Goal: Task Accomplishment & Management: Use online tool/utility

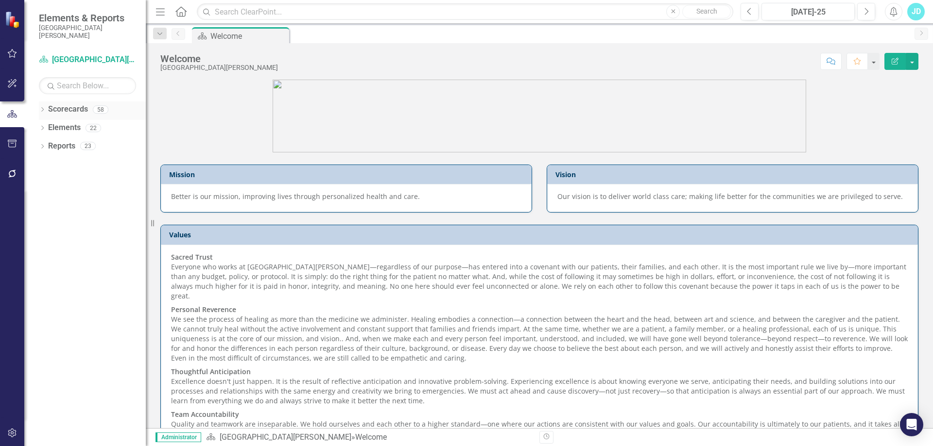
click at [41, 107] on div "Dropdown" at bounding box center [42, 111] width 7 height 8
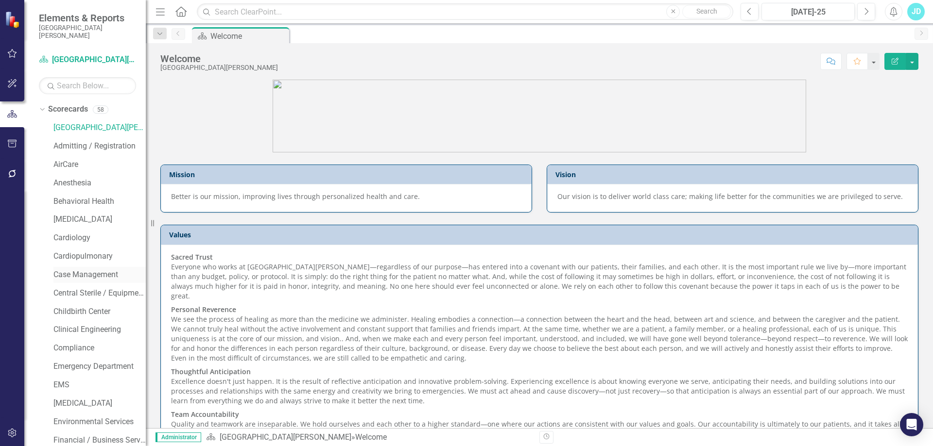
click at [75, 272] on link "Case Management" at bounding box center [99, 275] width 92 height 11
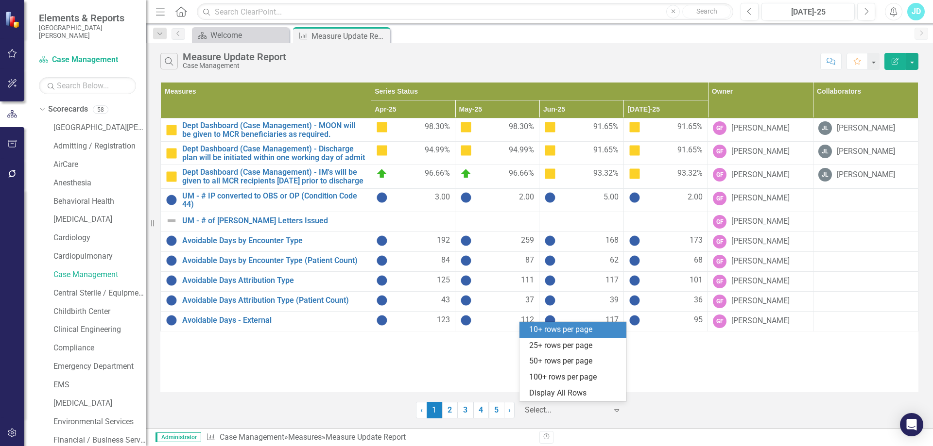
click at [588, 409] on div at bounding box center [566, 410] width 83 height 13
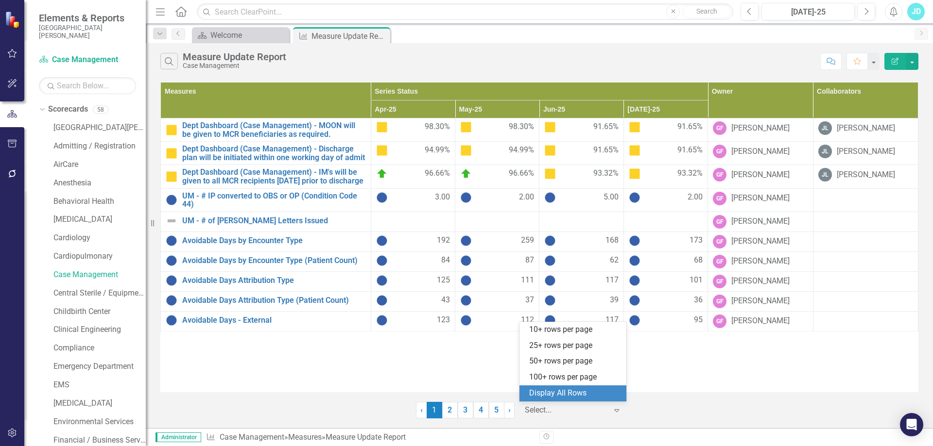
click at [585, 396] on div "Display All Rows" at bounding box center [574, 393] width 91 height 11
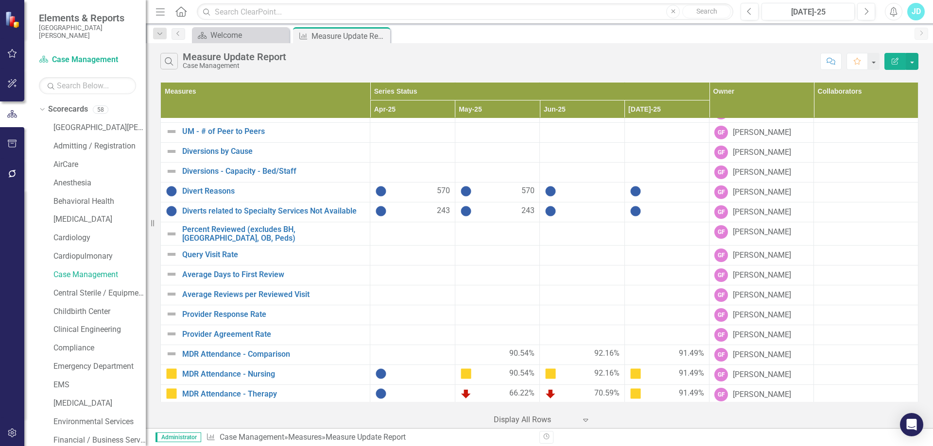
scroll to position [591, 0]
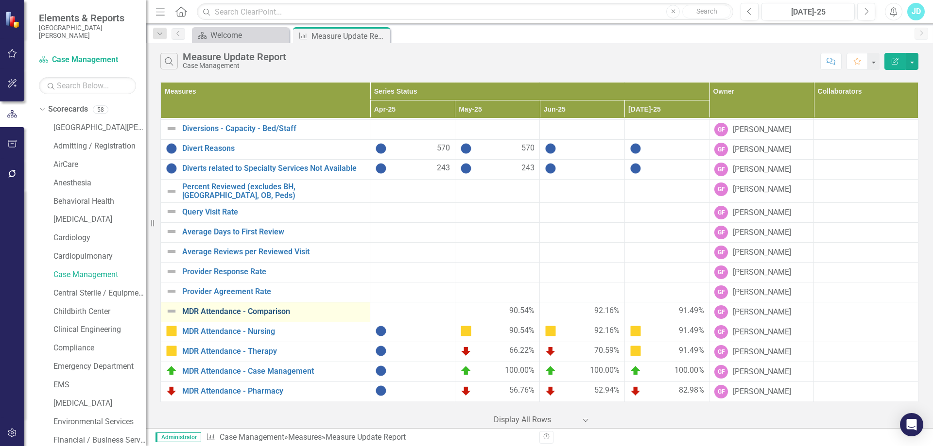
click at [264, 310] on link "MDR Attendance - Comparison" at bounding box center [273, 311] width 183 height 9
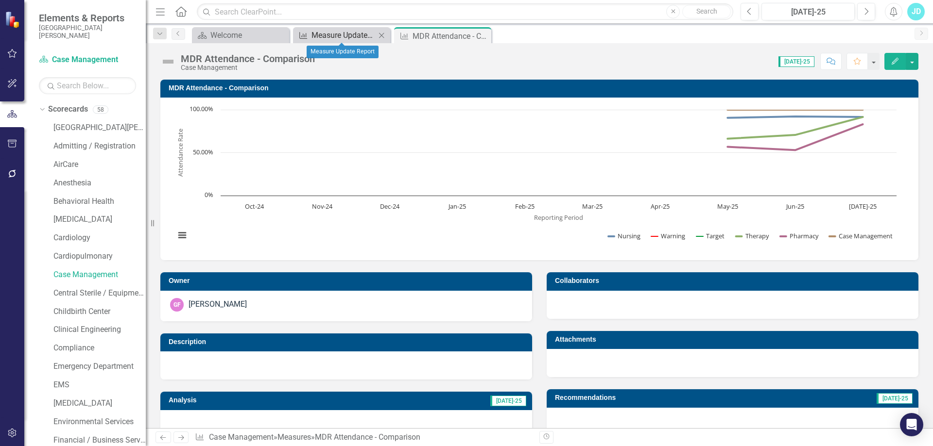
click at [332, 37] on div "Measure Update Report" at bounding box center [343, 35] width 64 height 12
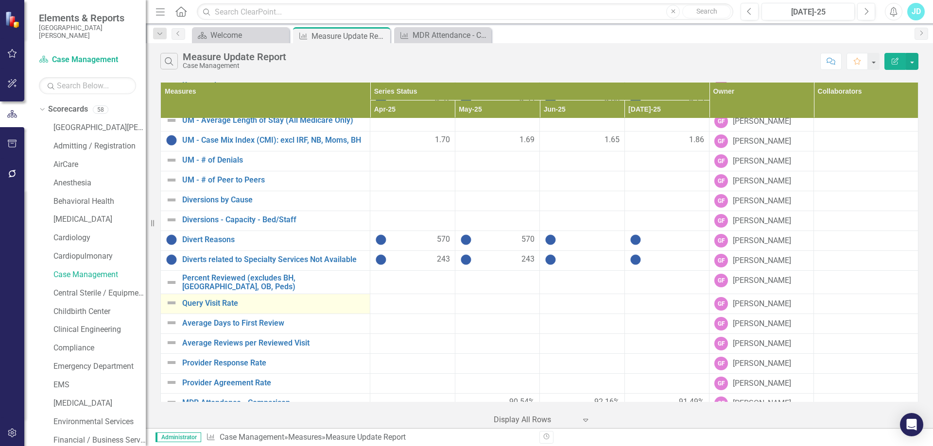
scroll to position [591, 0]
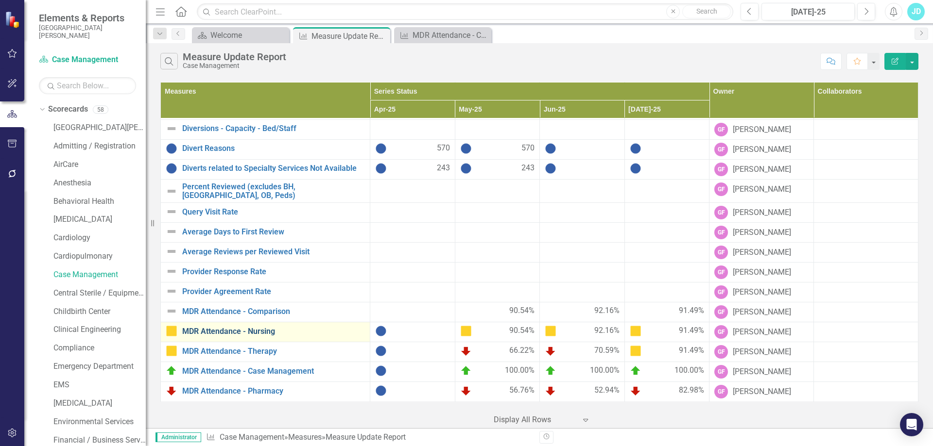
click at [254, 333] on link "MDR Attendance - Nursing" at bounding box center [273, 331] width 183 height 9
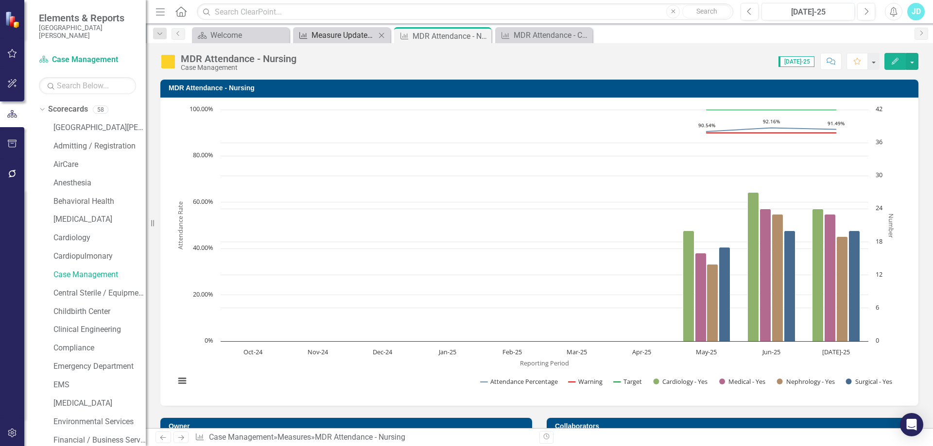
click at [348, 36] on div "Measure Update Report" at bounding box center [343, 35] width 64 height 12
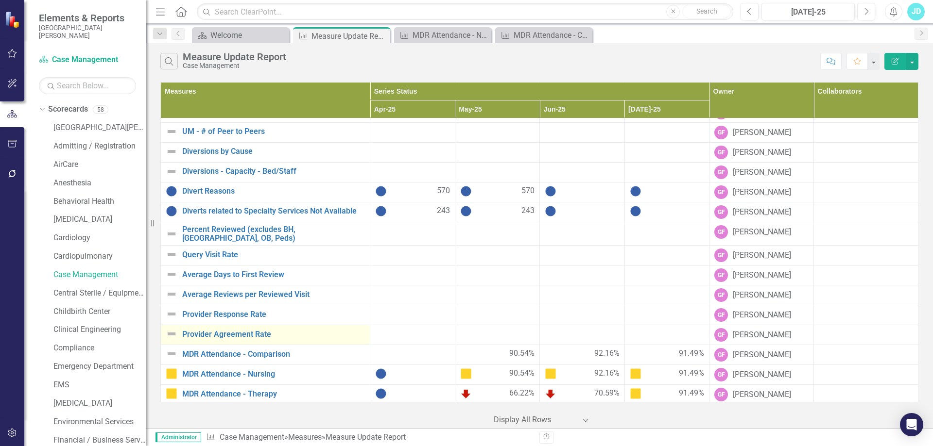
scroll to position [591, 0]
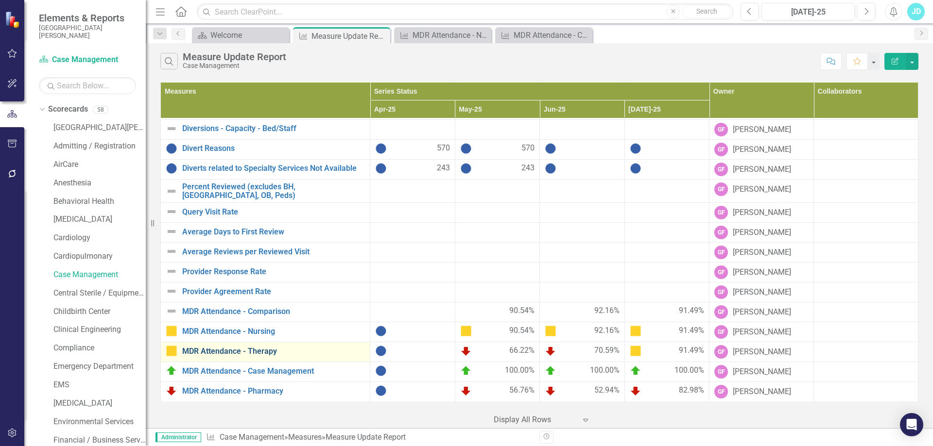
click at [255, 352] on link "MDR Attendance - Therapy" at bounding box center [273, 351] width 183 height 9
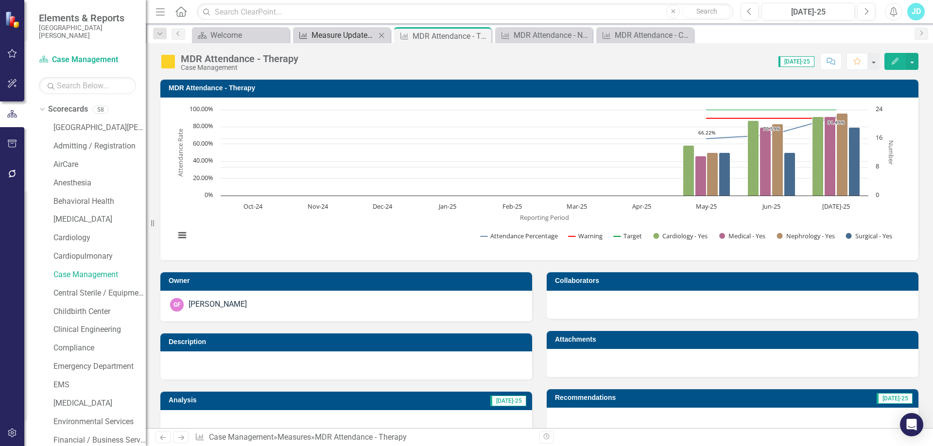
click at [337, 36] on div "Measure Update Report" at bounding box center [343, 35] width 64 height 12
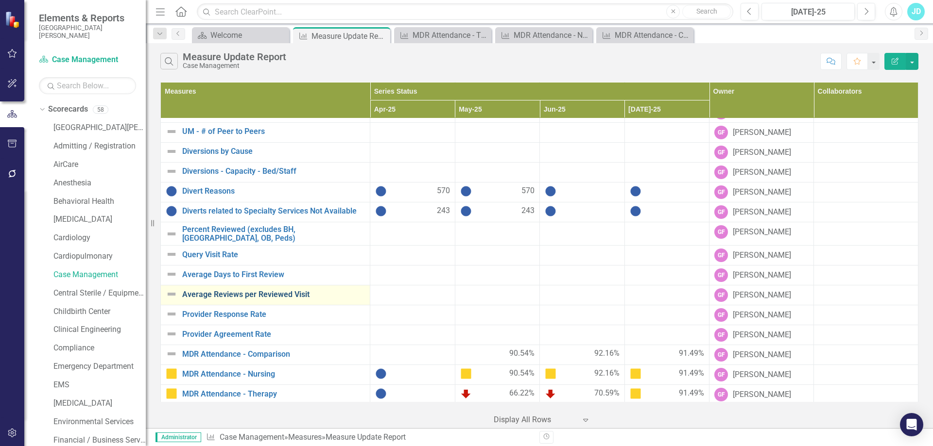
scroll to position [591, 0]
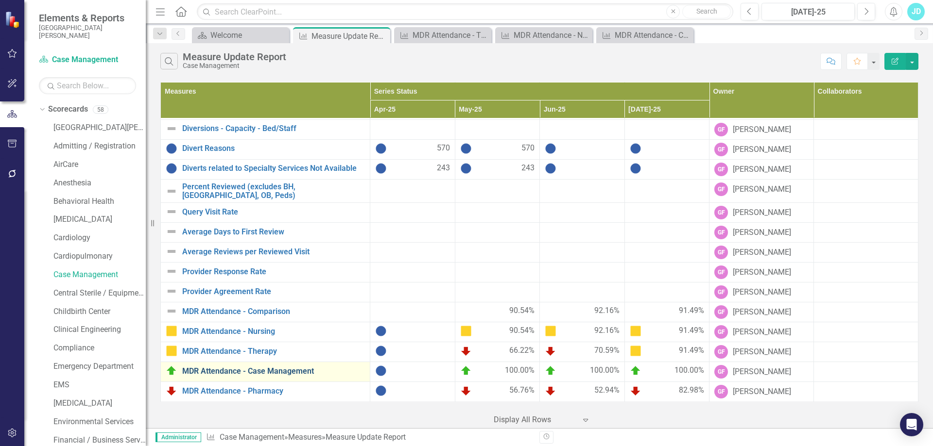
click at [286, 371] on link "MDR Attendance - Case Management" at bounding box center [273, 371] width 183 height 9
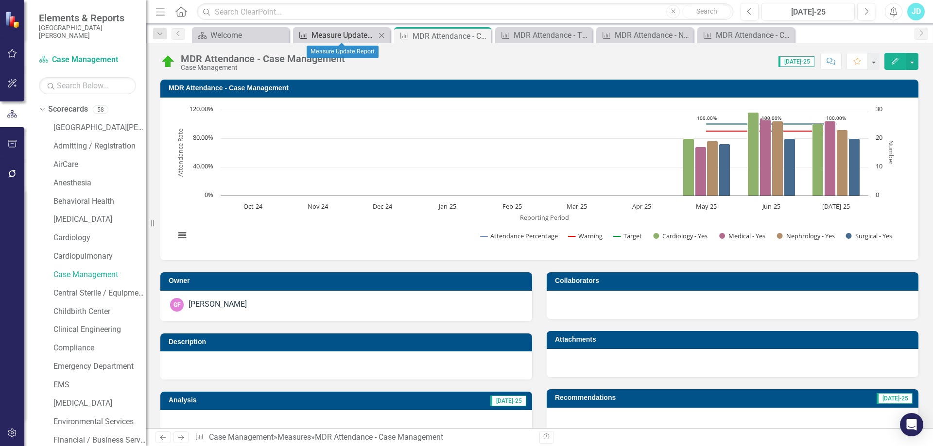
click at [335, 34] on div "Measure Update Report" at bounding box center [343, 35] width 64 height 12
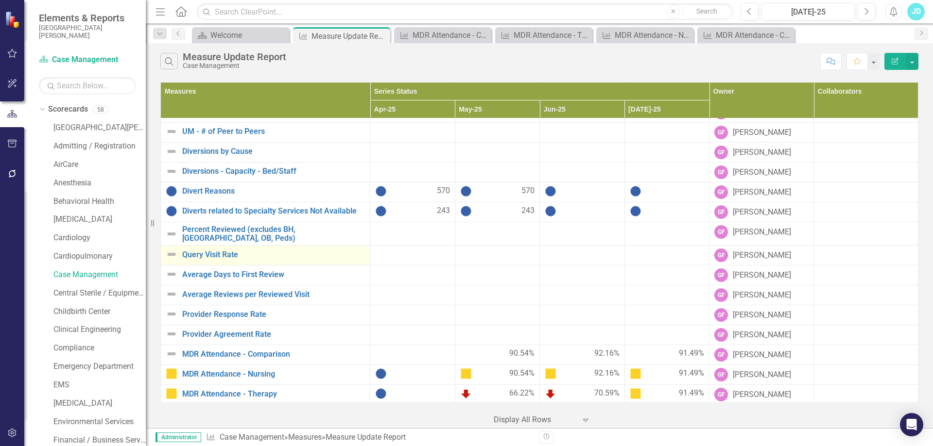
scroll to position [591, 0]
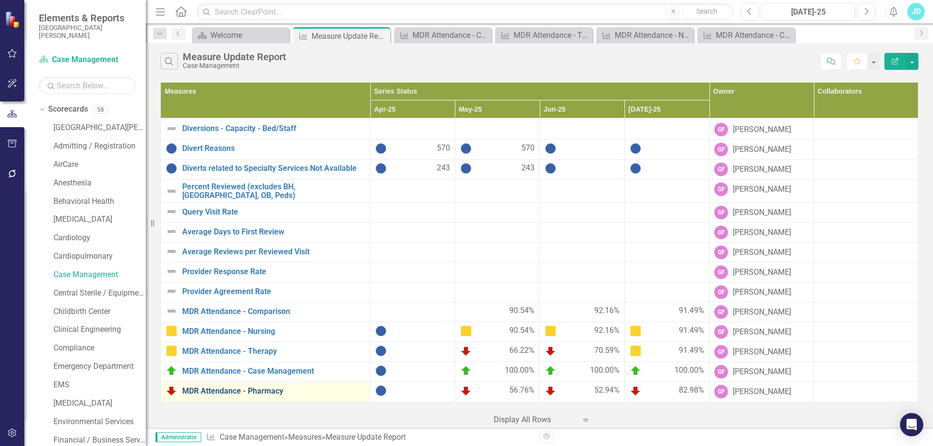
click at [267, 391] on link "MDR Attendance - Pharmacy" at bounding box center [273, 391] width 183 height 9
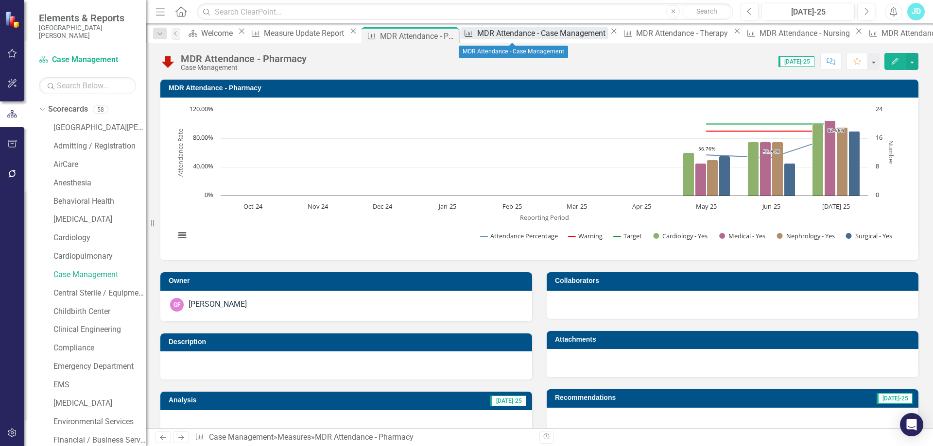
click at [519, 36] on div "MDR Attendance - Case Management" at bounding box center [542, 33] width 131 height 12
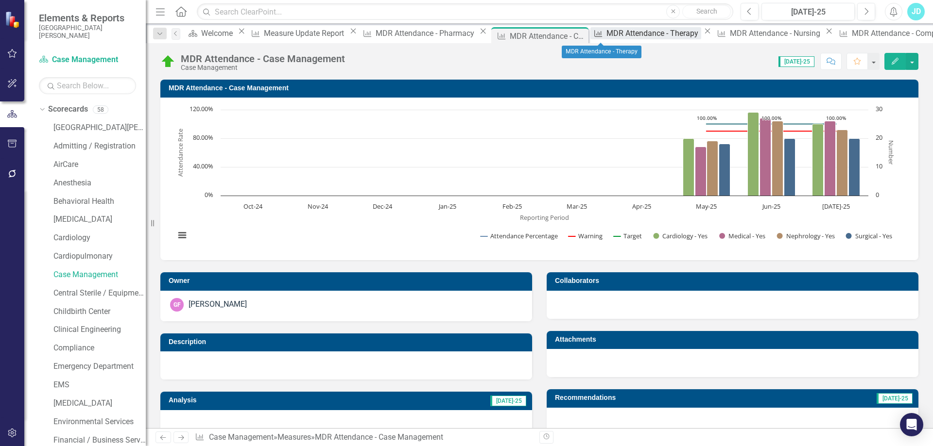
click at [606, 31] on div "MDR Attendance - Therapy" at bounding box center [653, 33] width 95 height 12
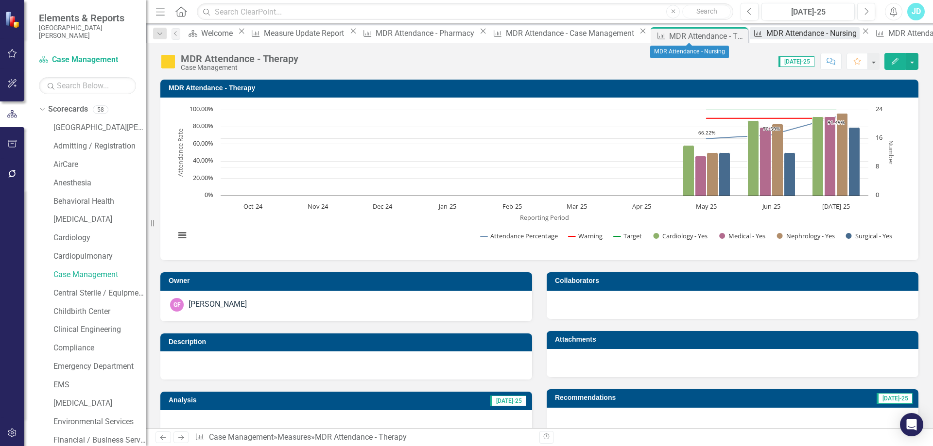
click at [766, 35] on div "MDR Attendance - Nursing" at bounding box center [812, 33] width 93 height 12
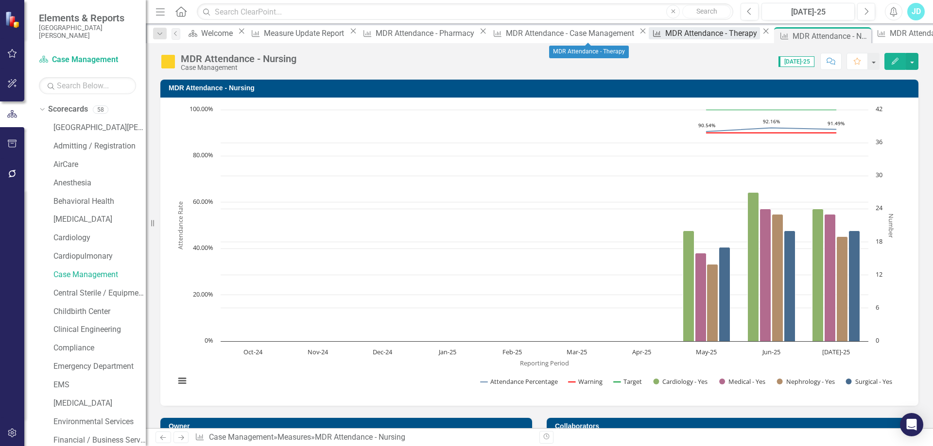
click at [665, 36] on div "MDR Attendance - Therapy" at bounding box center [712, 33] width 95 height 12
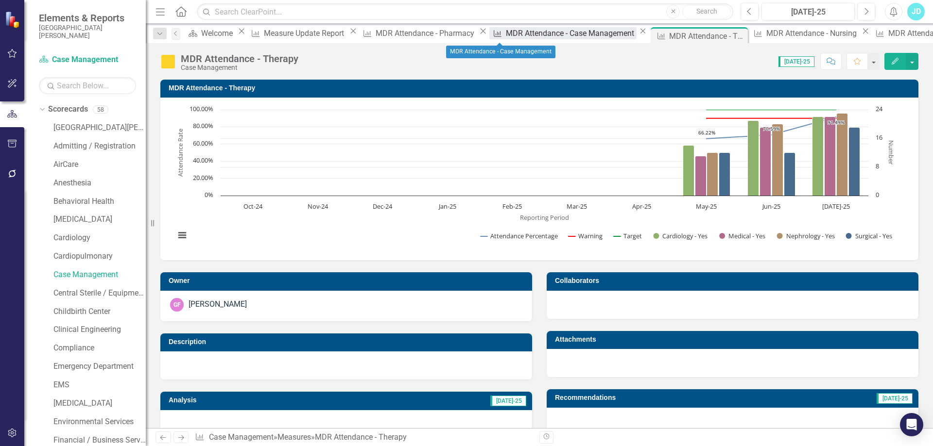
click at [506, 37] on div "MDR Attendance - Case Management" at bounding box center [571, 33] width 131 height 12
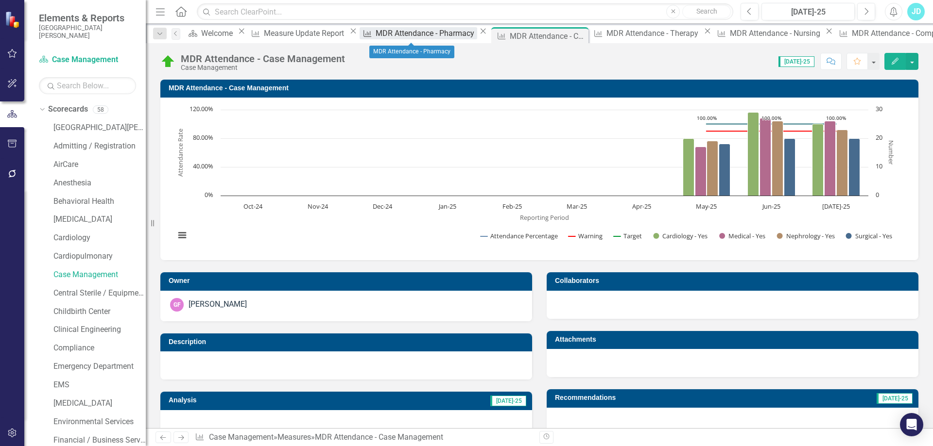
click at [416, 36] on div "MDR Attendance - Pharmacy" at bounding box center [426, 33] width 102 height 12
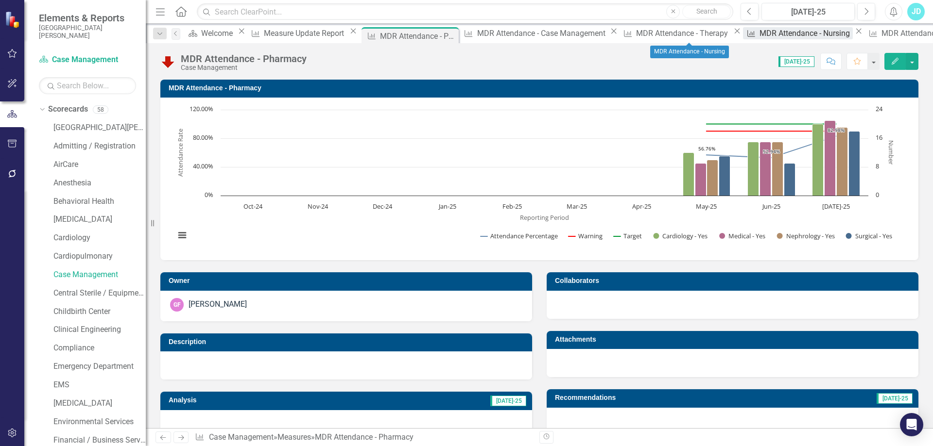
click at [759, 36] on div "MDR Attendance - Nursing" at bounding box center [805, 33] width 93 height 12
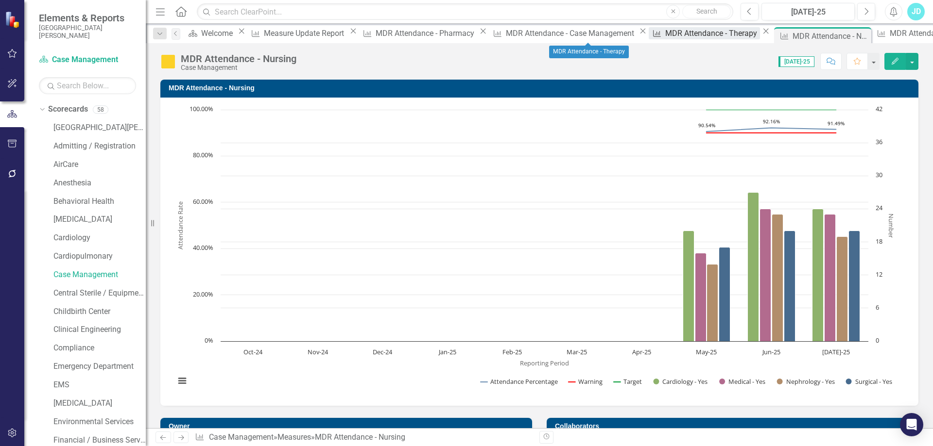
click at [665, 38] on div "MDR Attendance - Therapy" at bounding box center [712, 33] width 95 height 12
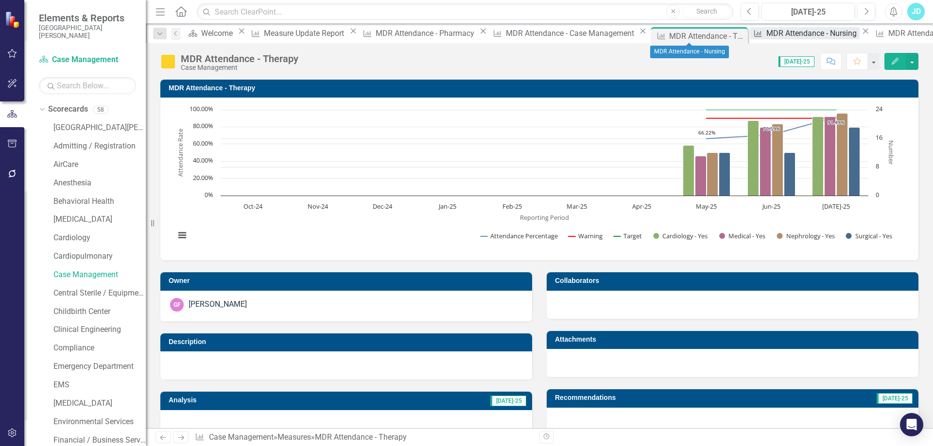
click at [766, 34] on div "MDR Attendance - Nursing" at bounding box center [812, 33] width 93 height 12
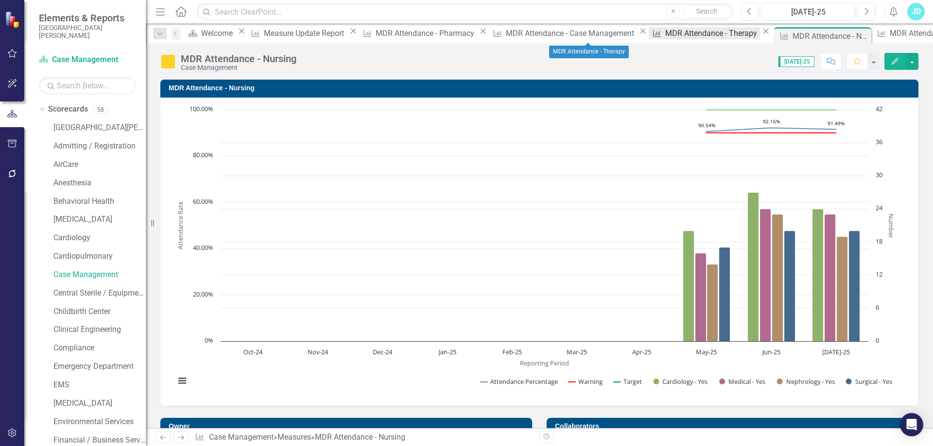
click at [665, 38] on div "MDR Attendance - Therapy" at bounding box center [712, 33] width 95 height 12
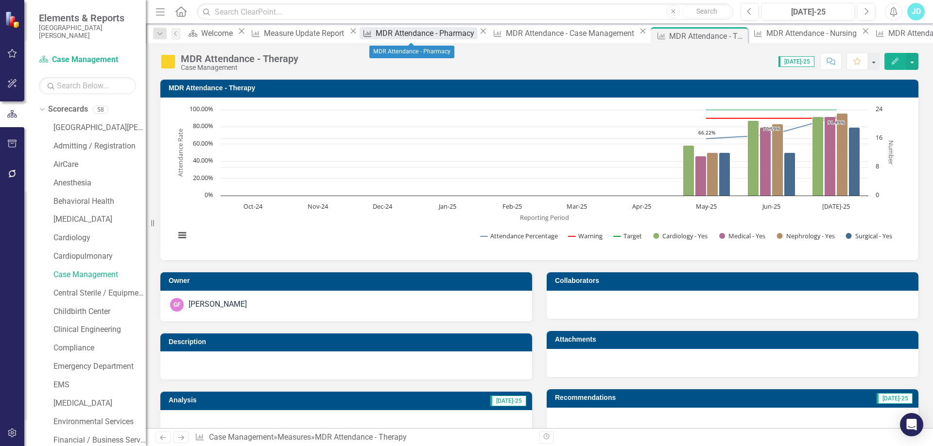
click at [414, 34] on div "MDR Attendance - Pharmacy" at bounding box center [426, 33] width 102 height 12
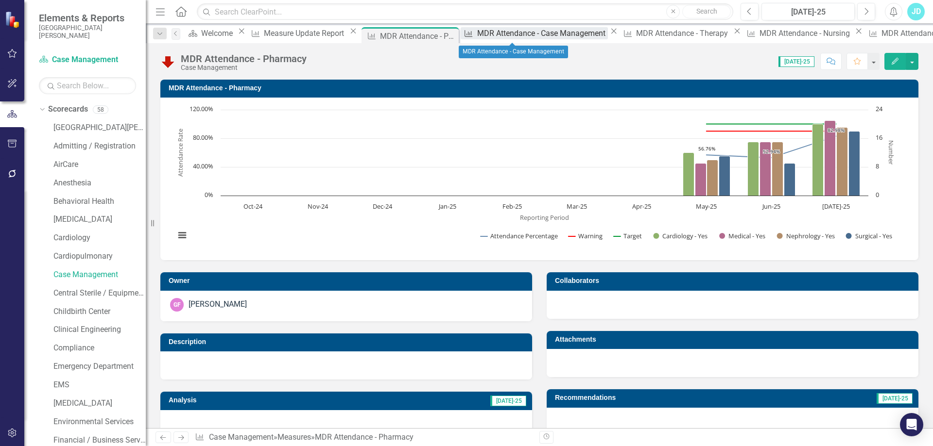
click at [492, 39] on div "MDR Attendance - Case Management" at bounding box center [542, 33] width 131 height 12
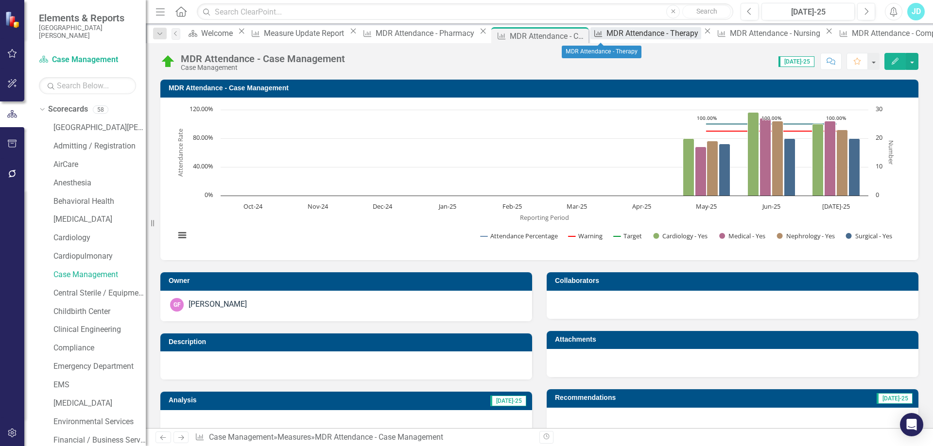
click at [606, 34] on div "MDR Attendance - Therapy" at bounding box center [653, 33] width 95 height 12
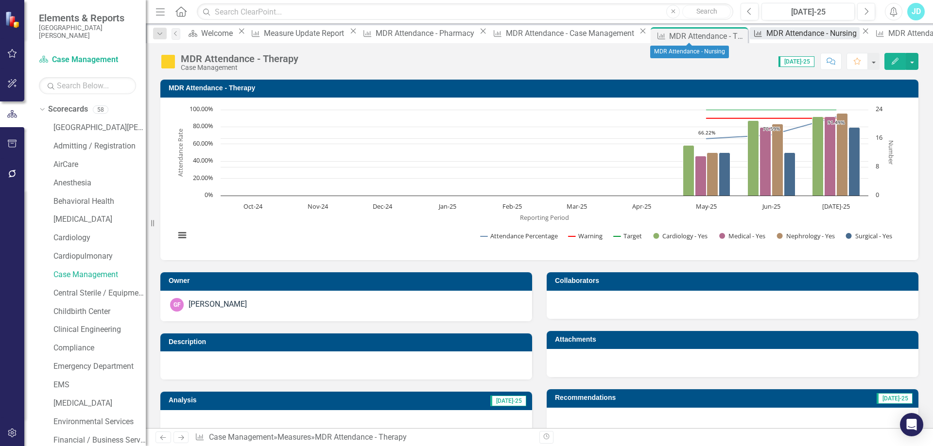
click at [766, 38] on div "MDR Attendance - Nursing" at bounding box center [812, 33] width 93 height 12
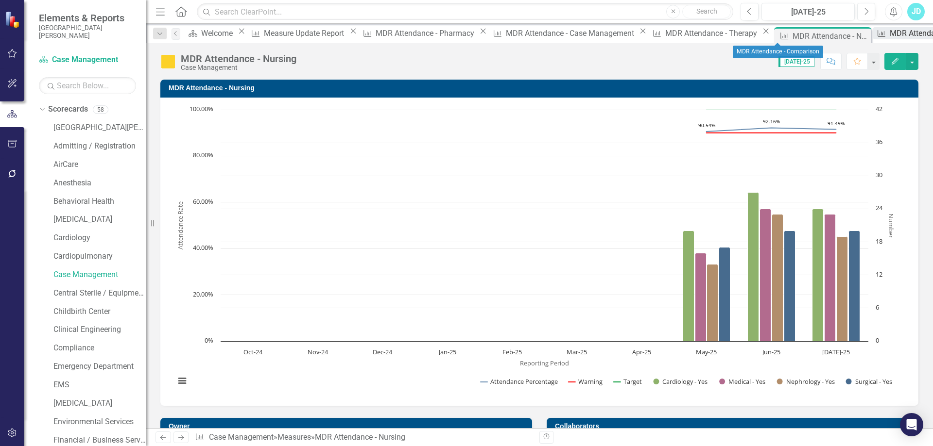
click at [889, 39] on div "MDR Attendance - Comparison" at bounding box center [943, 33] width 108 height 12
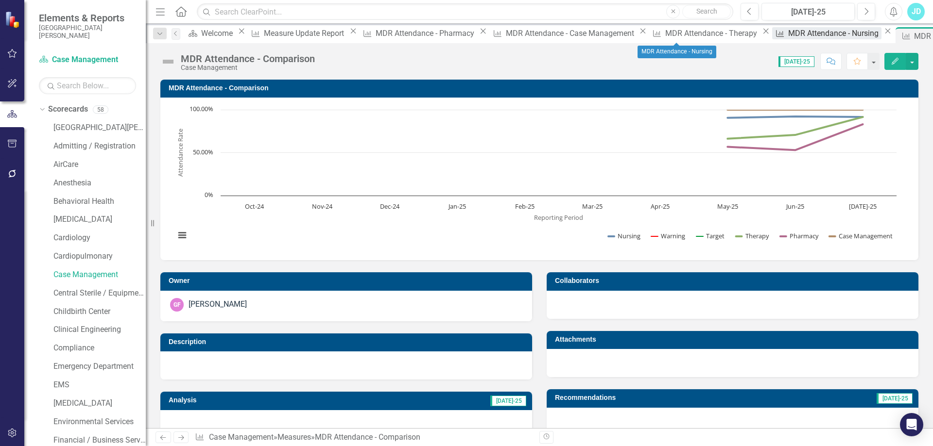
click at [788, 37] on div "MDR Attendance - Nursing" at bounding box center [834, 33] width 93 height 12
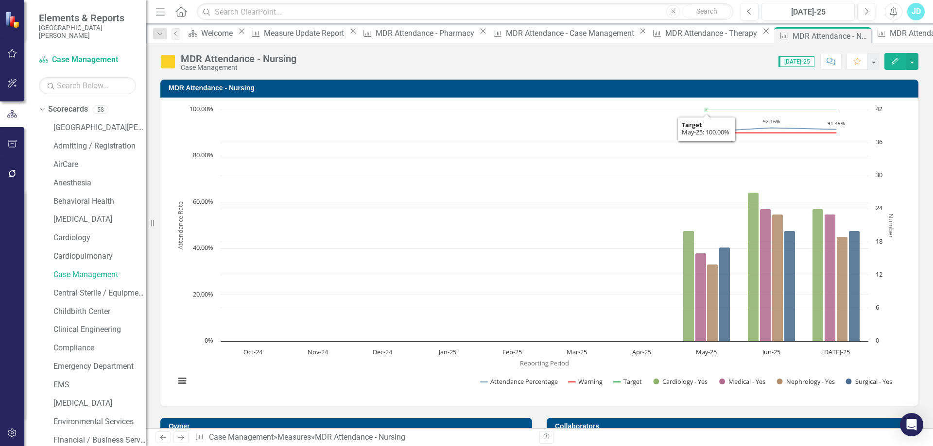
click at [258, 89] on h3 "MDR Attendance - Nursing" at bounding box center [541, 88] width 745 height 7
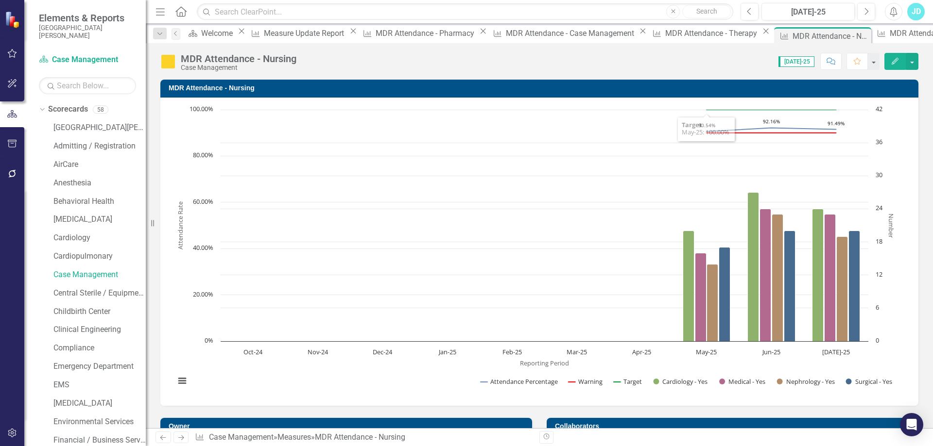
click at [259, 89] on h3 "MDR Attendance - Nursing" at bounding box center [541, 88] width 745 height 7
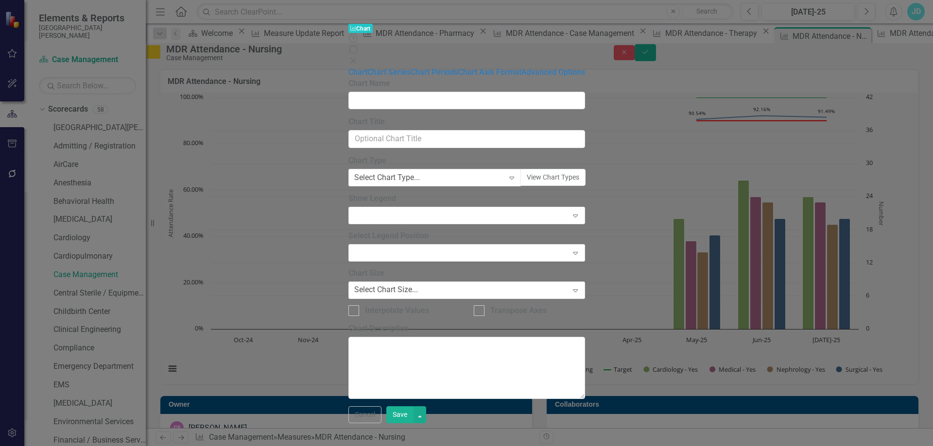
type input "MDR Attendance - Nursing"
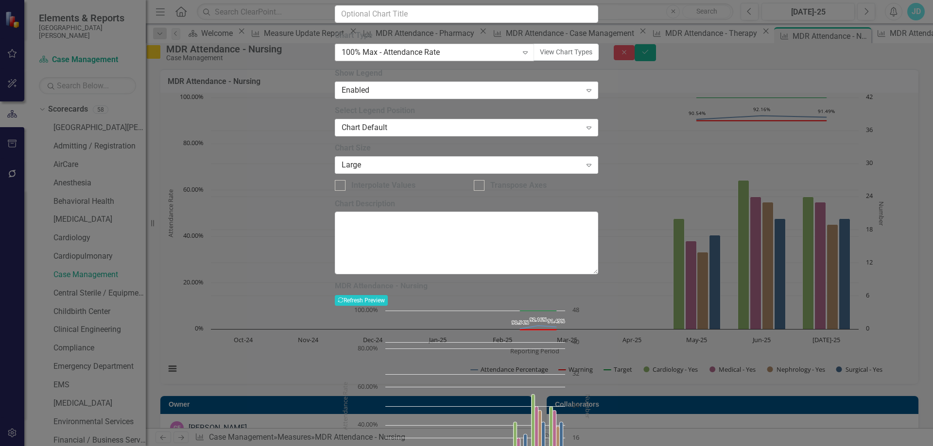
click at [480, 58] on div "100% Max - Attendance Rate" at bounding box center [429, 52] width 176 height 11
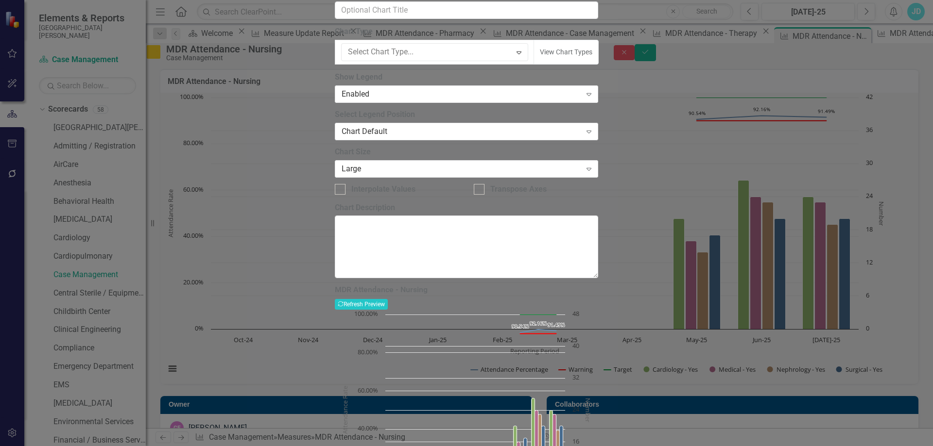
scroll to position [812, 0]
click at [492, 37] on label "Chart Type" at bounding box center [466, 31] width 263 height 11
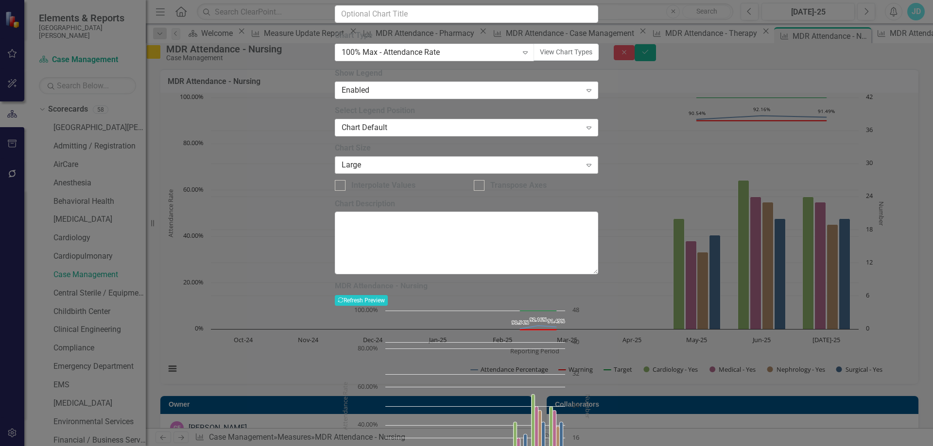
click at [404, 170] on div "Large" at bounding box center [460, 164] width 239 height 11
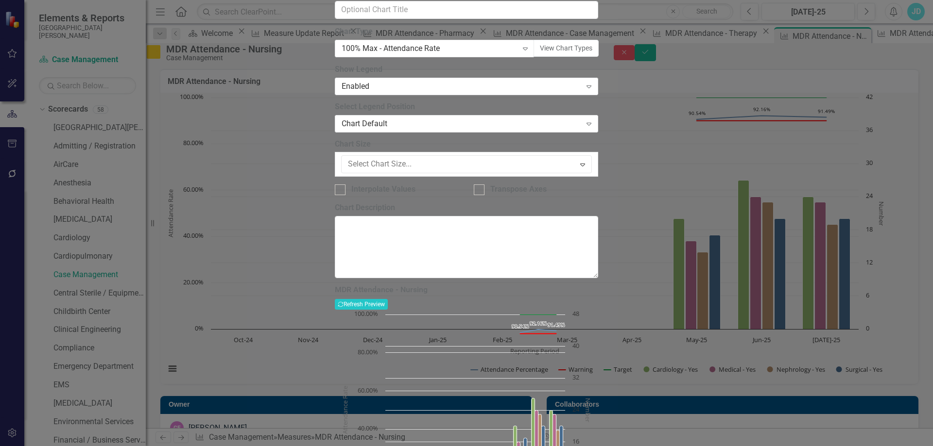
click at [414, 150] on label "Chart Size" at bounding box center [466, 144] width 263 height 11
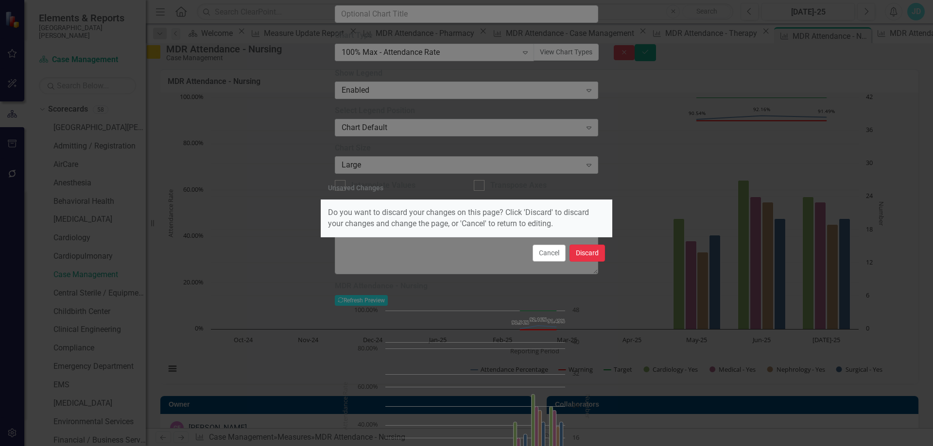
click at [581, 255] on button "Discard" at bounding box center [586, 253] width 35 height 17
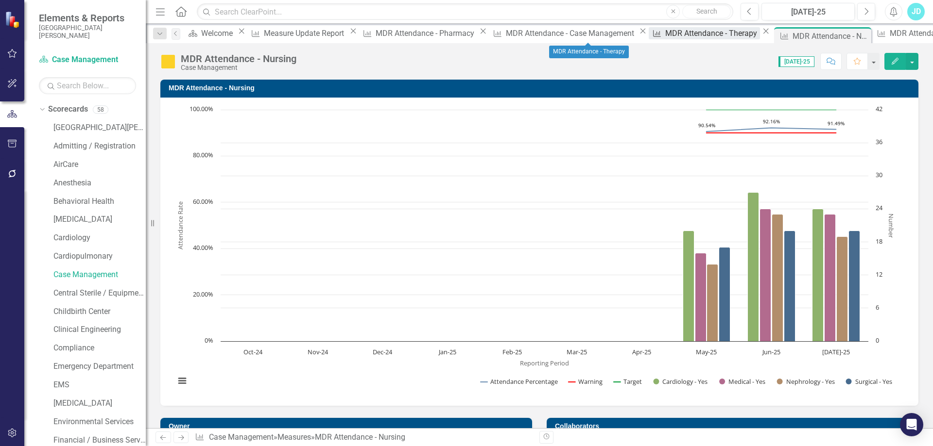
click at [665, 34] on div "MDR Attendance - Therapy" at bounding box center [712, 33] width 95 height 12
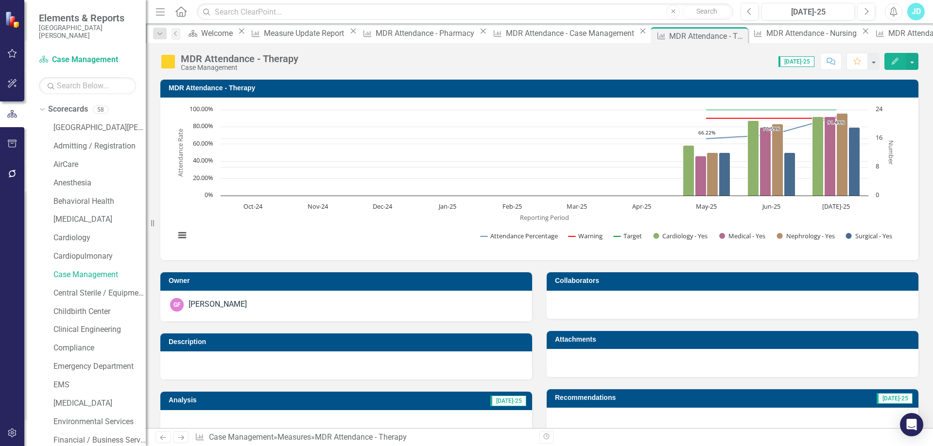
click at [262, 85] on h3 "MDR Attendance - Therapy" at bounding box center [541, 88] width 745 height 7
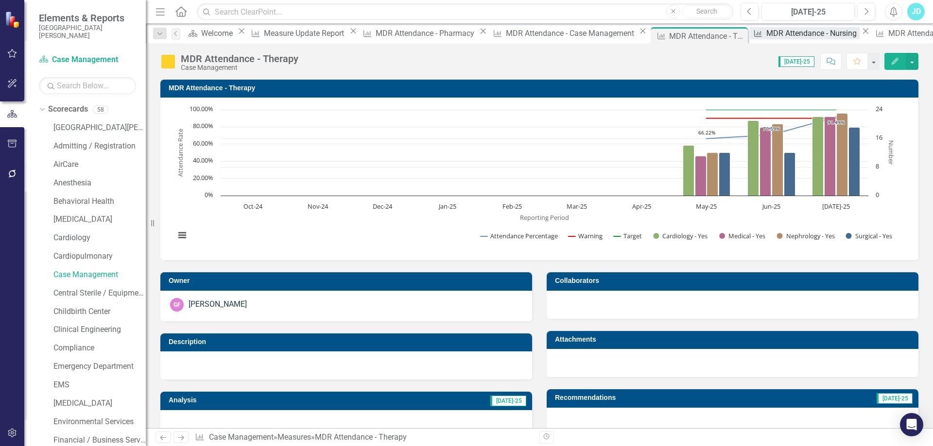
click at [766, 34] on div "MDR Attendance - Nursing" at bounding box center [812, 33] width 93 height 12
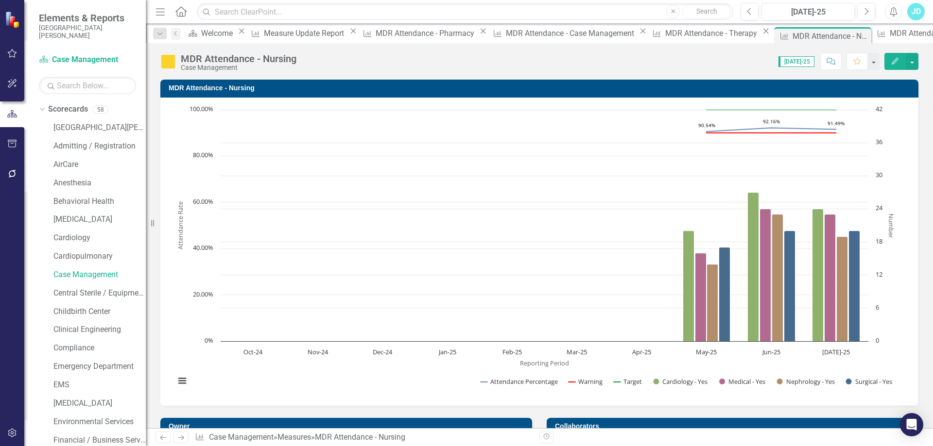
click at [313, 87] on h3 "MDR Attendance - Nursing" at bounding box center [541, 88] width 745 height 7
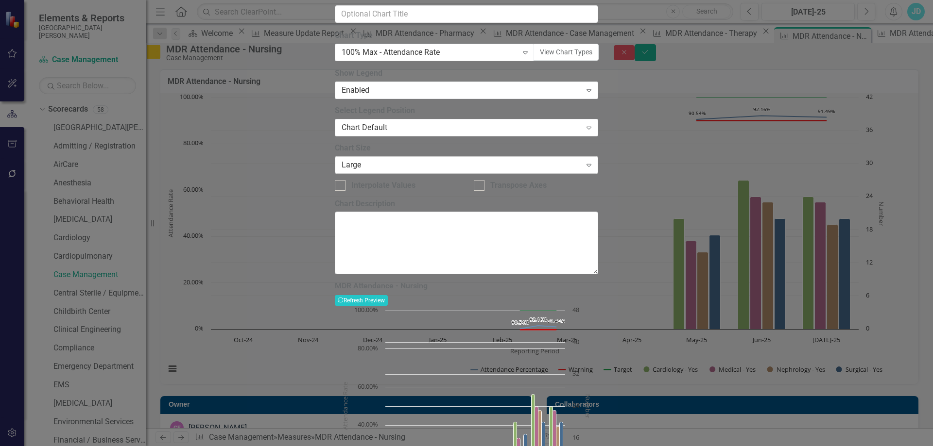
click at [389, 170] on div "Large" at bounding box center [460, 164] width 239 height 11
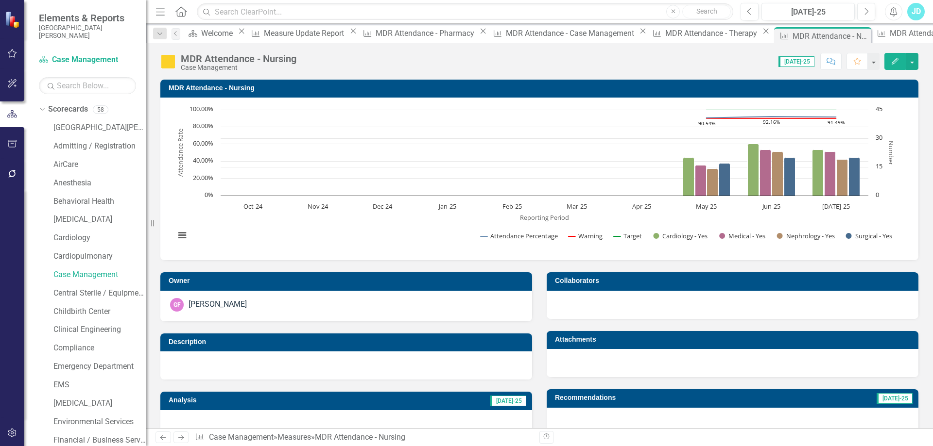
click at [265, 85] on h3 "MDR Attendance - Nursing" at bounding box center [541, 88] width 745 height 7
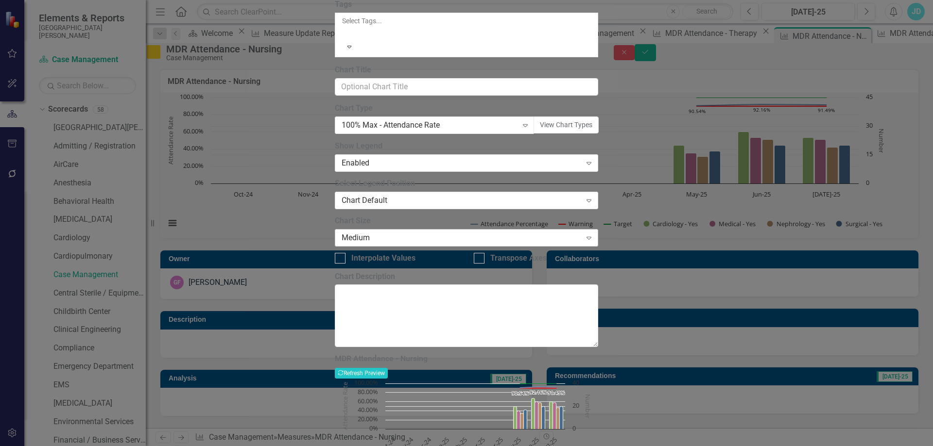
click at [429, 243] on div "Medium" at bounding box center [460, 237] width 239 height 11
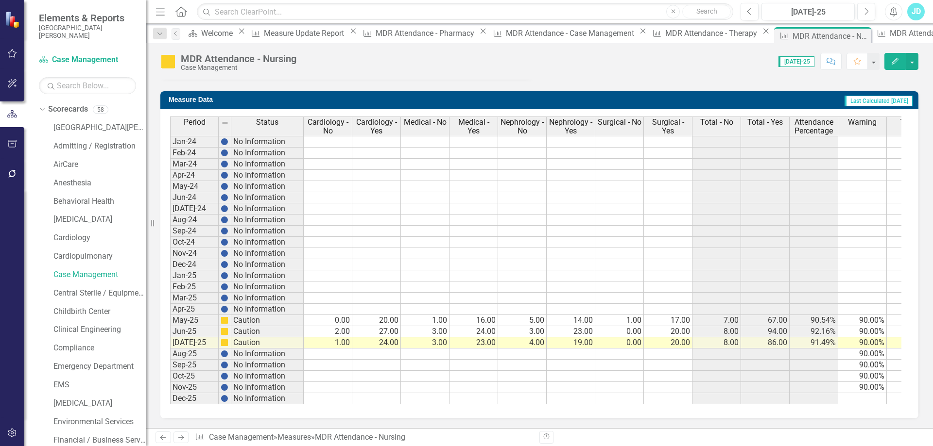
scroll to position [0, 34]
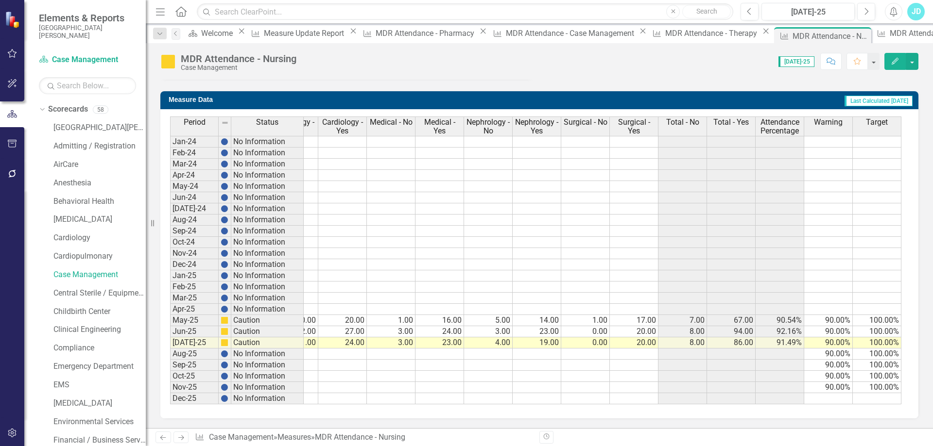
click at [723, 118] on span "Total - Yes" at bounding box center [730, 122] width 35 height 9
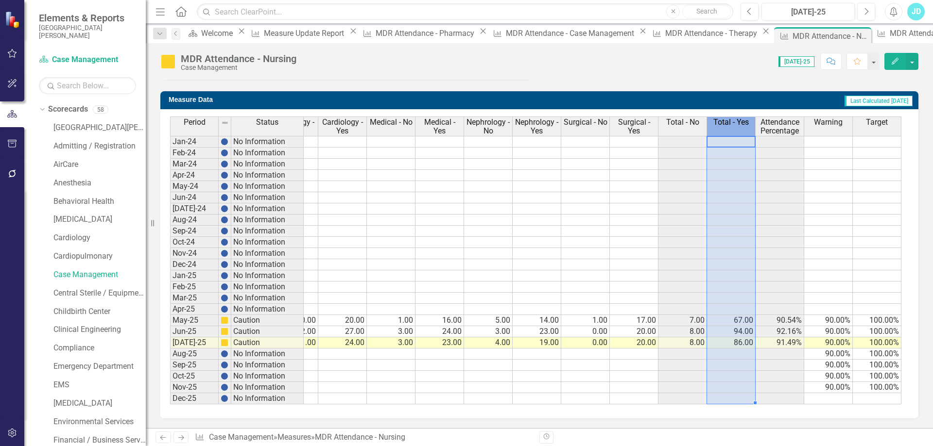
click at [723, 118] on span "Total - Yes" at bounding box center [730, 122] width 35 height 9
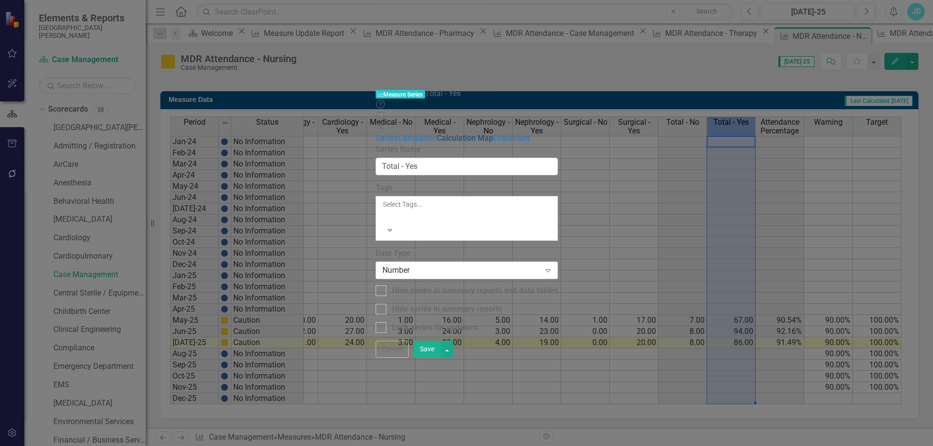
type input "Total - Yes"
click at [398, 134] on link "Calculation" at bounding box center [417, 138] width 39 height 9
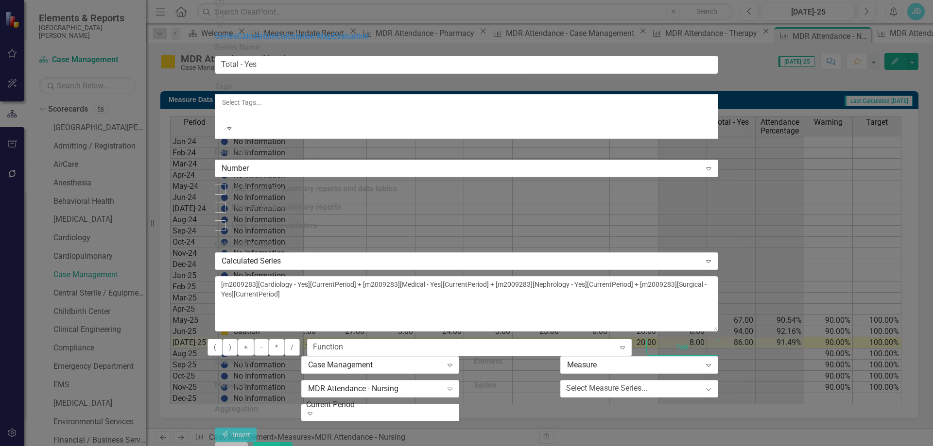
click at [248, 442] on button "Cancel" at bounding box center [231, 450] width 33 height 17
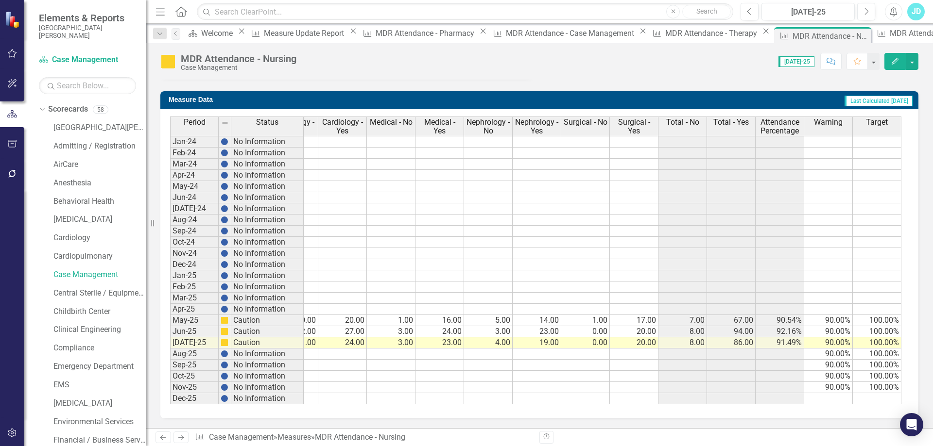
scroll to position [0, 0]
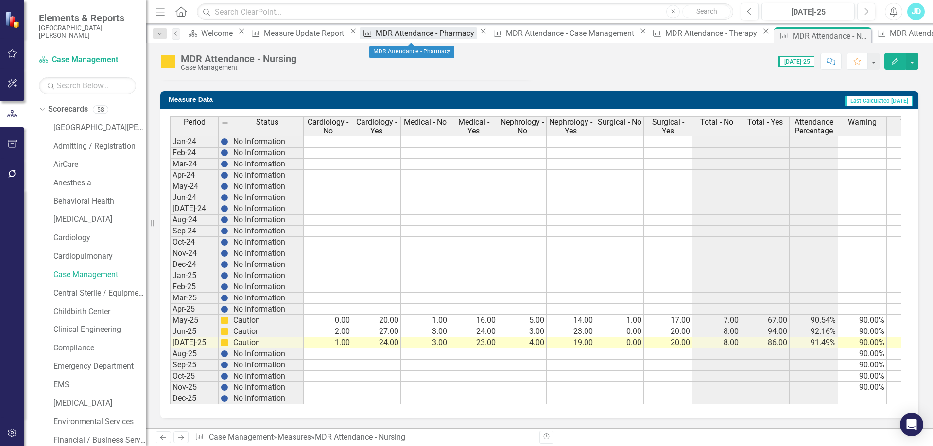
click at [397, 36] on div "MDR Attendance - Pharmacy" at bounding box center [426, 33] width 102 height 12
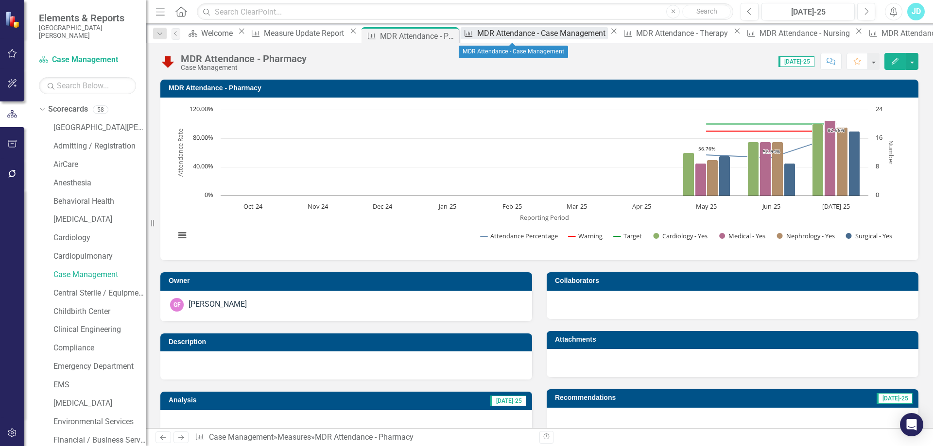
click at [492, 34] on div "MDR Attendance - Case Management" at bounding box center [542, 33] width 131 height 12
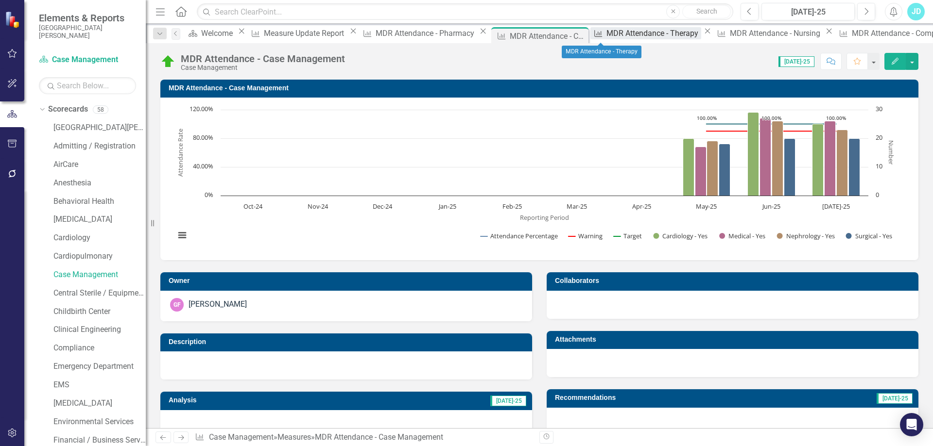
click at [606, 39] on div "MDR Attendance - Therapy" at bounding box center [653, 33] width 95 height 12
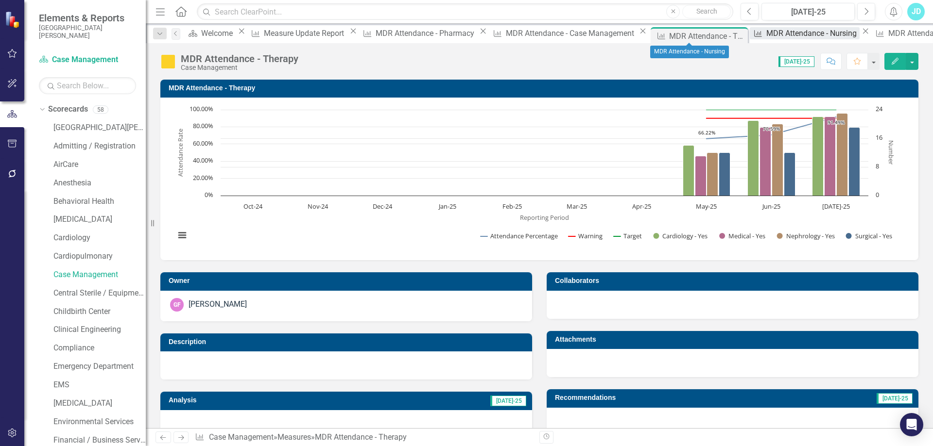
click at [766, 38] on div "MDR Attendance - Nursing" at bounding box center [812, 33] width 93 height 12
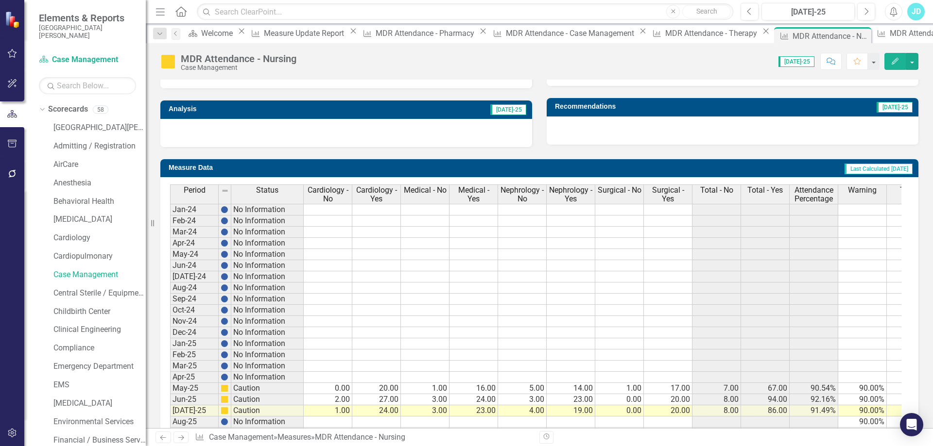
scroll to position [512, 0]
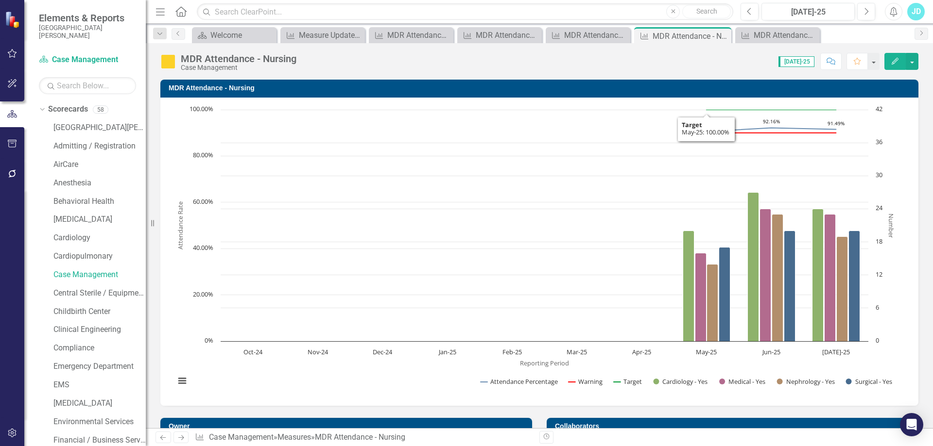
click at [210, 85] on h3 "MDR Attendance - Nursing" at bounding box center [541, 88] width 745 height 7
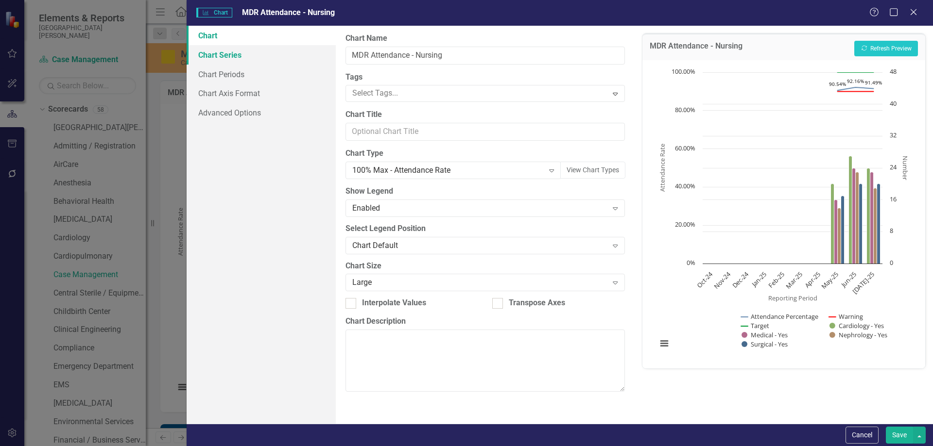
click at [215, 56] on link "Chart Series" at bounding box center [261, 54] width 149 height 19
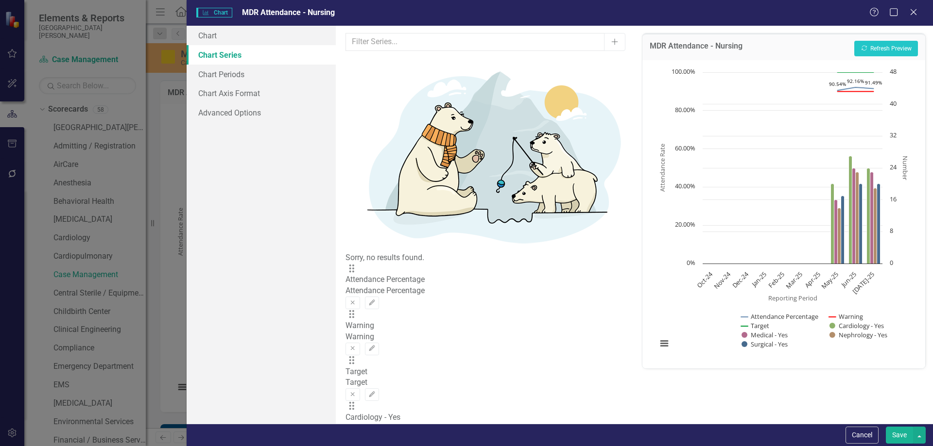
click at [356, 438] on icon "Remove" at bounding box center [352, 441] width 7 height 6
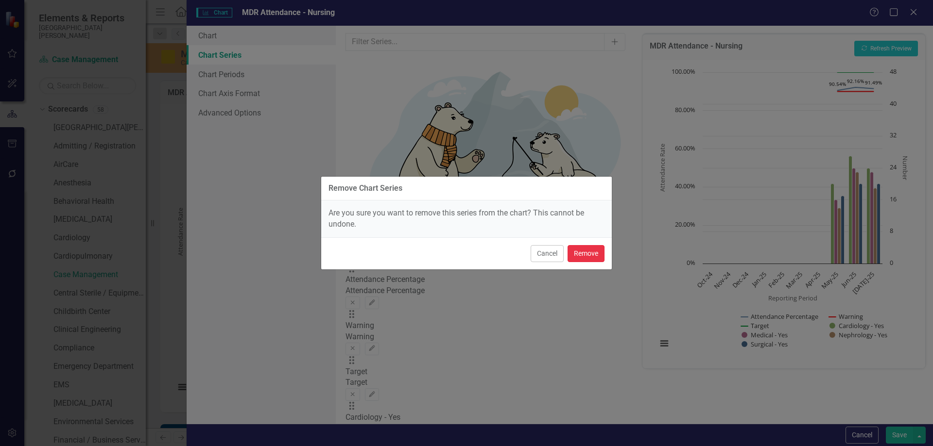
click at [581, 254] on button "Remove" at bounding box center [585, 253] width 37 height 17
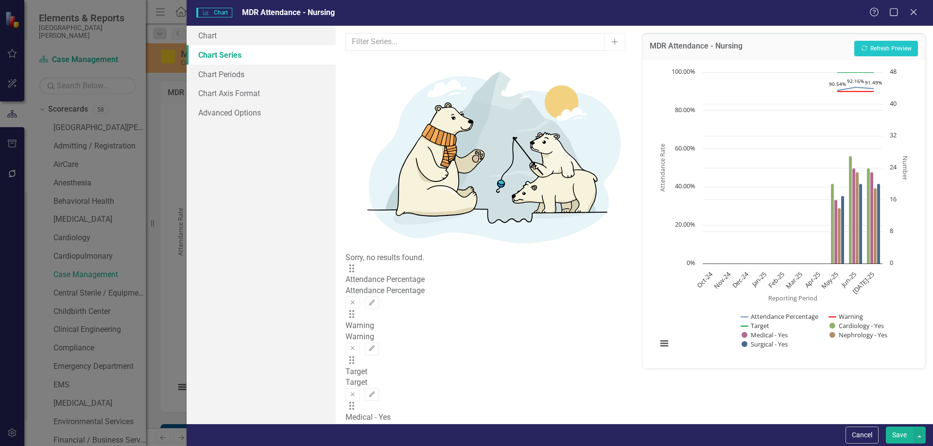
click at [356, 438] on icon "Remove" at bounding box center [352, 441] width 7 height 6
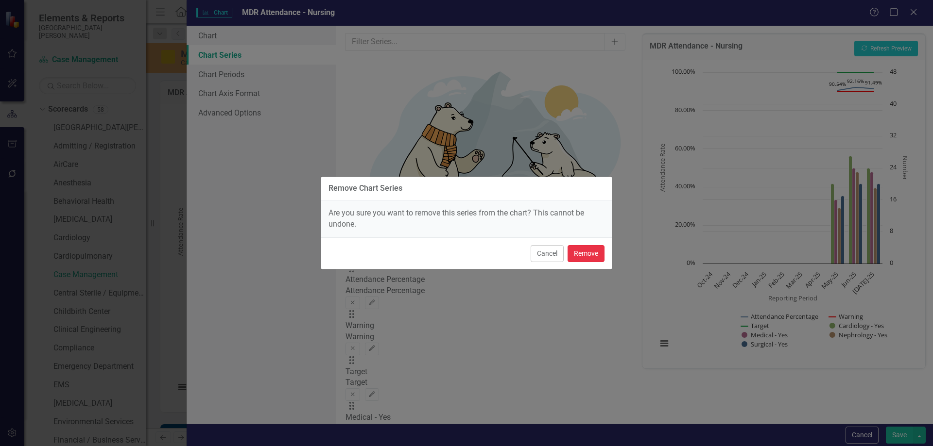
click at [586, 260] on button "Remove" at bounding box center [585, 253] width 37 height 17
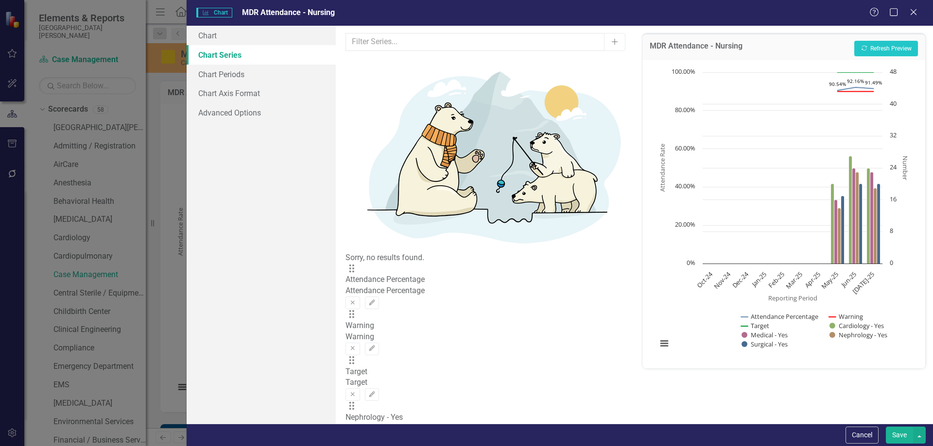
click at [359, 435] on button "Remove" at bounding box center [352, 441] width 14 height 13
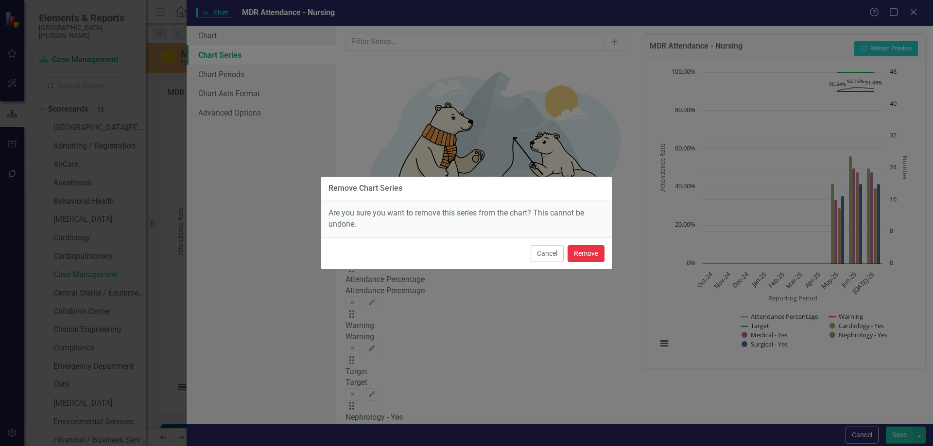
click at [580, 257] on button "Remove" at bounding box center [585, 253] width 37 height 17
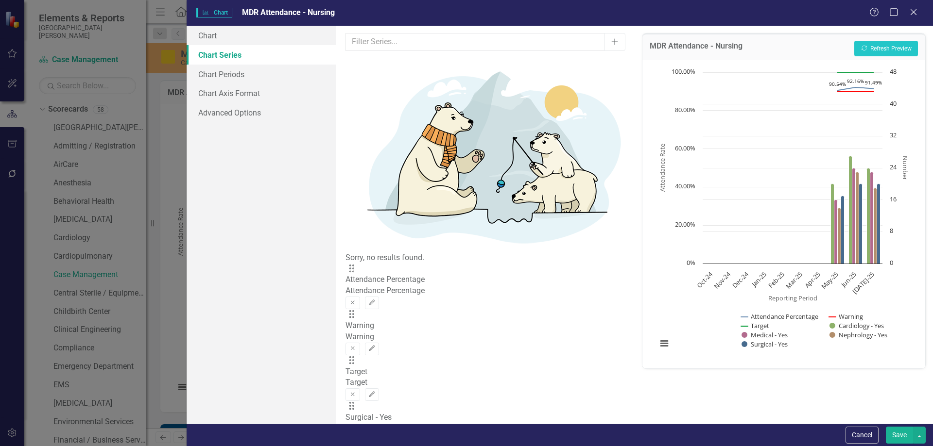
click at [356, 438] on icon "Remove" at bounding box center [352, 441] width 7 height 6
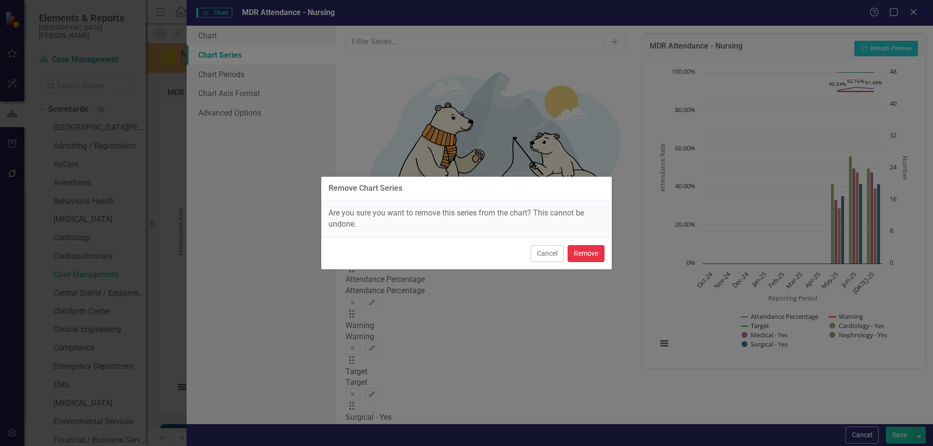
click at [578, 258] on button "Remove" at bounding box center [585, 253] width 37 height 17
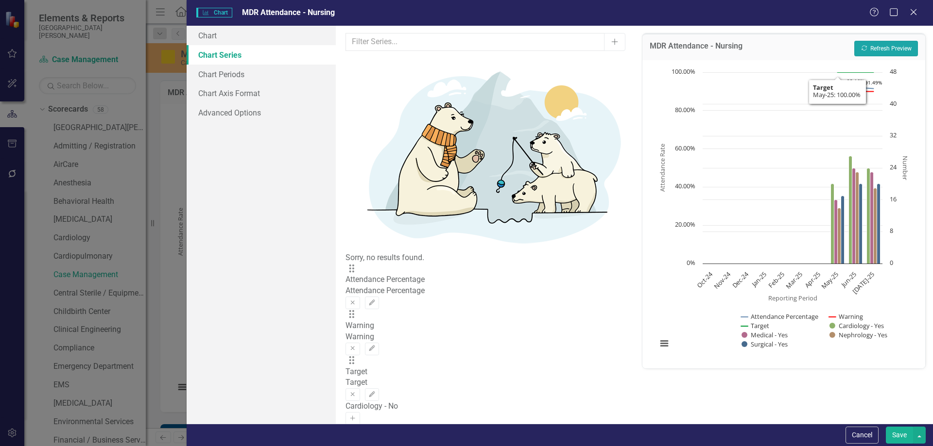
click at [879, 49] on button "Recalculate Refresh Preview" at bounding box center [886, 49] width 64 height 16
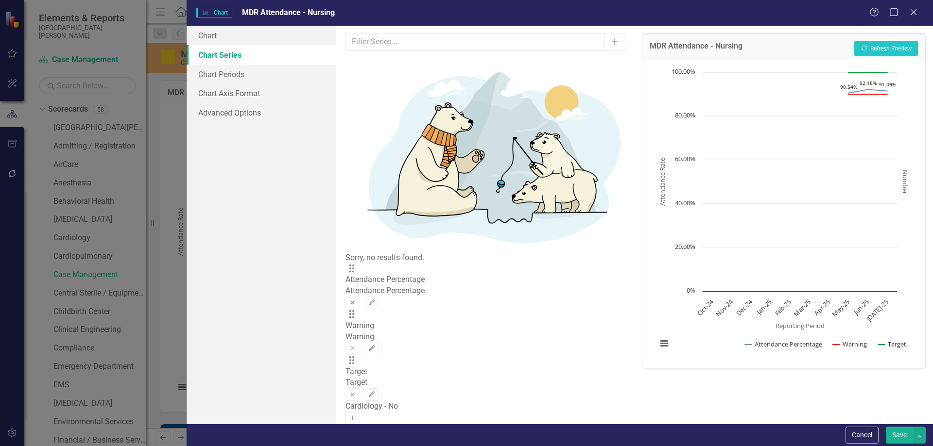
click at [894, 435] on button "Save" at bounding box center [898, 435] width 27 height 17
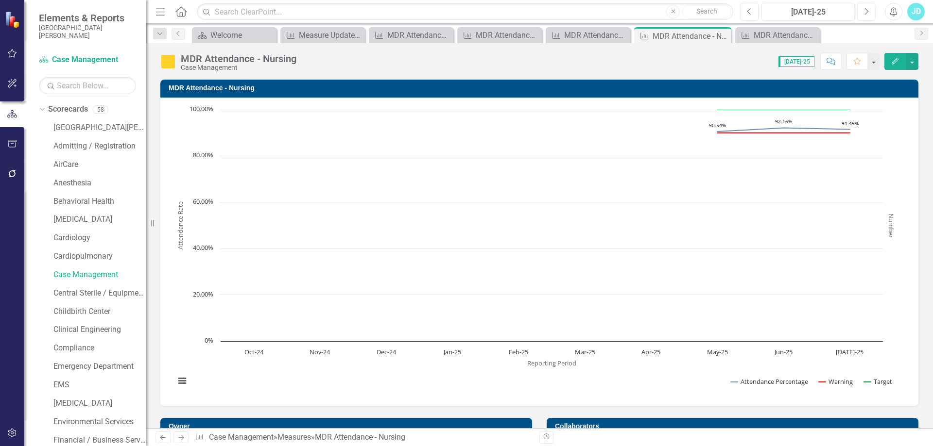
click at [185, 89] on h3 "MDR Attendance - Nursing" at bounding box center [541, 88] width 745 height 7
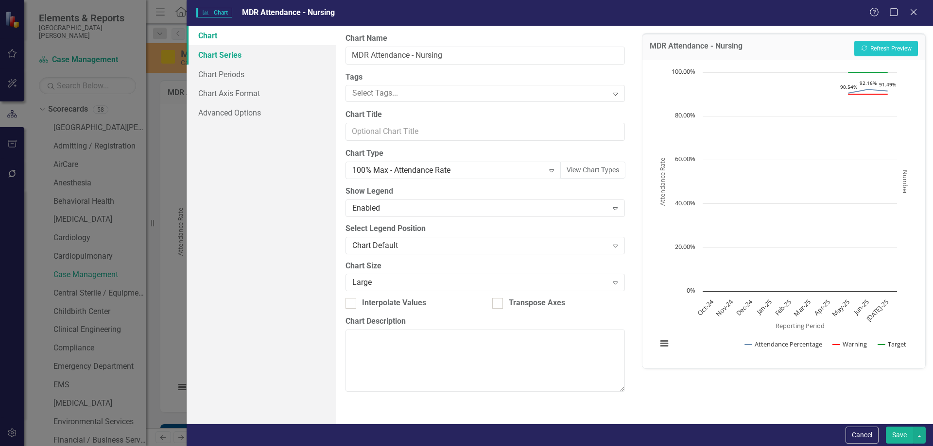
click at [249, 60] on link "Chart Series" at bounding box center [261, 54] width 149 height 19
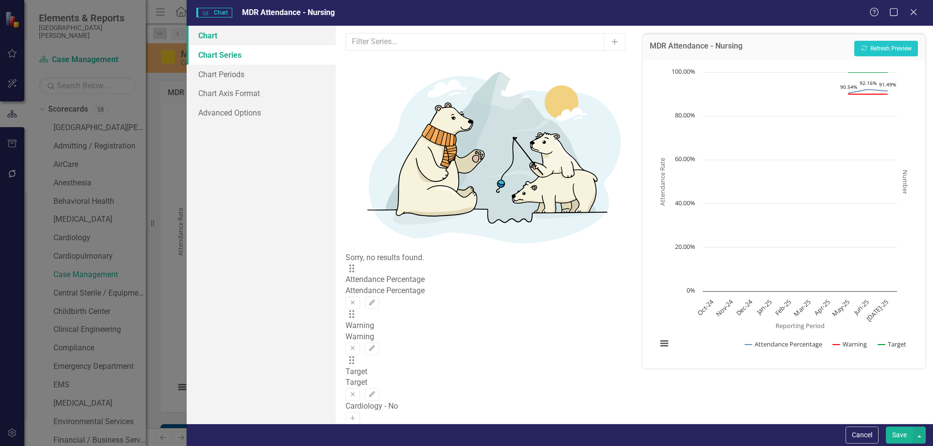
click at [220, 32] on link "Chart" at bounding box center [261, 35] width 149 height 19
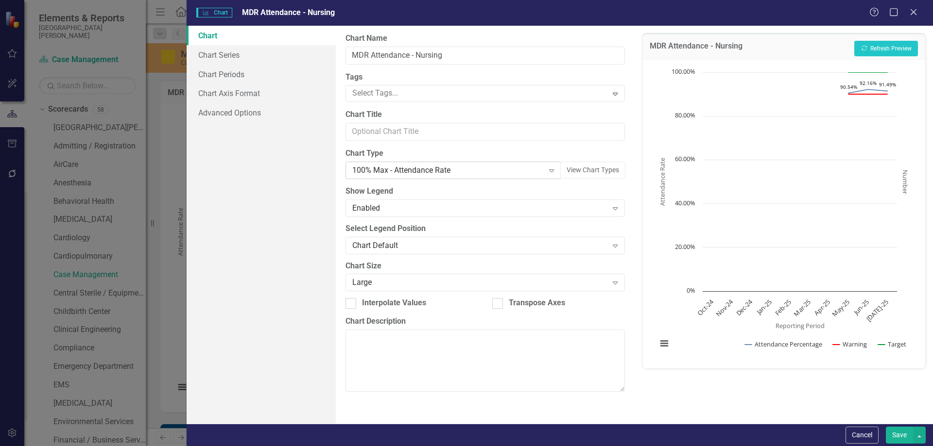
click at [403, 171] on div "100% Max - Attendance Rate" at bounding box center [447, 170] width 191 height 11
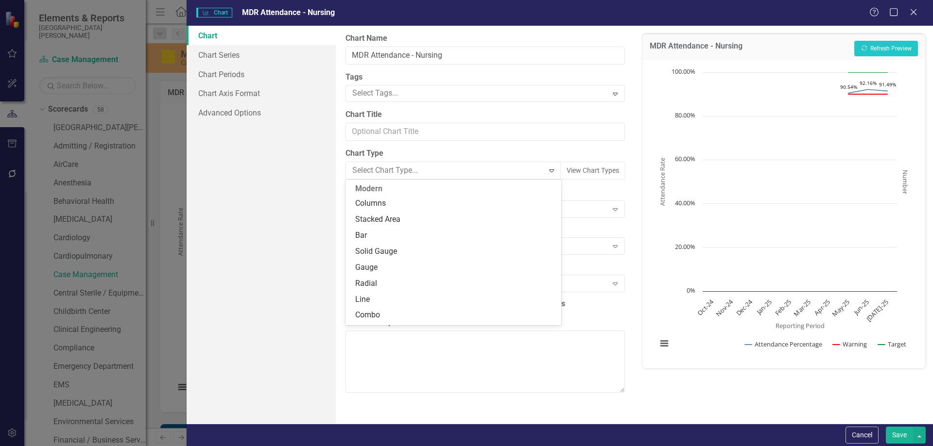
scroll to position [812, 0]
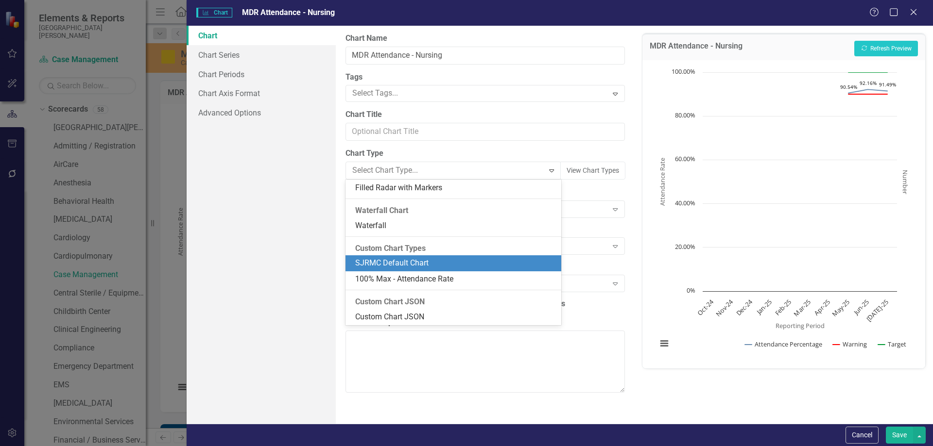
click at [400, 266] on div "SJRMC Default Chart" at bounding box center [455, 263] width 200 height 11
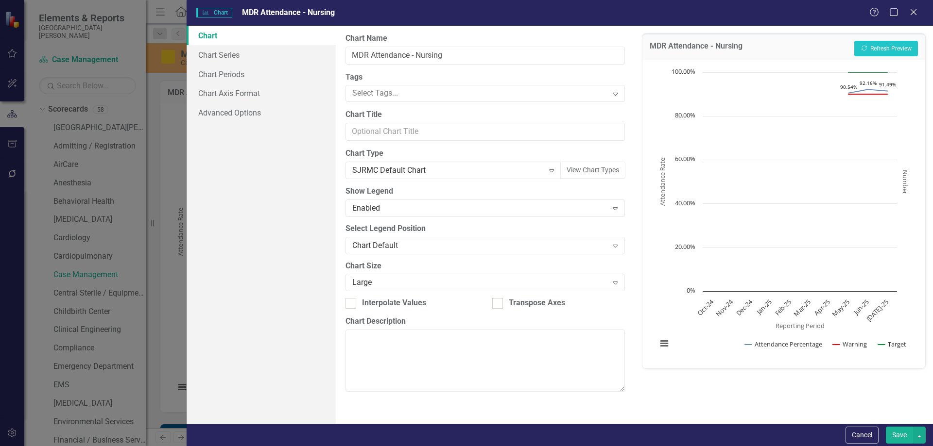
click at [898, 440] on button "Save" at bounding box center [898, 435] width 27 height 17
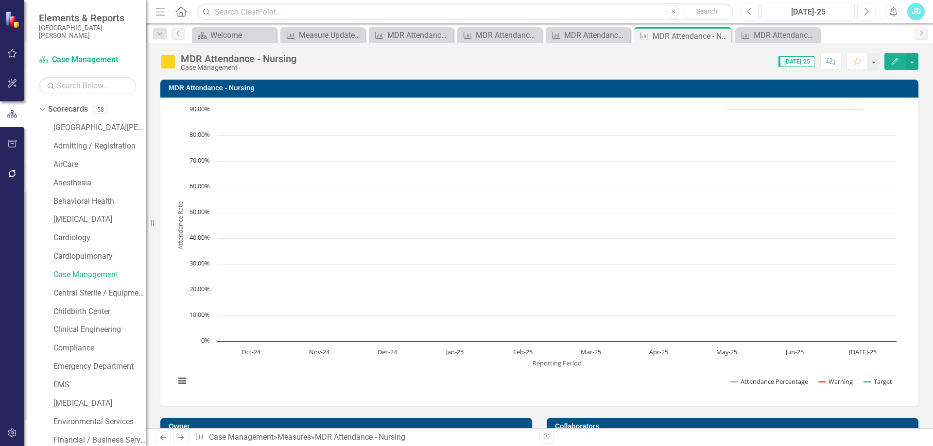
click at [189, 92] on h3 "MDR Attendance - Nursing" at bounding box center [541, 88] width 745 height 7
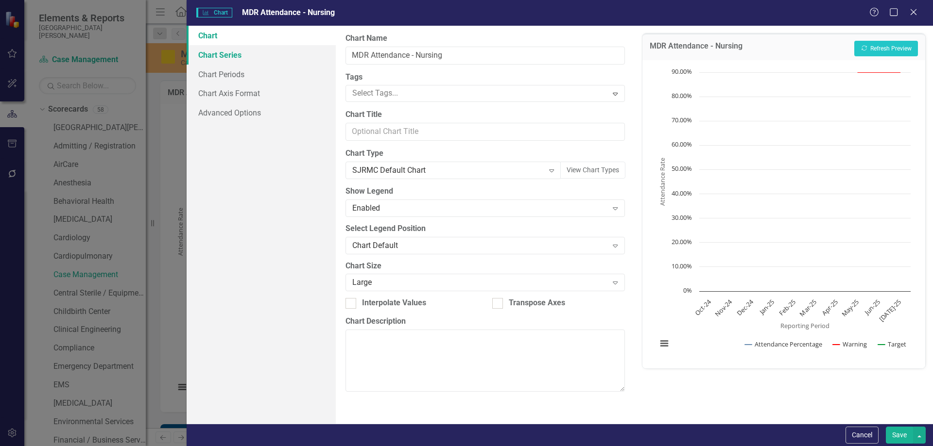
click at [235, 59] on link "Chart Series" at bounding box center [261, 54] width 149 height 19
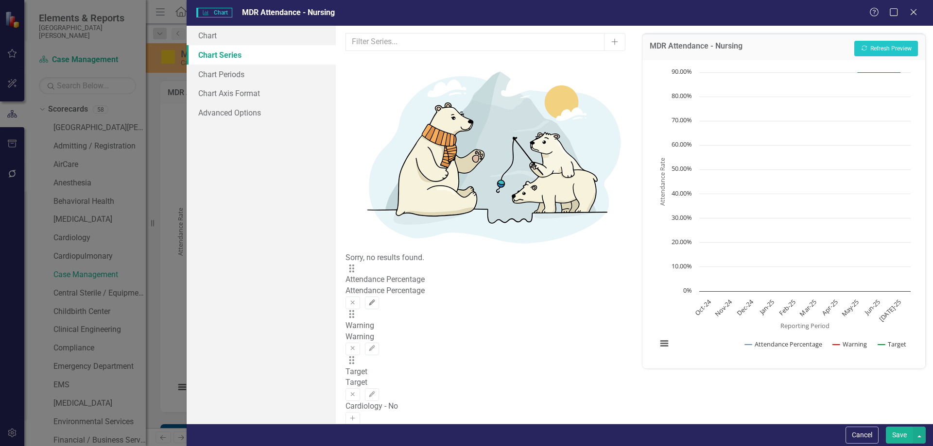
click at [379, 297] on button "Edit" at bounding box center [372, 303] width 14 height 13
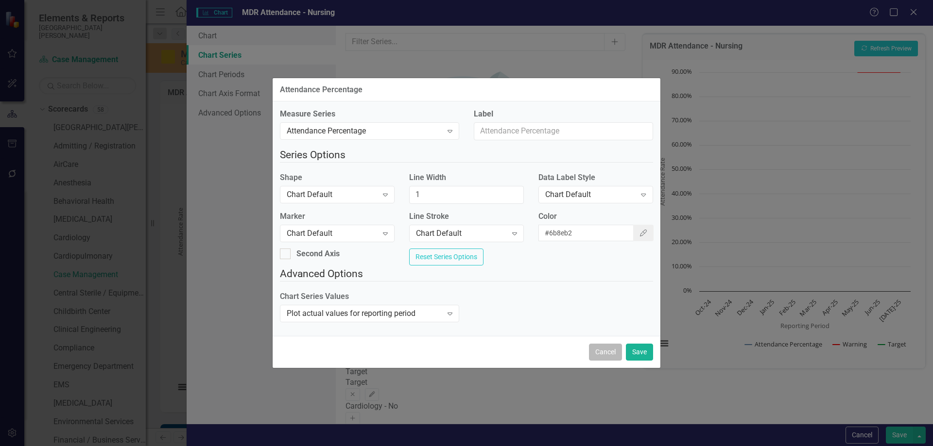
click at [597, 355] on button "Cancel" at bounding box center [605, 352] width 33 height 17
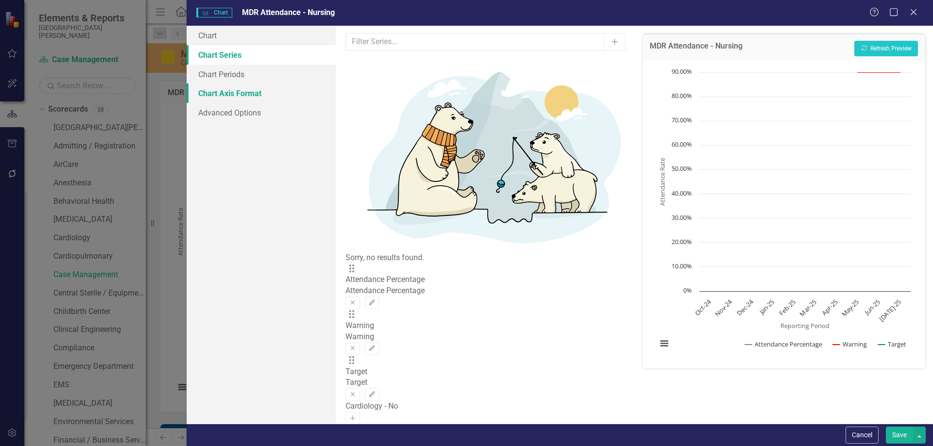
click at [262, 94] on link "Chart Axis Format" at bounding box center [261, 93] width 149 height 19
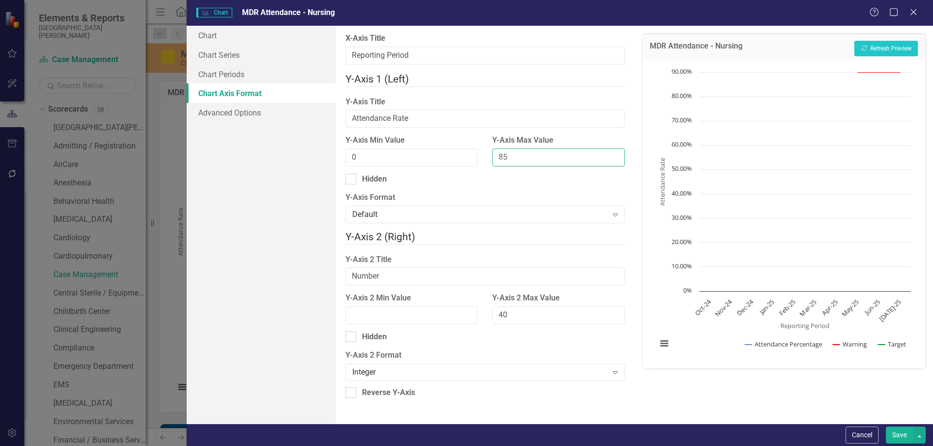
drag, startPoint x: 544, startPoint y: 152, endPoint x: 475, endPoint y: 154, distance: 69.5
click at [475, 154] on div "Y-Axis Min Value 0 Y-Axis Max Value 85" at bounding box center [484, 154] width 293 height 39
type input "100"
click at [905, 46] on button "Recalculate Refresh Preview" at bounding box center [886, 49] width 64 height 16
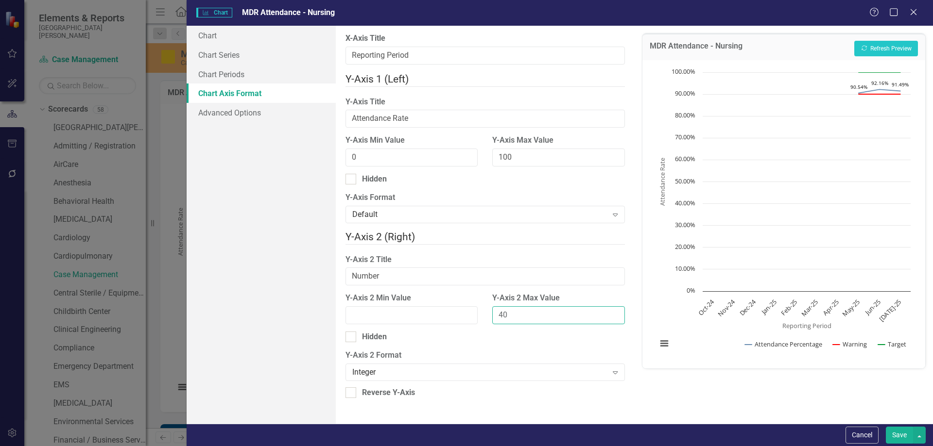
drag, startPoint x: 556, startPoint y: 313, endPoint x: 490, endPoint y: 312, distance: 65.6
click at [490, 312] on div "Y-Axis 2 Max Value 40" at bounding box center [558, 312] width 147 height 39
click at [896, 435] on button "Save" at bounding box center [898, 435] width 27 height 17
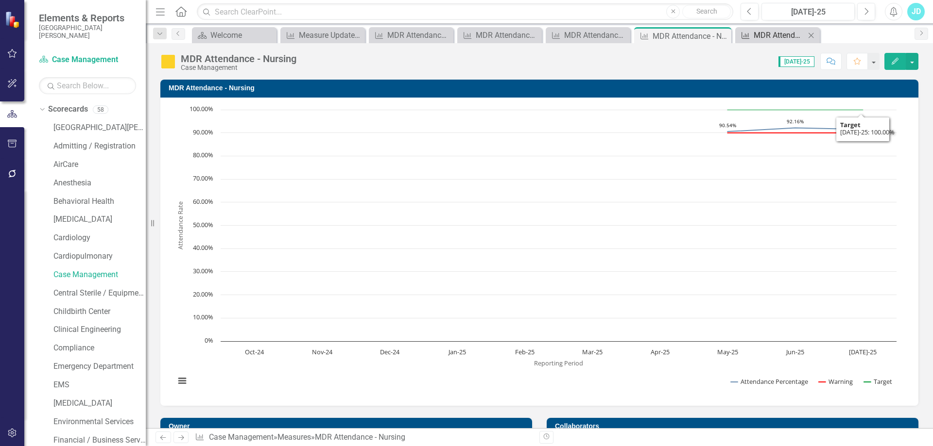
click at [782, 39] on div "MDR Attendance - Comparison" at bounding box center [778, 35] width 51 height 12
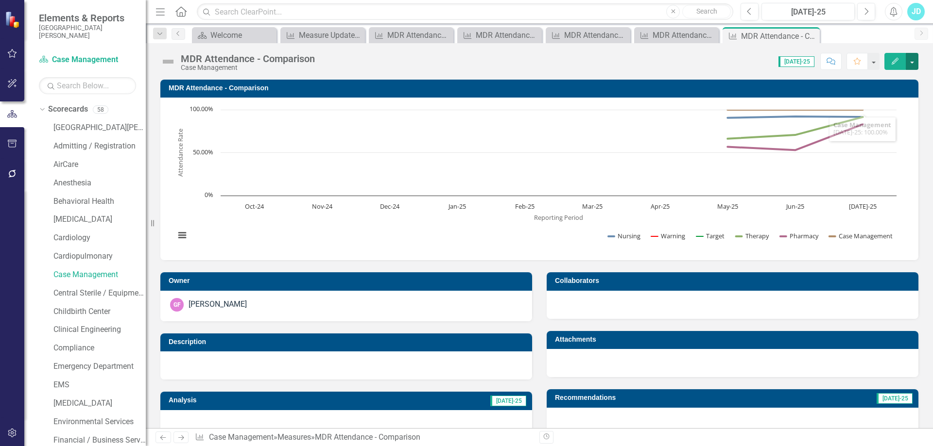
click at [914, 64] on button "button" at bounding box center [911, 61] width 13 height 17
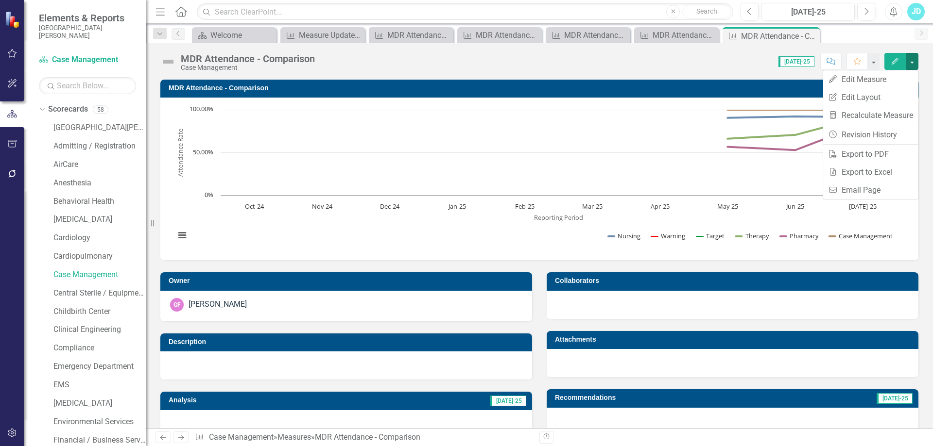
click at [701, 72] on div "MDR Attendance - Comparison Case Management Score: N/A Jul-25 Completed Comment…" at bounding box center [539, 57] width 787 height 29
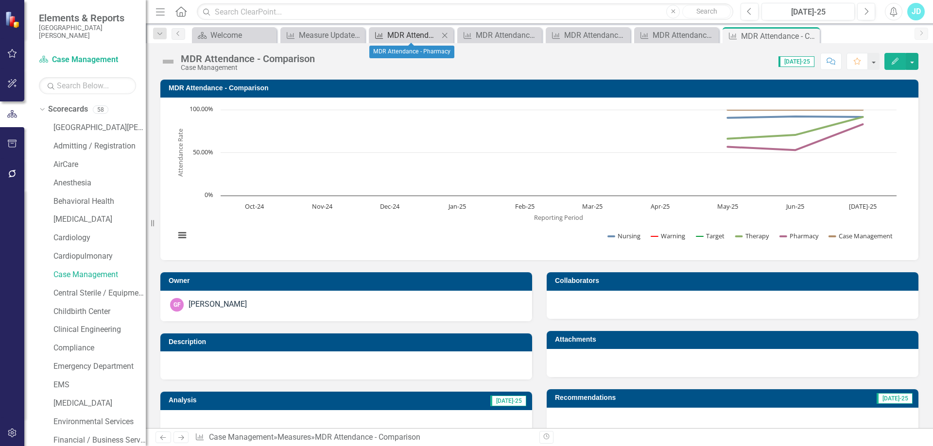
click at [413, 34] on div "MDR Attendance - Pharmacy" at bounding box center [412, 35] width 51 height 12
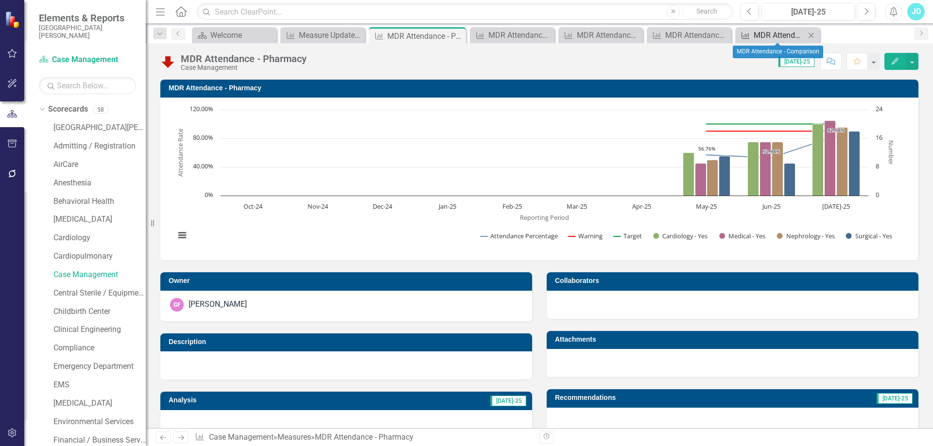
click at [758, 35] on div "MDR Attendance - Comparison" at bounding box center [778, 35] width 51 height 12
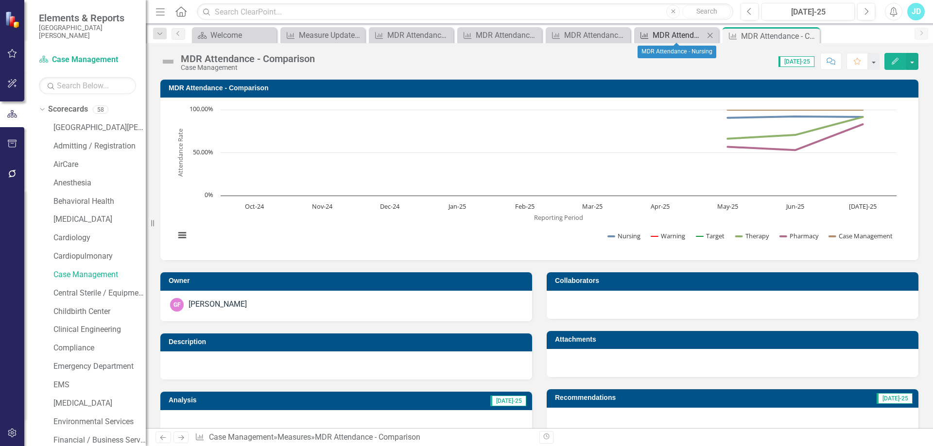
click at [661, 34] on div "MDR Attendance - Nursing" at bounding box center [677, 35] width 51 height 12
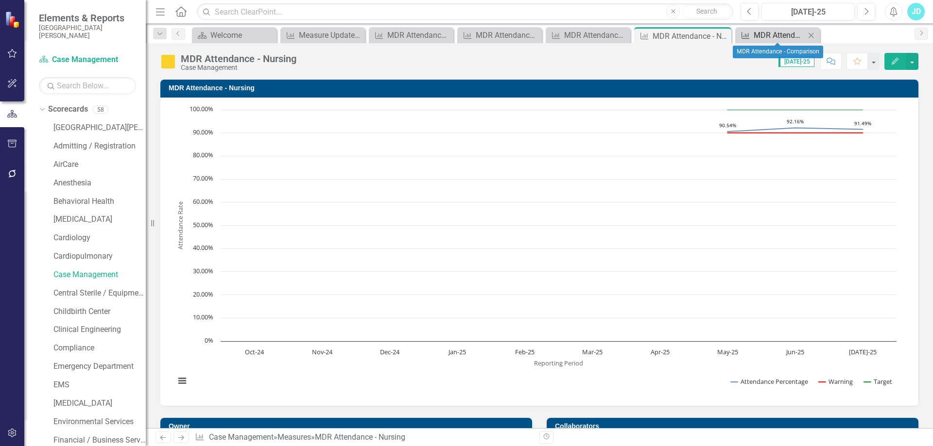
click at [780, 34] on div "MDR Attendance - Comparison" at bounding box center [778, 35] width 51 height 12
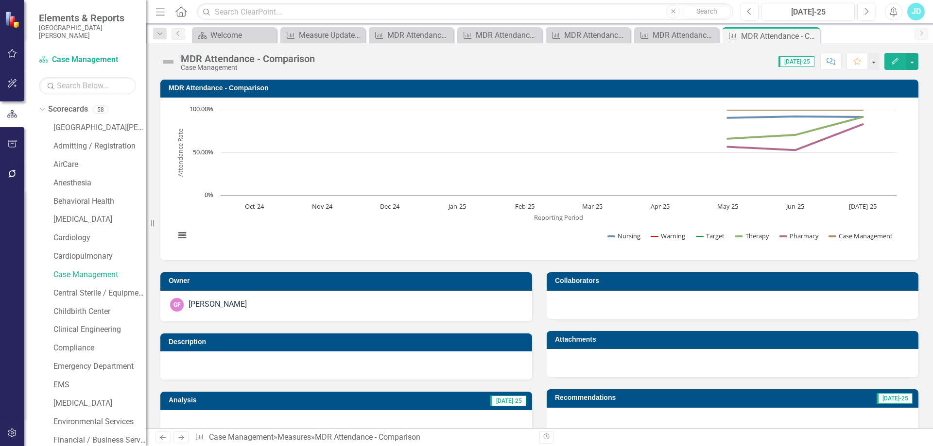
click at [209, 89] on h3 "MDR Attendance - Comparison" at bounding box center [541, 88] width 745 height 7
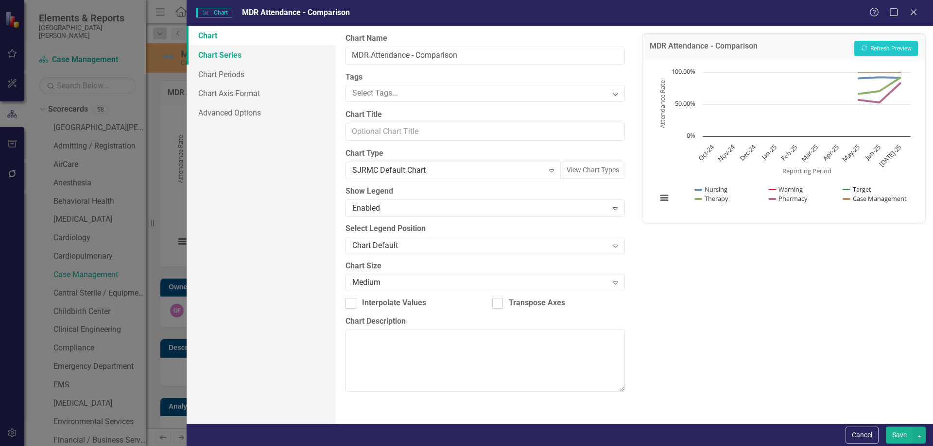
click at [245, 54] on link "Chart Series" at bounding box center [261, 54] width 149 height 19
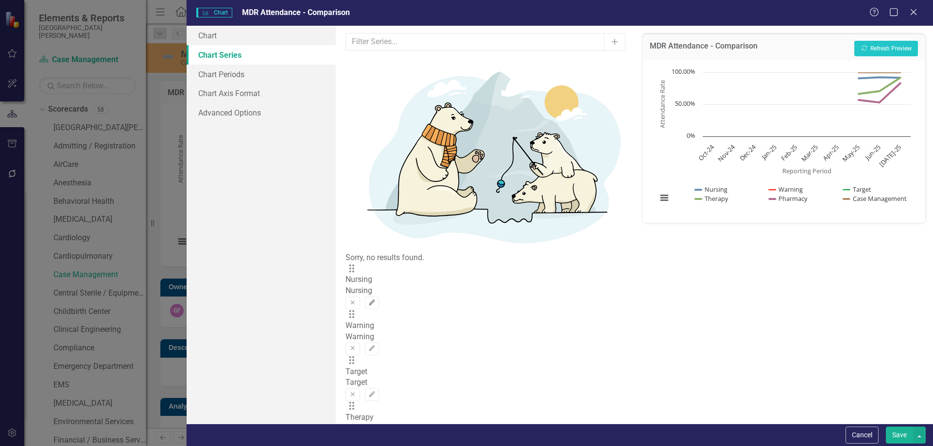
click at [379, 297] on button "Edit" at bounding box center [372, 303] width 14 height 13
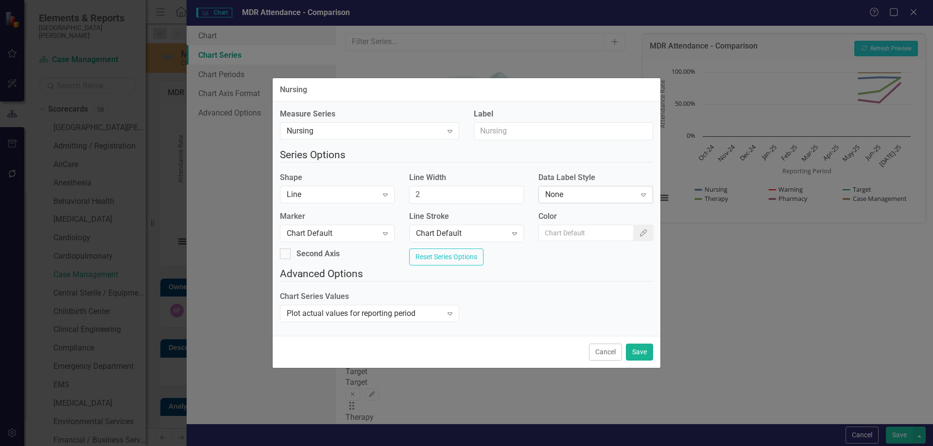
click at [583, 196] on div "None" at bounding box center [590, 194] width 91 height 11
click at [644, 354] on button "Save" at bounding box center [639, 352] width 27 height 17
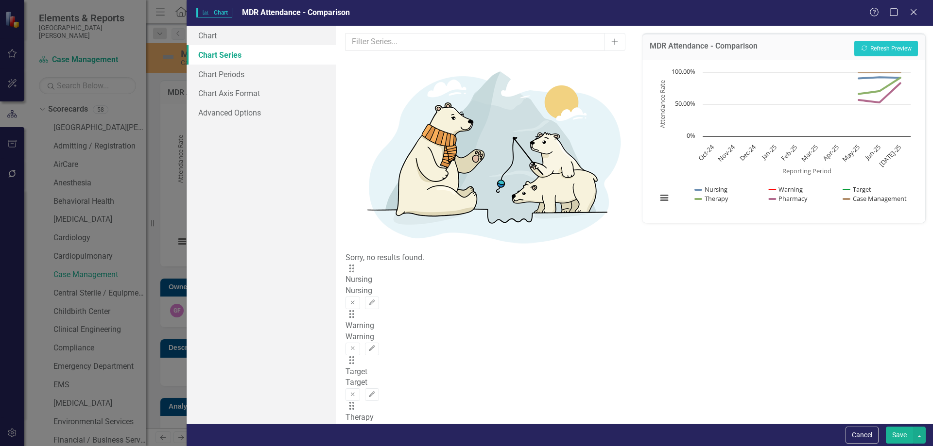
click at [379, 435] on button "Edit" at bounding box center [372, 441] width 14 height 13
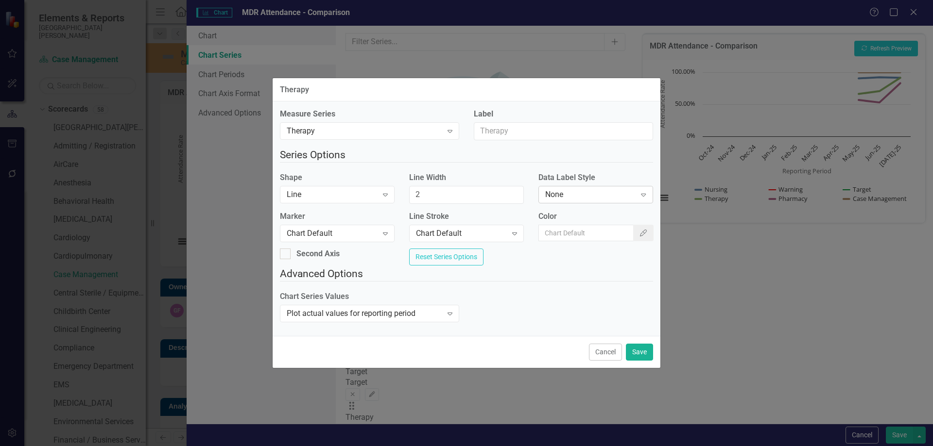
click at [608, 194] on div "None" at bounding box center [590, 194] width 91 height 11
click at [644, 354] on button "Save" at bounding box center [639, 352] width 27 height 17
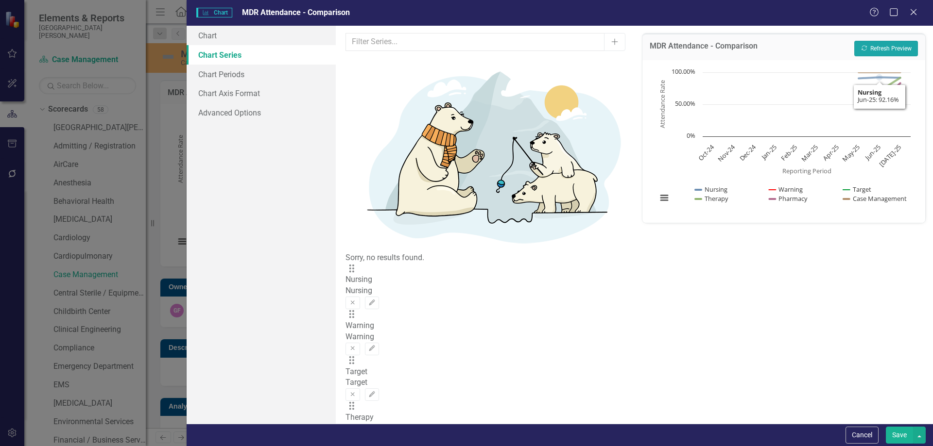
click at [885, 49] on button "Recalculate Refresh Preview" at bounding box center [886, 49] width 64 height 16
click at [893, 432] on button "Save" at bounding box center [898, 435] width 27 height 17
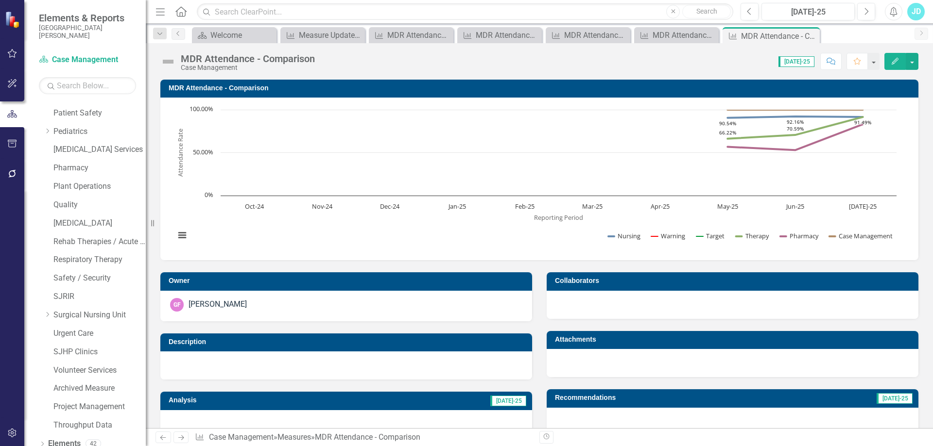
scroll to position [684, 0]
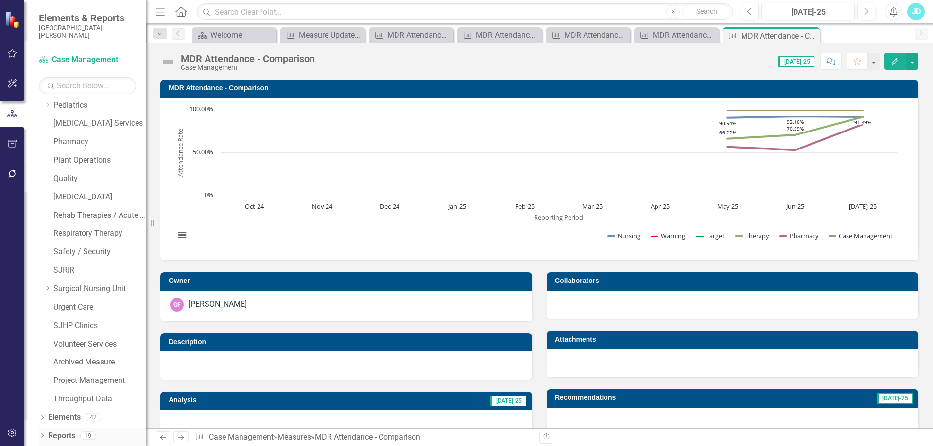
click at [40, 438] on icon "Dropdown" at bounding box center [42, 436] width 7 height 5
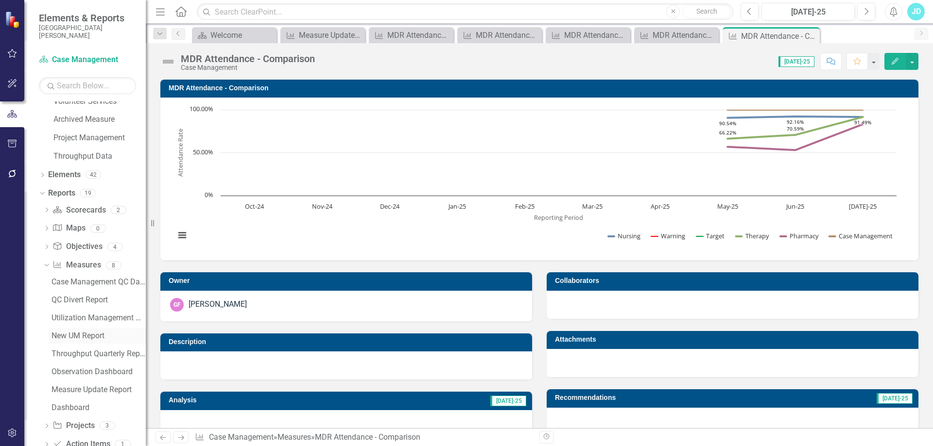
click at [93, 335] on div "New UM Report" at bounding box center [98, 336] width 94 height 9
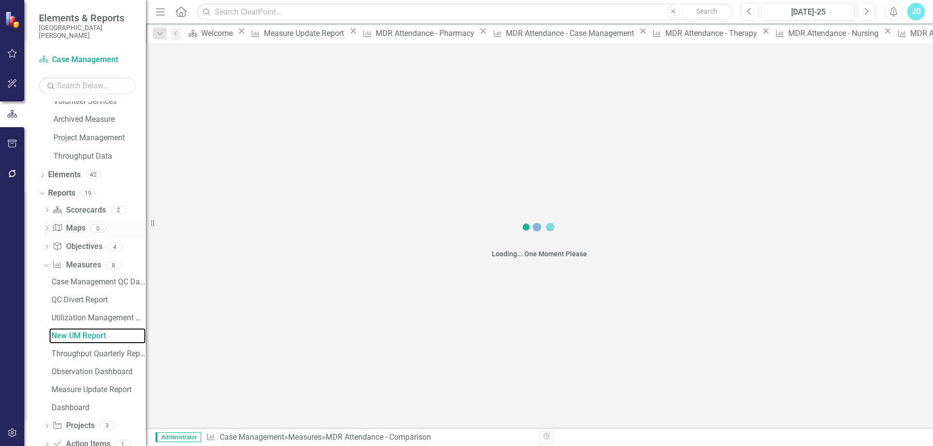
scroll to position [825, 0]
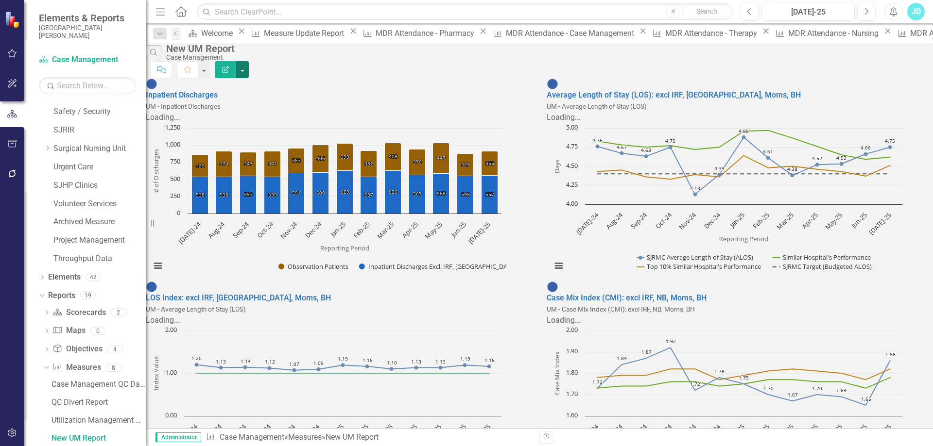
click at [249, 63] on button "button" at bounding box center [242, 69] width 13 height 17
click at [795, 68] on div "Search New UM Report Case Management Comment Favorite Edit Report" at bounding box center [539, 60] width 787 height 35
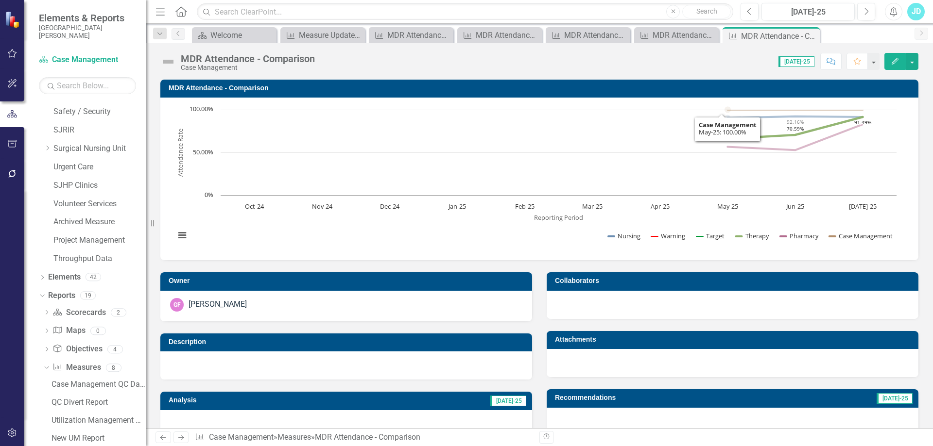
click at [268, 87] on h3 "MDR Attendance - Comparison" at bounding box center [541, 88] width 745 height 7
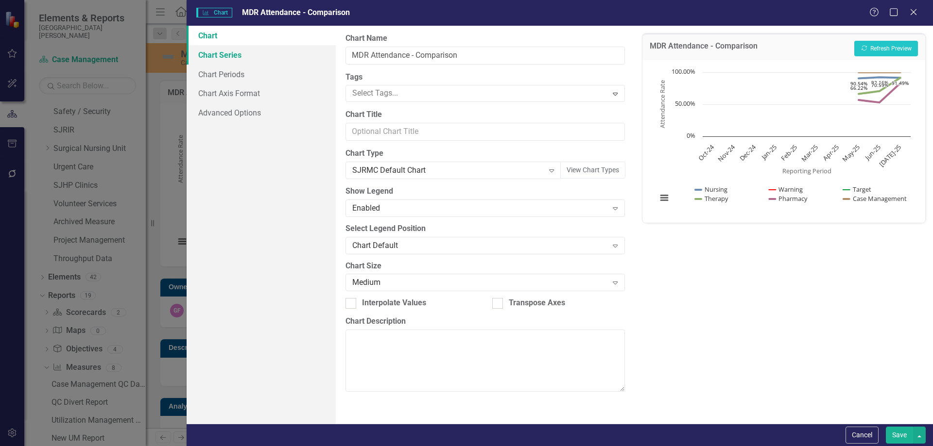
click at [246, 59] on link "Chart Series" at bounding box center [261, 54] width 149 height 19
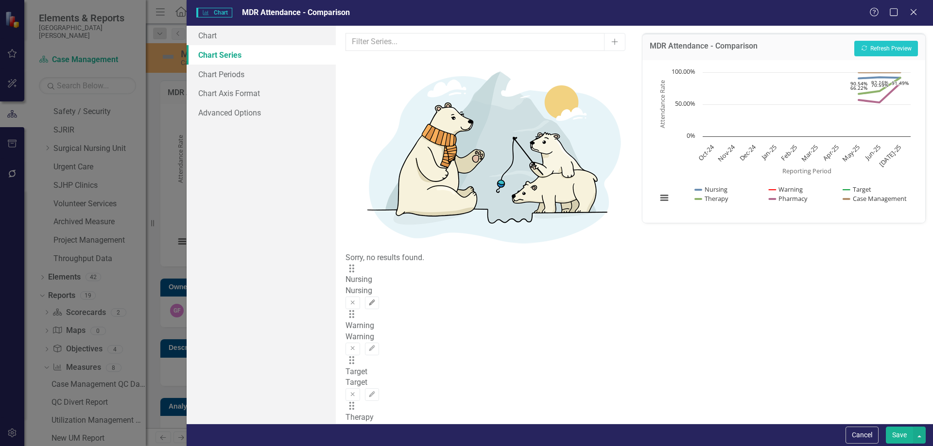
click at [375, 300] on icon "Edit" at bounding box center [371, 303] width 7 height 6
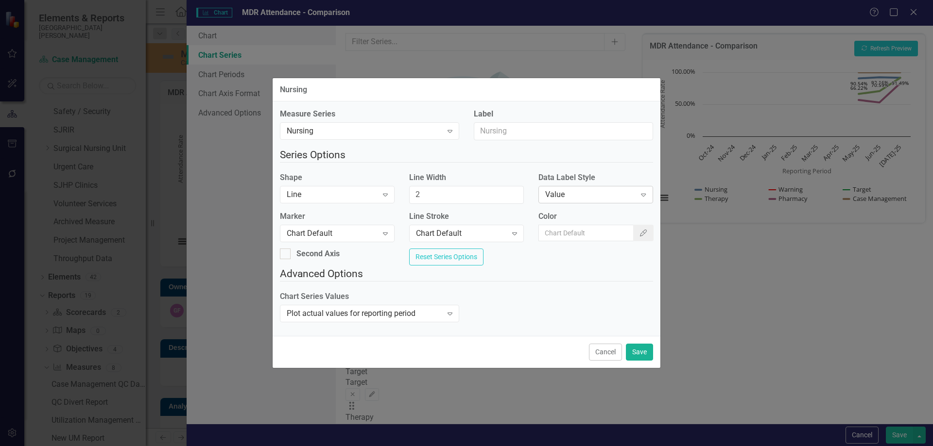
click at [587, 197] on div "Value Expand" at bounding box center [595, 194] width 115 height 17
click at [631, 356] on button "Save" at bounding box center [639, 352] width 27 height 17
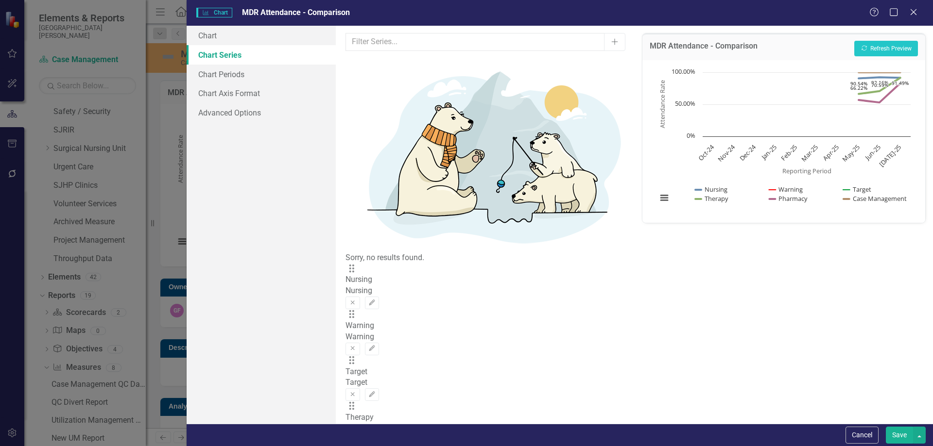
click at [374, 438] on icon "button" at bounding box center [372, 441] width 6 height 6
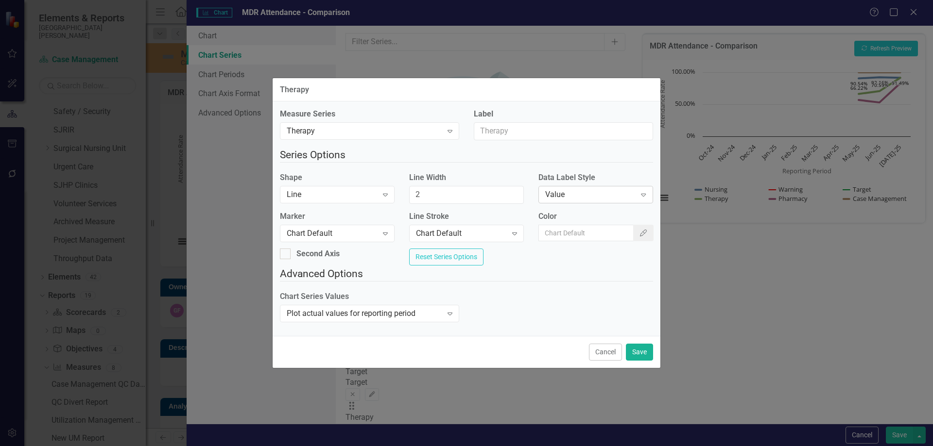
click at [586, 189] on div "Value" at bounding box center [590, 194] width 91 height 11
click at [641, 361] on button "Save" at bounding box center [639, 352] width 27 height 17
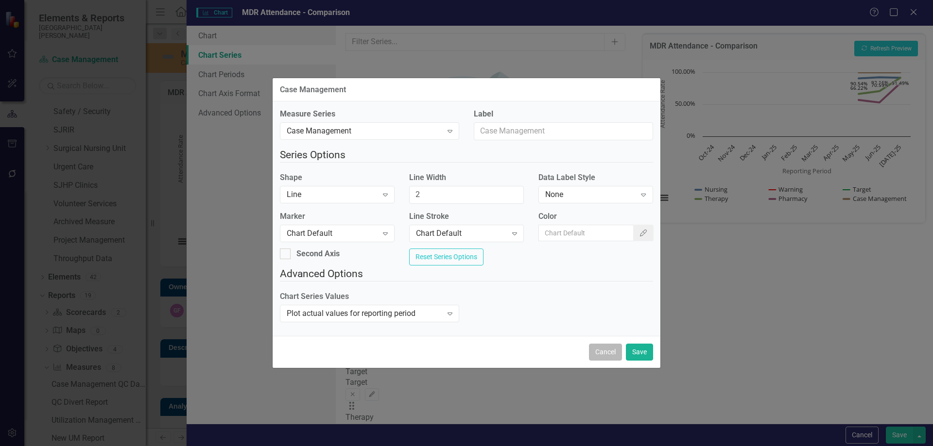
click at [606, 361] on button "Cancel" at bounding box center [605, 352] width 33 height 17
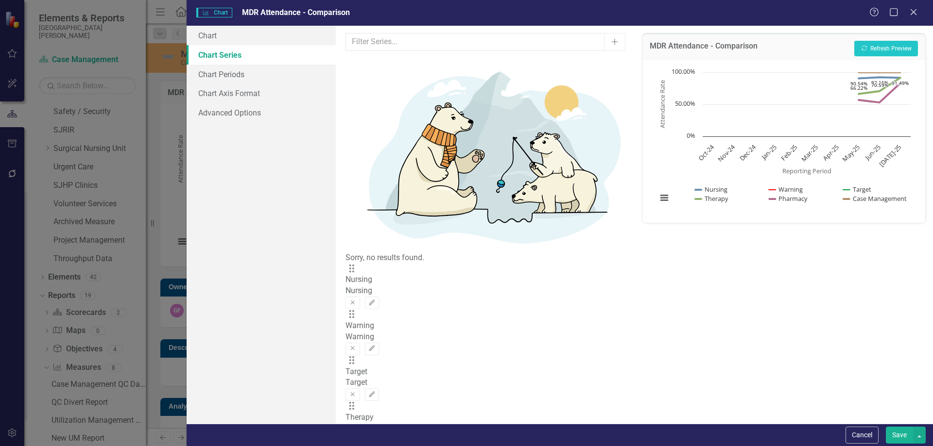
click at [890, 432] on button "Save" at bounding box center [898, 435] width 27 height 17
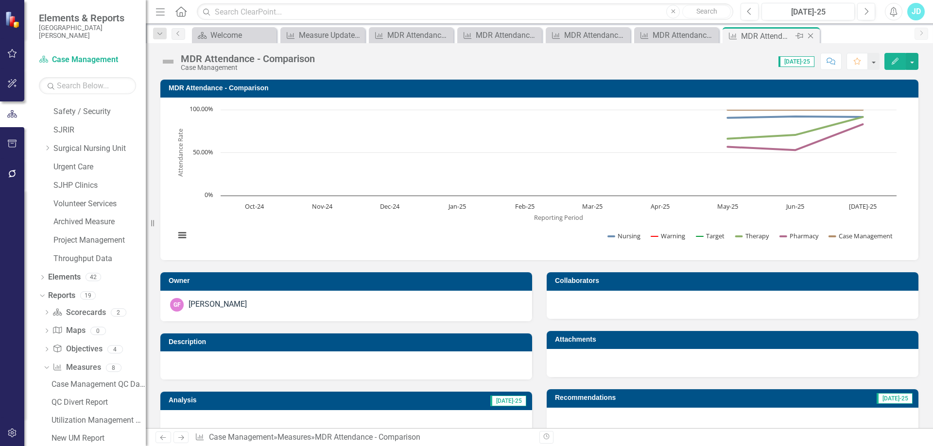
click at [814, 35] on icon "Close" at bounding box center [810, 36] width 10 height 8
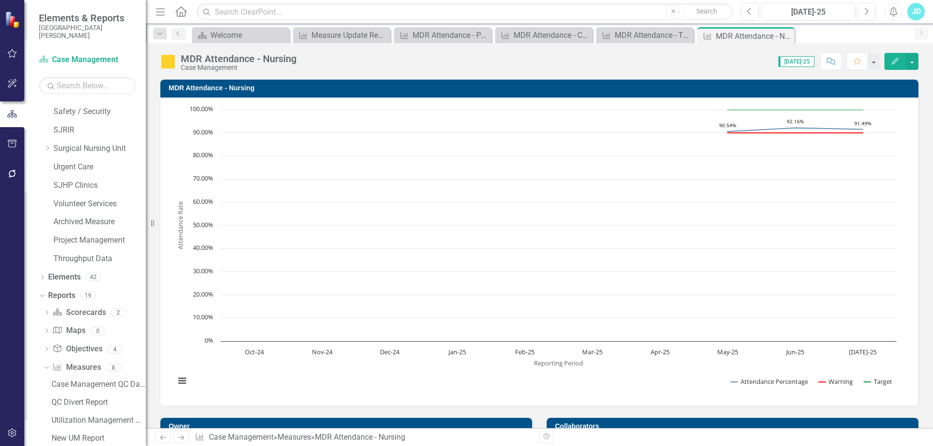
click at [203, 88] on h3 "MDR Attendance - Nursing" at bounding box center [541, 88] width 745 height 7
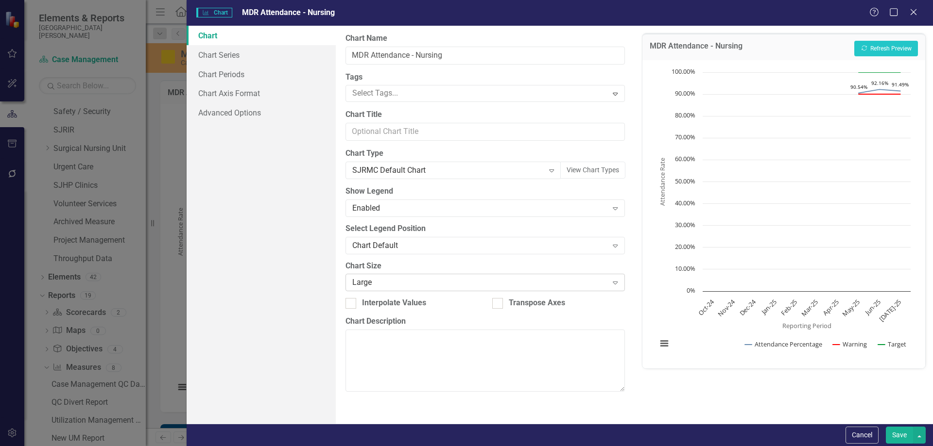
click at [367, 282] on div "Large" at bounding box center [479, 282] width 255 height 11
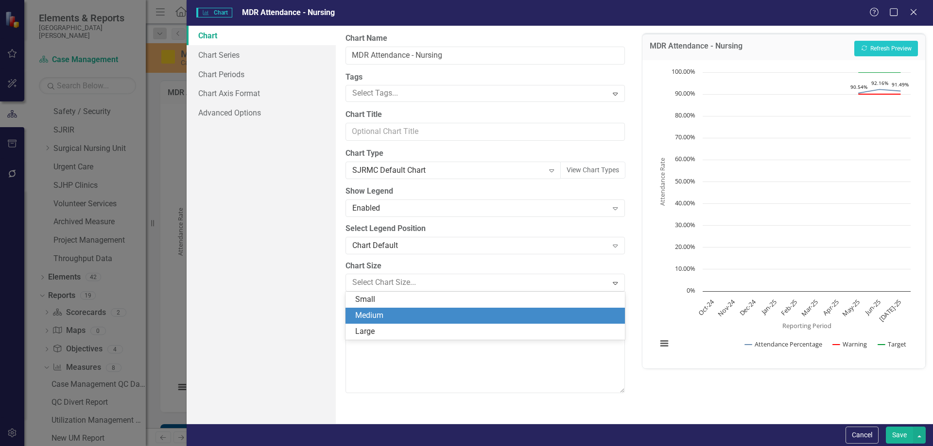
click at [381, 316] on div "Medium" at bounding box center [486, 315] width 263 height 11
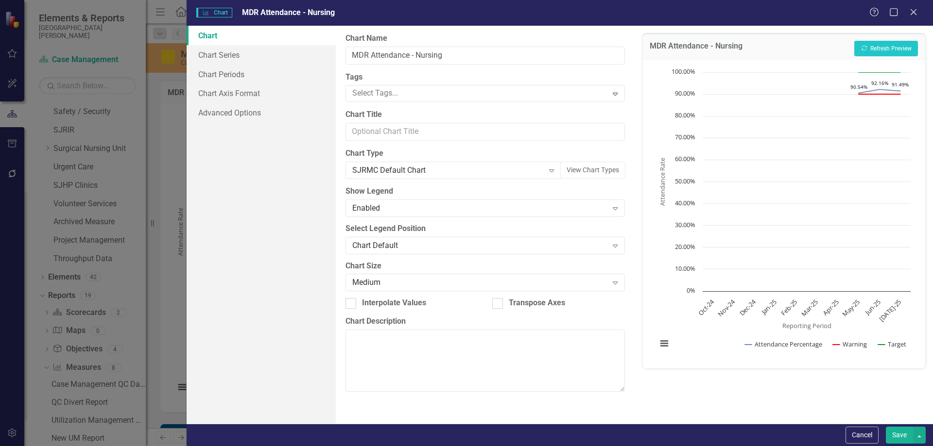
click at [897, 436] on button "Save" at bounding box center [898, 435] width 27 height 17
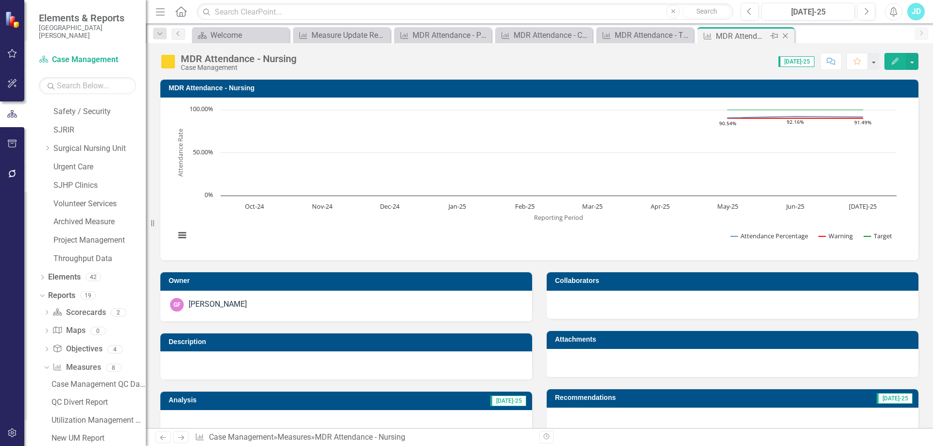
click at [782, 35] on icon "Close" at bounding box center [785, 36] width 10 height 8
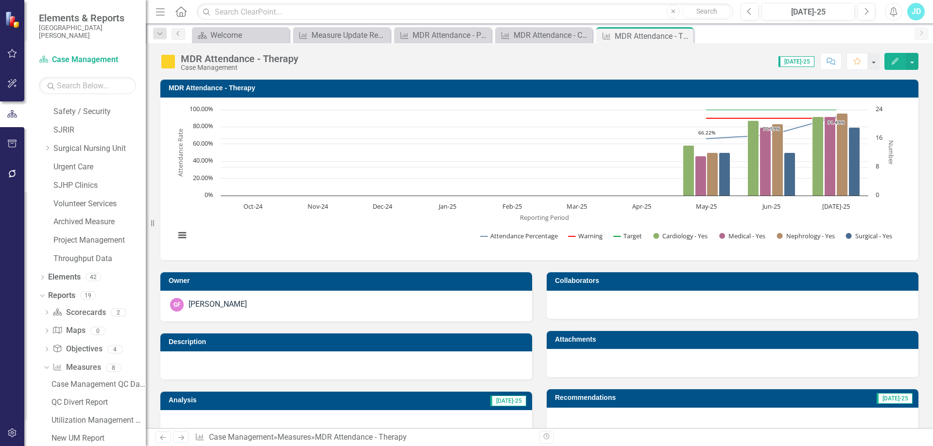
click at [230, 95] on td "MDR Attendance - Therapy" at bounding box center [541, 89] width 745 height 15
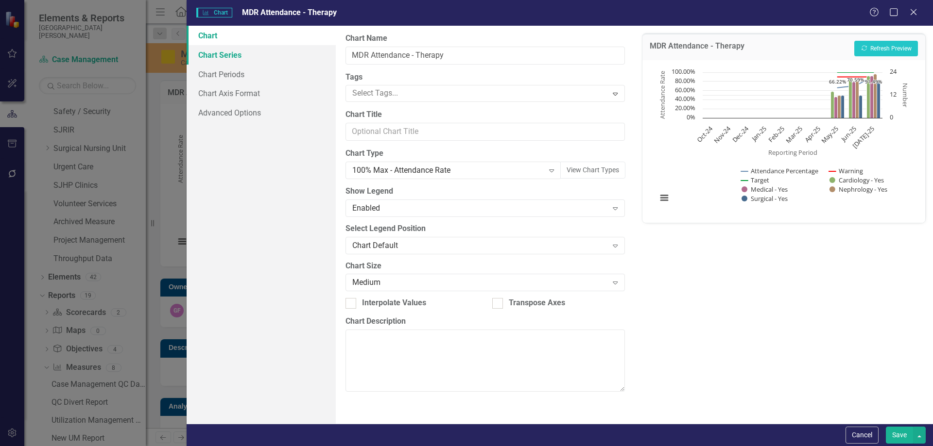
click at [237, 56] on link "Chart Series" at bounding box center [261, 54] width 149 height 19
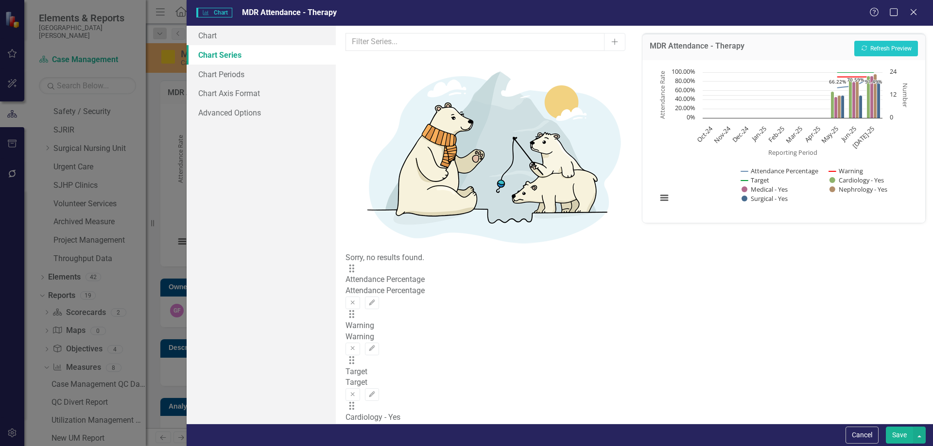
click at [398, 438] on icon "Remove" at bounding box center [393, 441] width 7 height 6
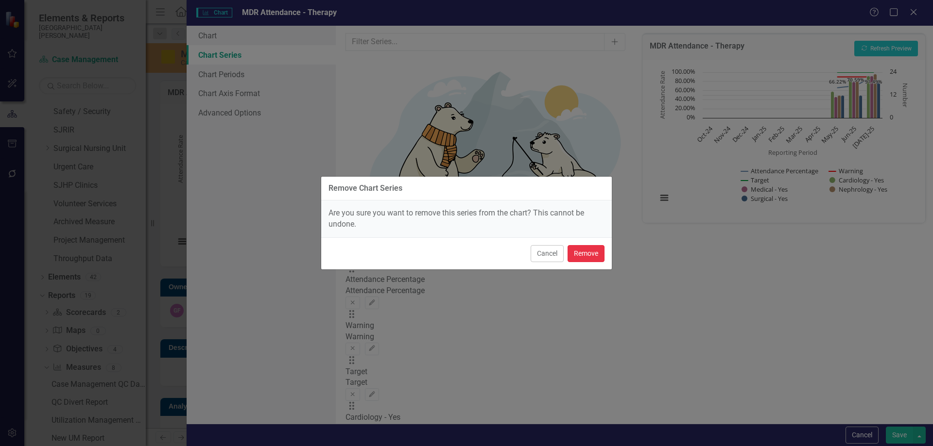
click at [586, 256] on button "Remove" at bounding box center [585, 253] width 37 height 17
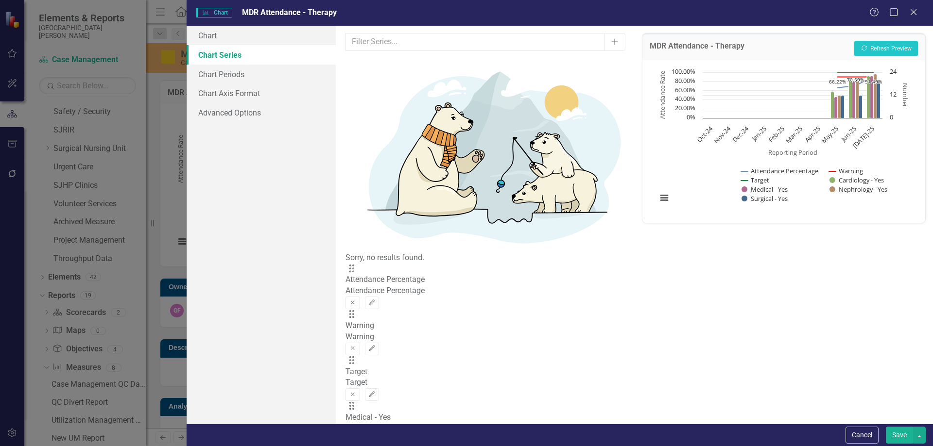
click at [398, 438] on icon "Remove" at bounding box center [393, 441] width 7 height 6
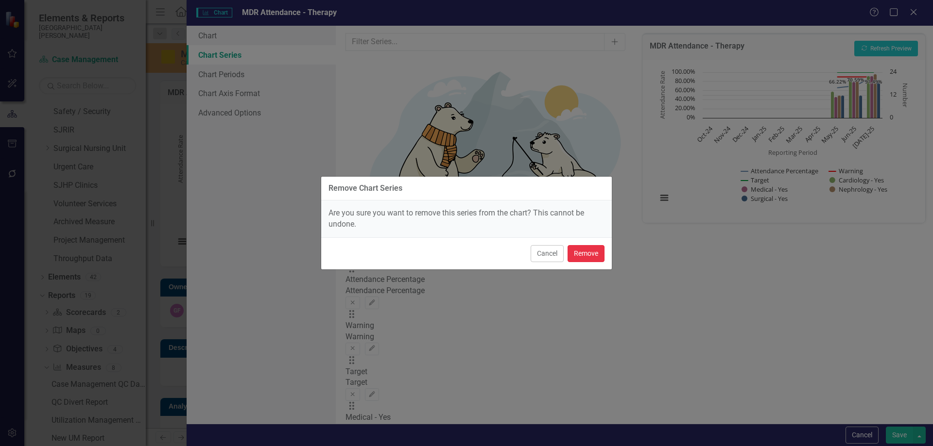
click at [594, 257] on button "Remove" at bounding box center [585, 253] width 37 height 17
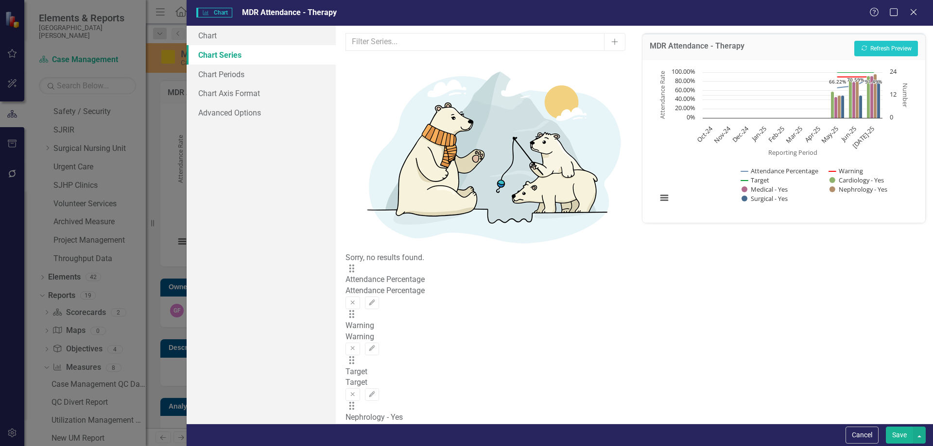
click at [398, 438] on icon "Remove" at bounding box center [393, 441] width 7 height 6
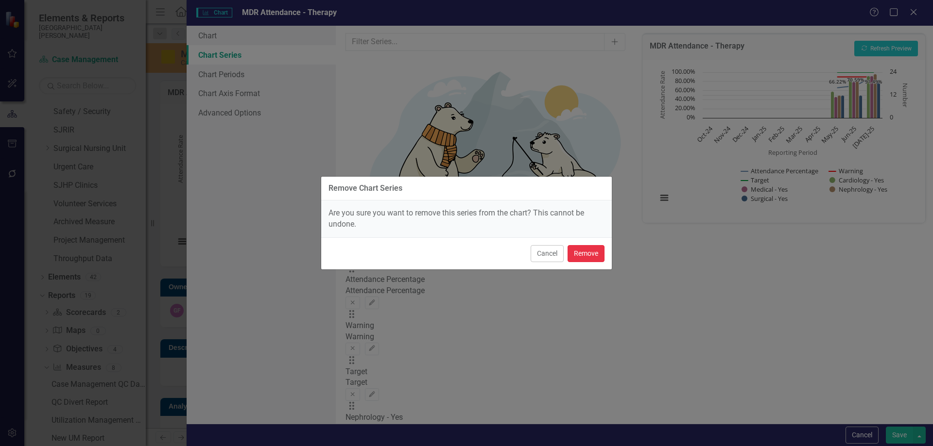
click at [594, 255] on button "Remove" at bounding box center [585, 253] width 37 height 17
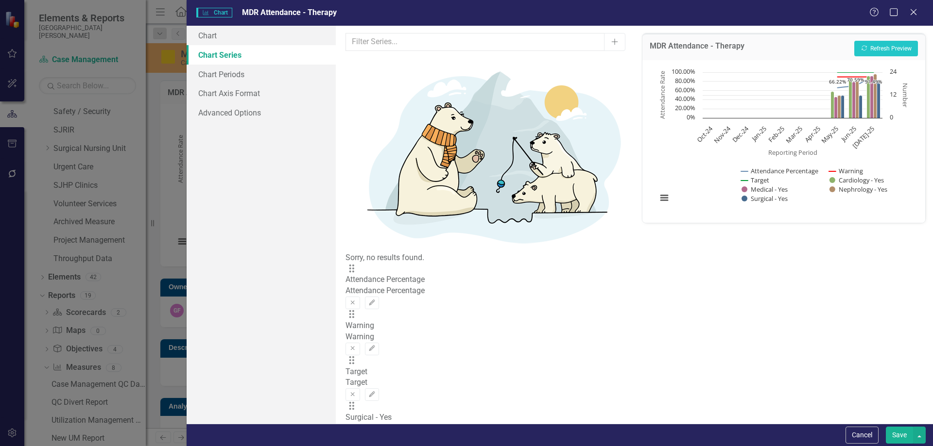
click at [398, 438] on icon "Remove" at bounding box center [393, 441] width 7 height 6
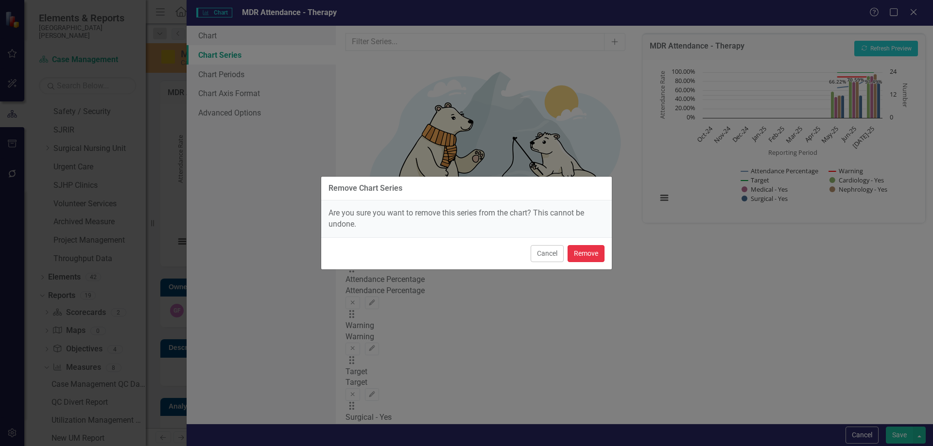
click at [595, 253] on button "Remove" at bounding box center [585, 253] width 37 height 17
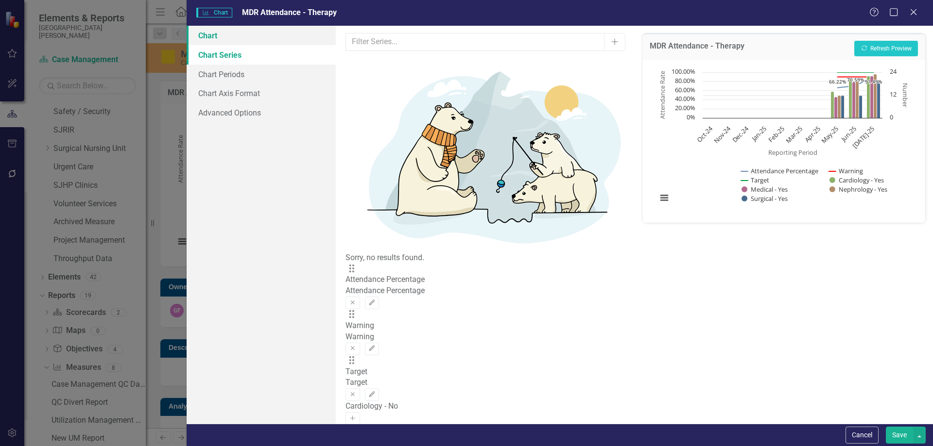
click at [213, 35] on link "Chart" at bounding box center [261, 35] width 149 height 19
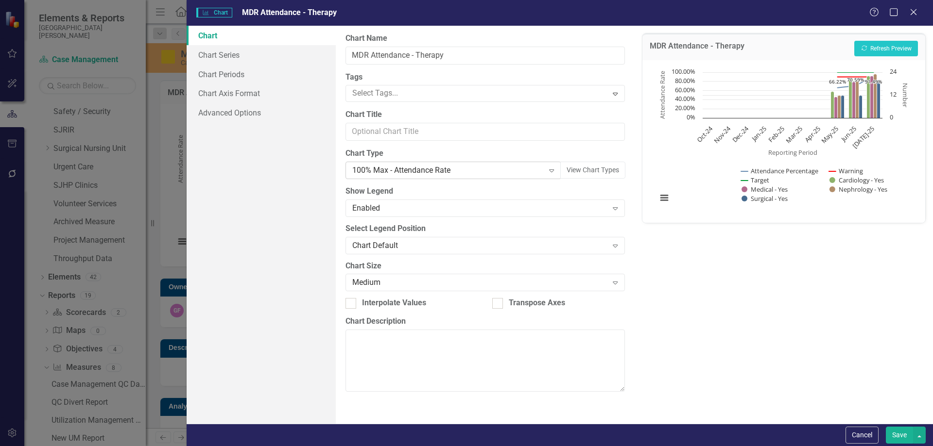
click at [441, 171] on div "100% Max - Attendance Rate" at bounding box center [447, 170] width 191 height 11
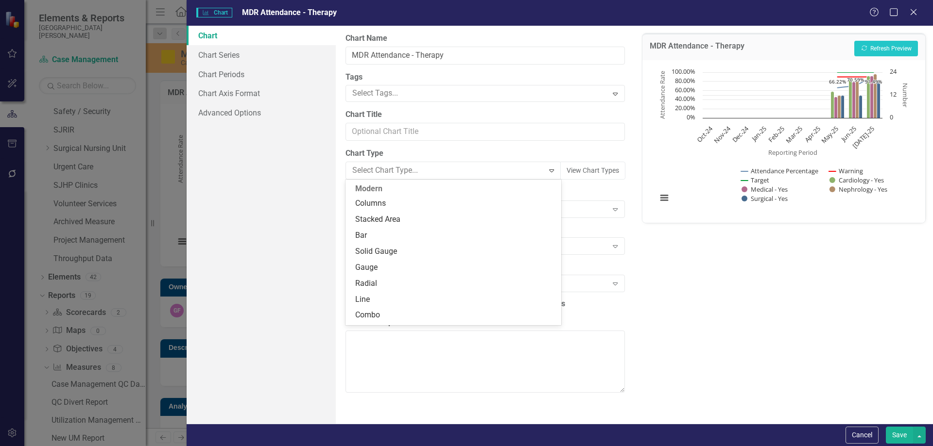
scroll to position [812, 0]
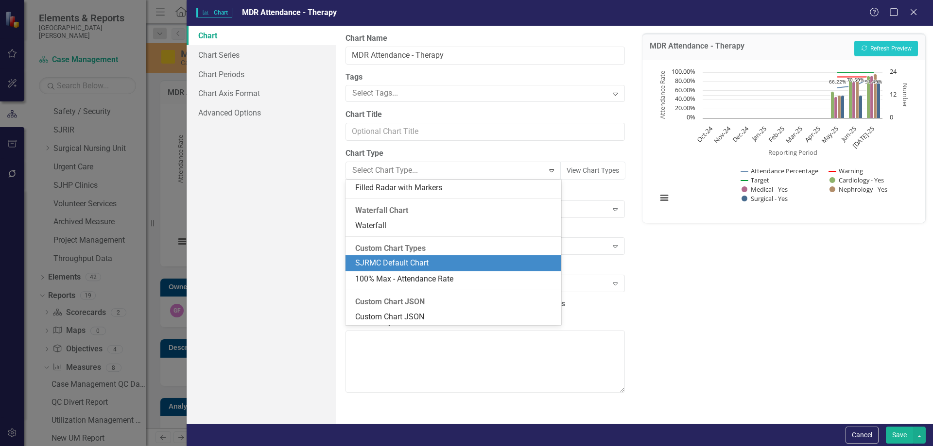
click at [434, 259] on div "SJRMC Default Chart" at bounding box center [455, 263] width 200 height 11
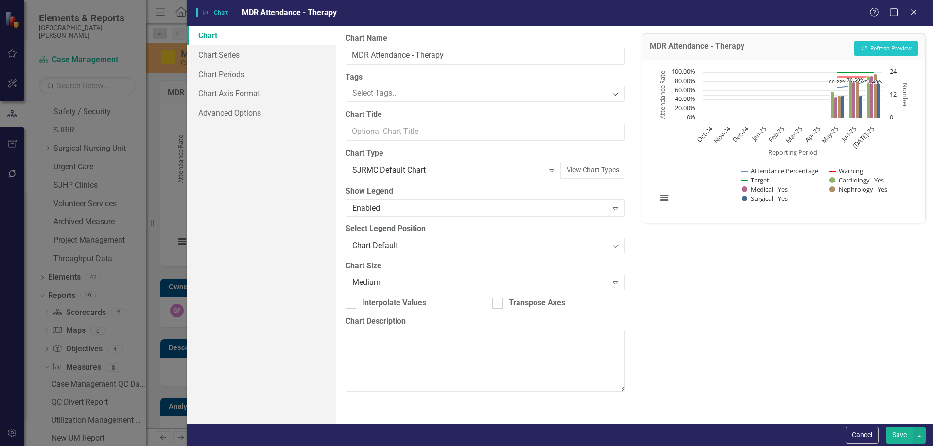
click at [897, 427] on button "Save" at bounding box center [898, 435] width 27 height 17
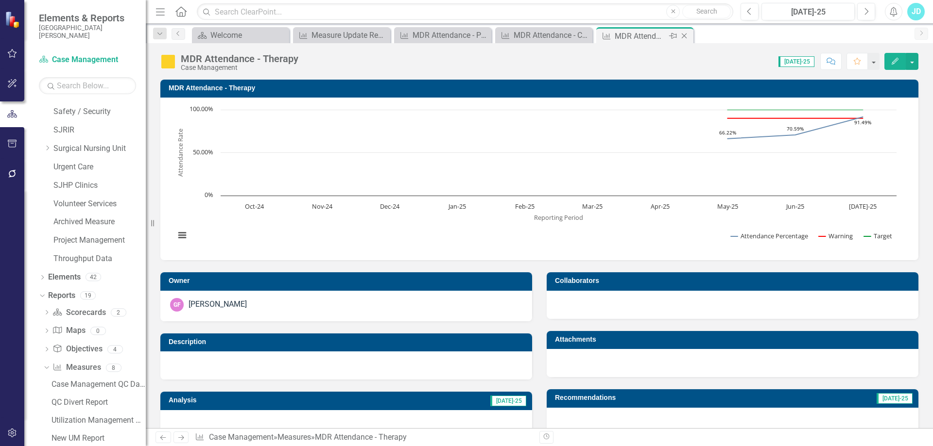
click at [685, 35] on icon "Close" at bounding box center [684, 36] width 10 height 8
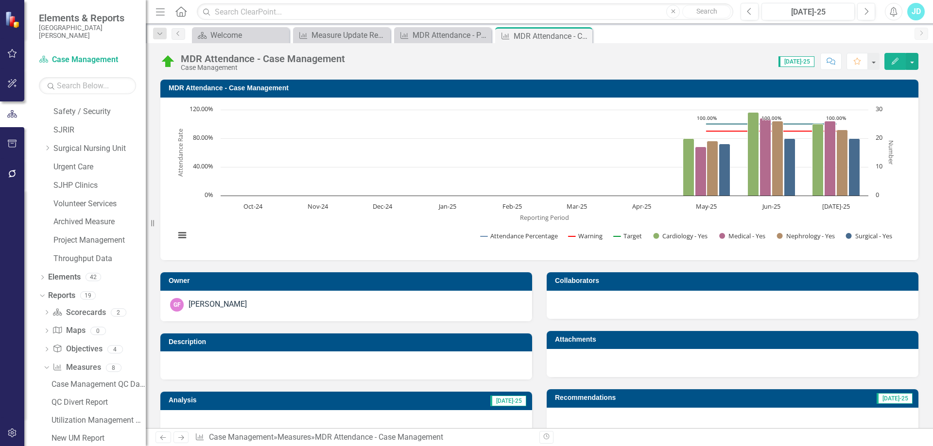
click at [284, 89] on h3 "MDR Attendance - Case Management" at bounding box center [541, 88] width 745 height 7
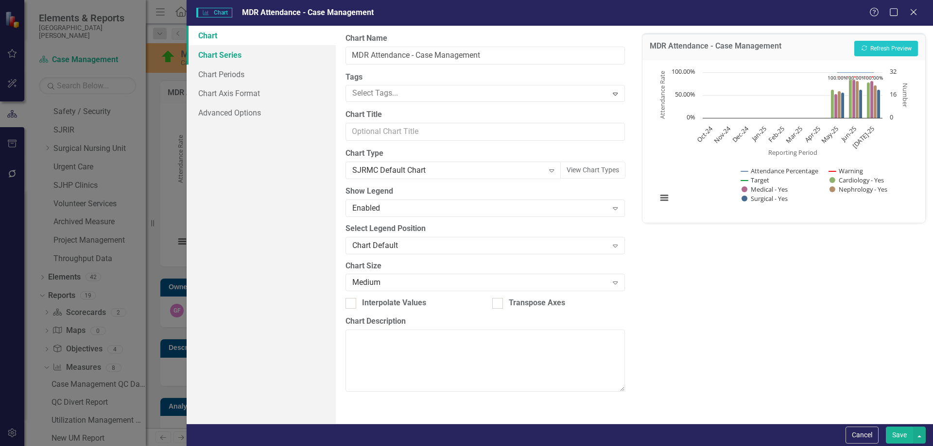
click at [253, 58] on link "Chart Series" at bounding box center [261, 54] width 149 height 19
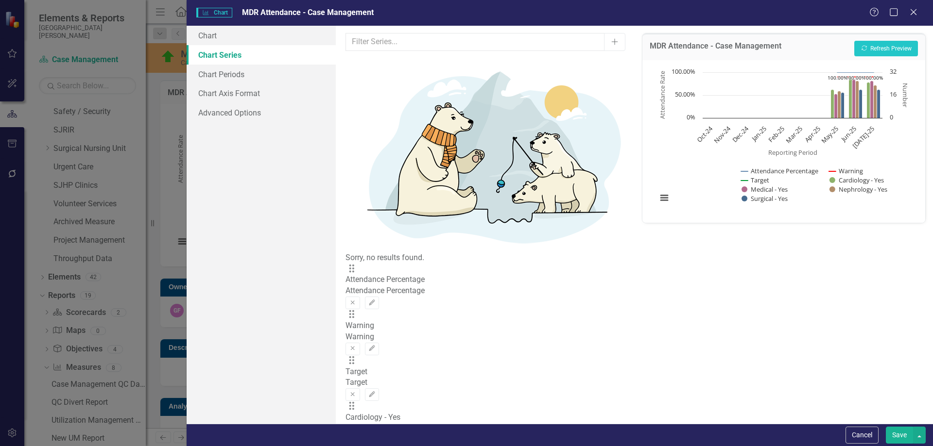
click at [398, 438] on icon "Remove" at bounding box center [393, 441] width 7 height 6
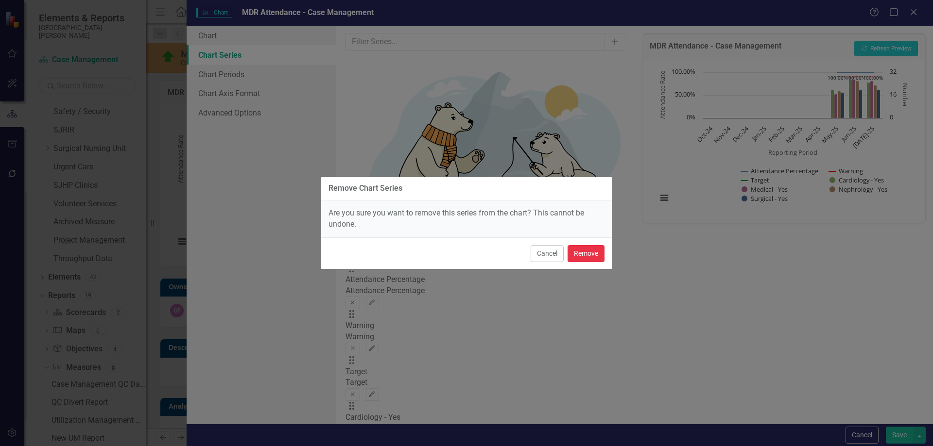
click at [591, 249] on button "Remove" at bounding box center [585, 253] width 37 height 17
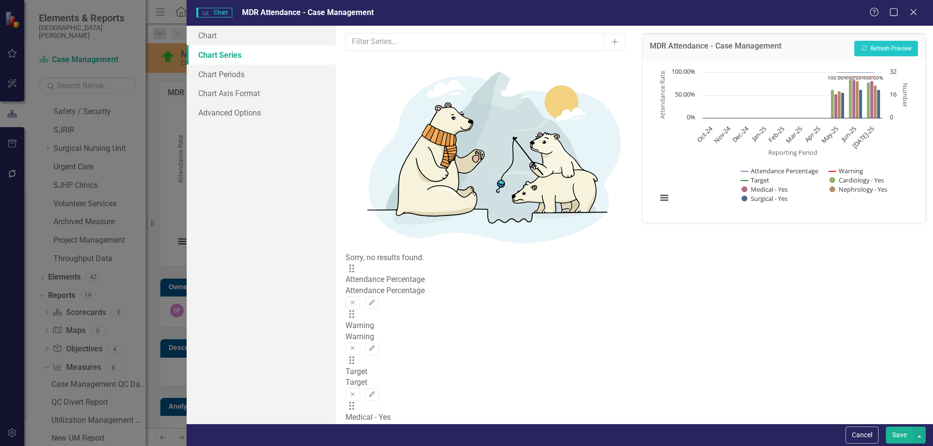
click at [398, 438] on icon "Remove" at bounding box center [393, 441] width 7 height 6
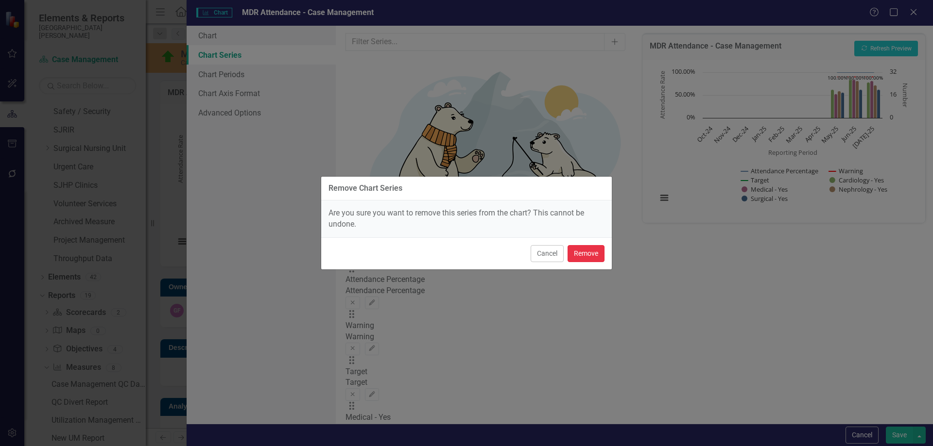
click at [601, 252] on button "Remove" at bounding box center [585, 253] width 37 height 17
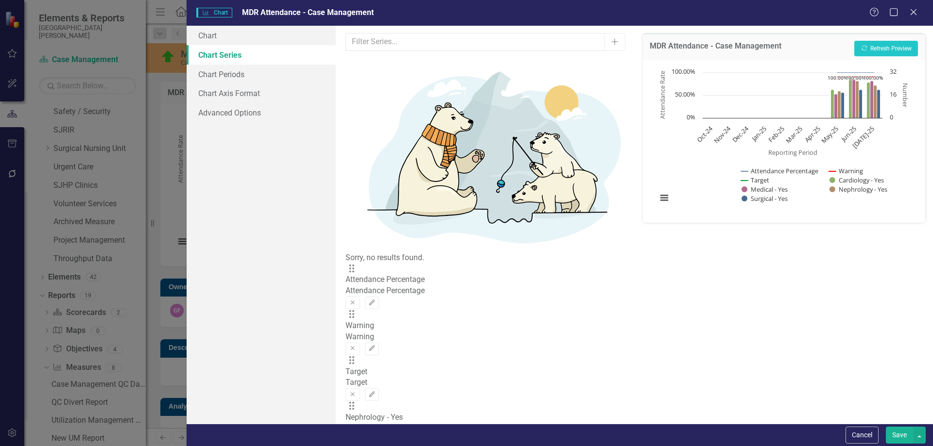
click at [398, 438] on icon "Remove" at bounding box center [393, 441] width 7 height 6
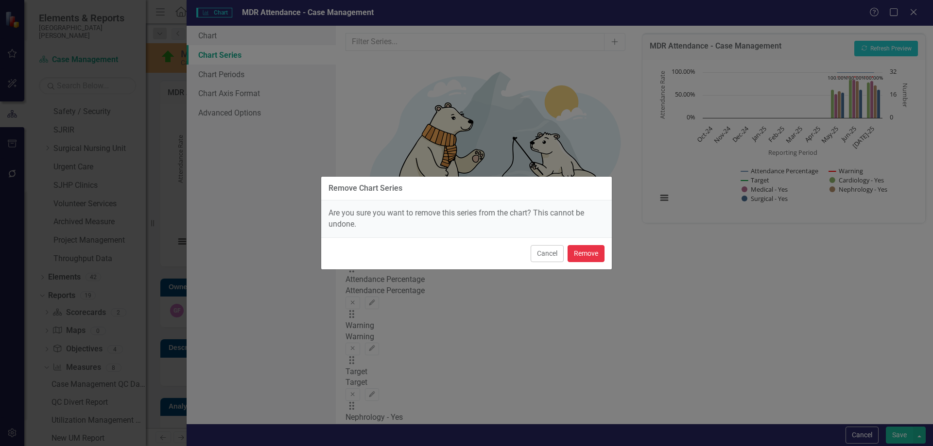
click at [588, 255] on button "Remove" at bounding box center [585, 253] width 37 height 17
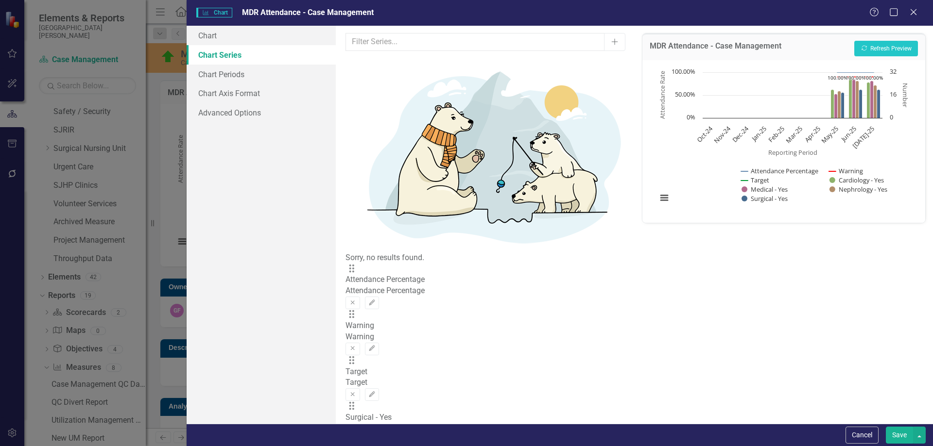
click at [398, 438] on icon "Remove" at bounding box center [393, 441] width 7 height 6
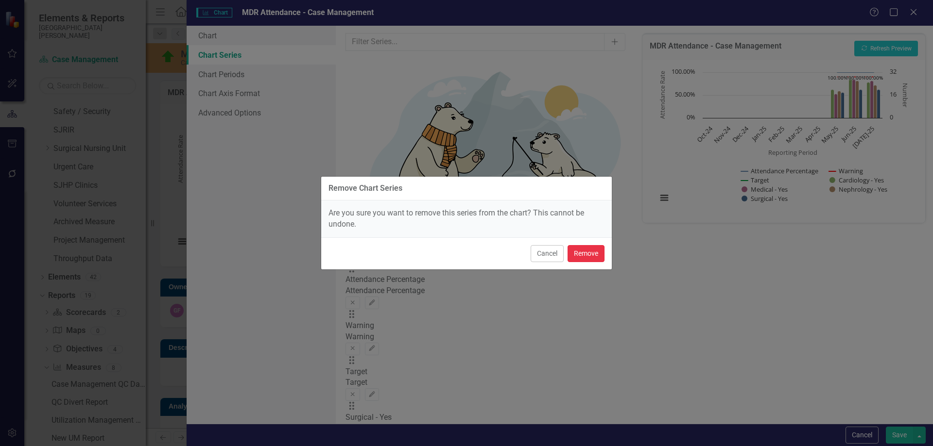
click at [592, 253] on button "Remove" at bounding box center [585, 253] width 37 height 17
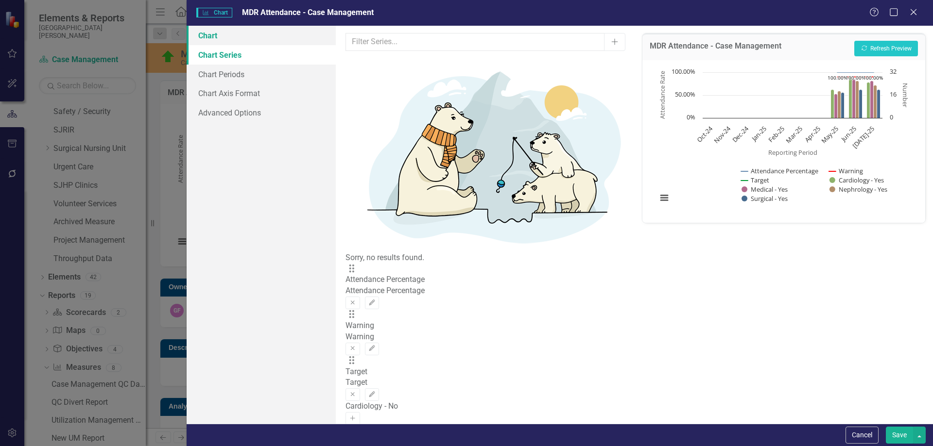
click at [221, 35] on link "Chart" at bounding box center [261, 35] width 149 height 19
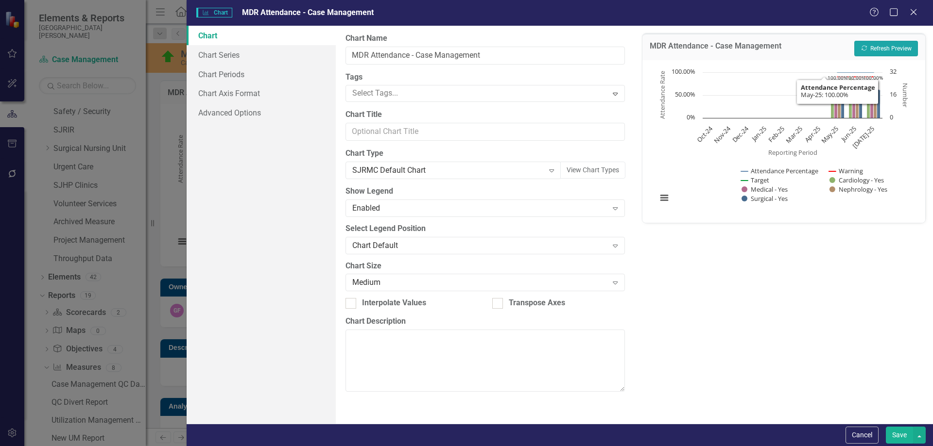
click at [871, 50] on button "Recalculate Refresh Preview" at bounding box center [886, 49] width 64 height 16
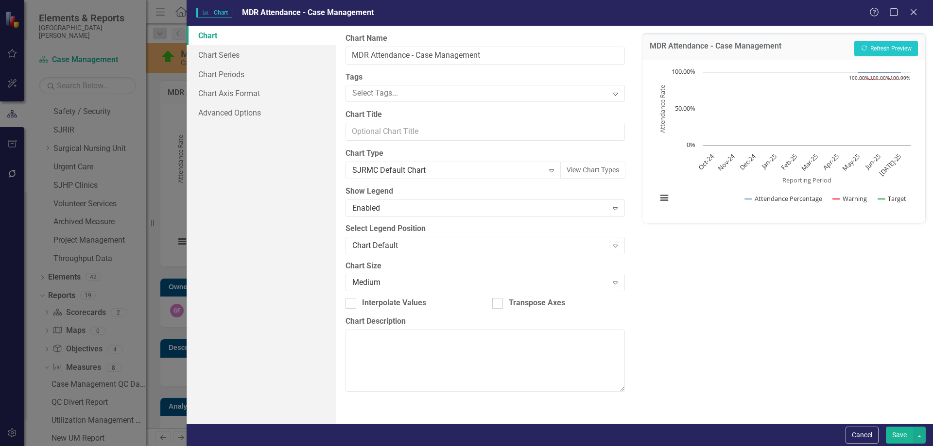
click at [894, 429] on button "Save" at bounding box center [898, 435] width 27 height 17
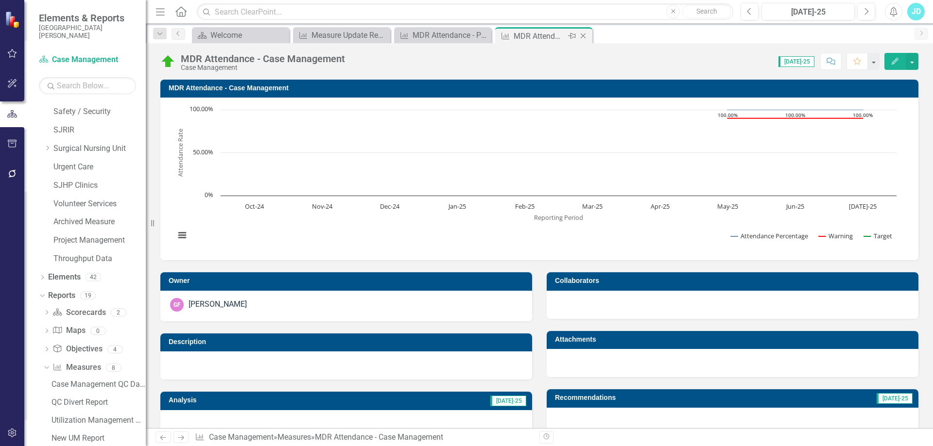
click at [584, 35] on icon "Close" at bounding box center [583, 36] width 10 height 8
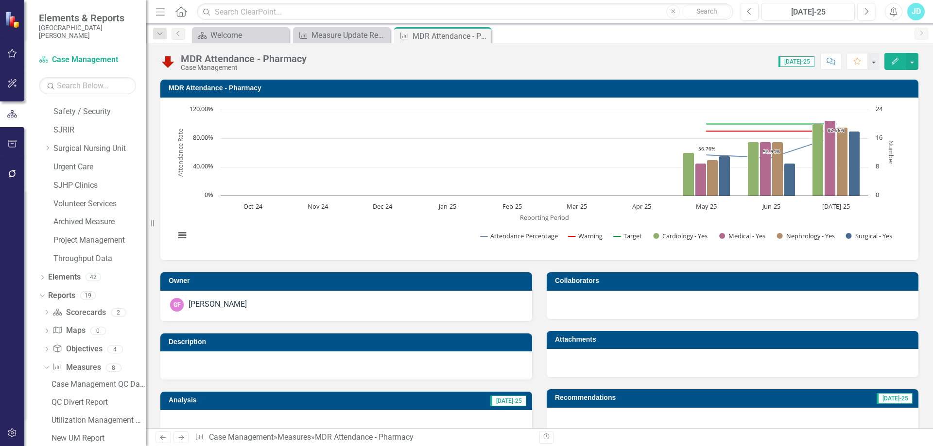
click at [249, 85] on h3 "MDR Attendance - Pharmacy" at bounding box center [541, 88] width 745 height 7
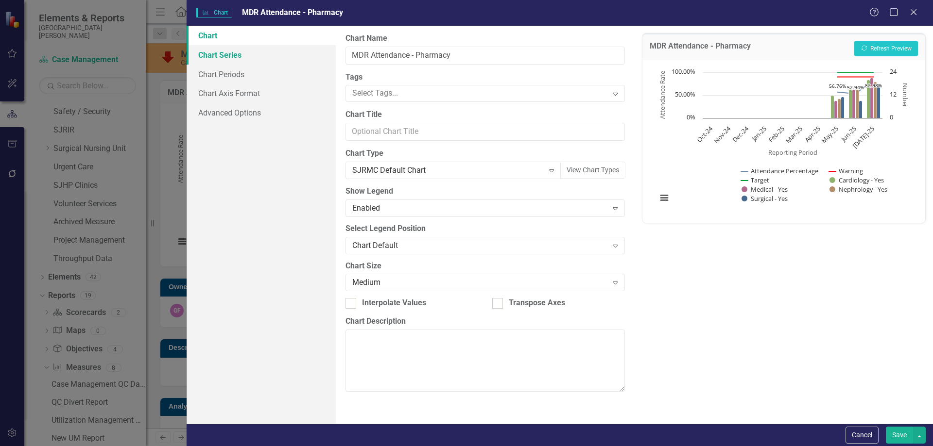
click at [260, 51] on link "Chart Series" at bounding box center [261, 54] width 149 height 19
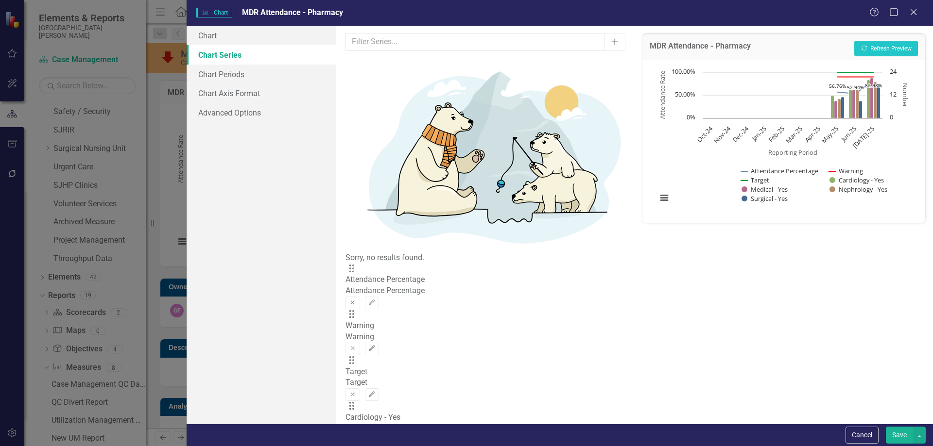
click at [398, 438] on icon "Remove" at bounding box center [393, 441] width 7 height 6
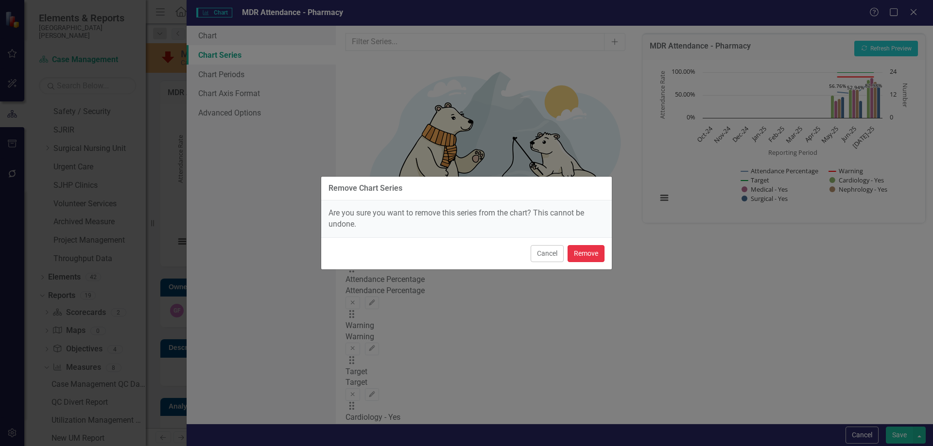
click at [589, 255] on button "Remove" at bounding box center [585, 253] width 37 height 17
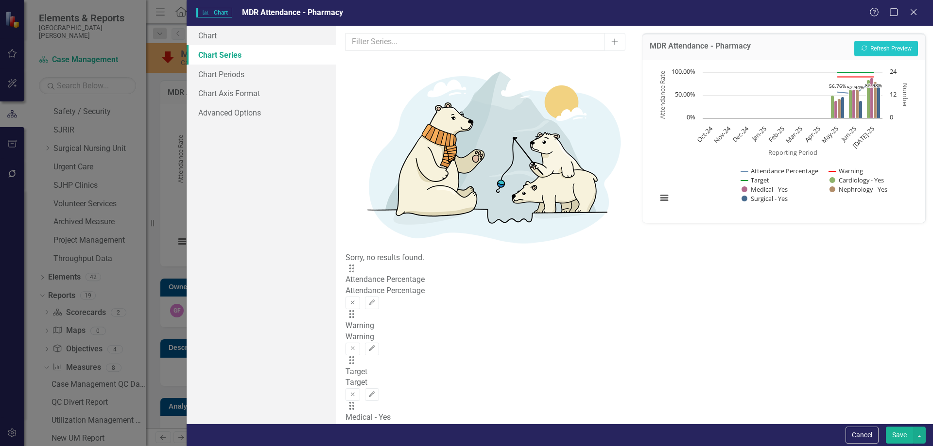
click at [398, 438] on icon "Remove" at bounding box center [393, 441] width 7 height 6
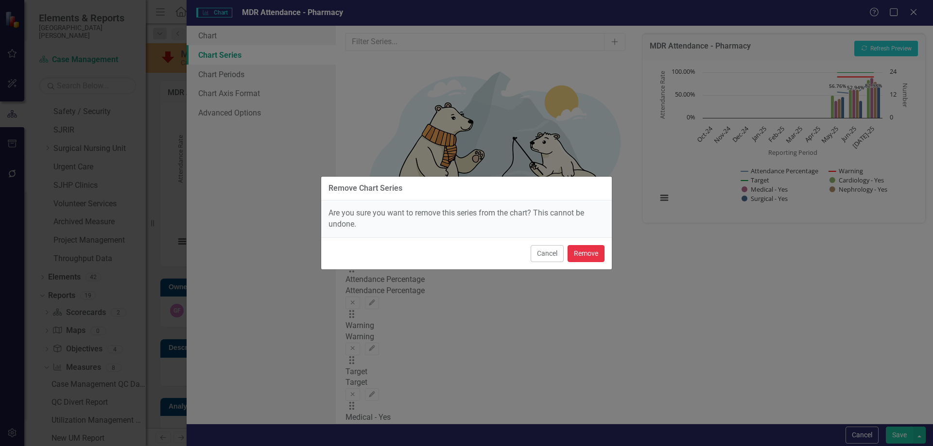
click at [599, 249] on button "Remove" at bounding box center [585, 253] width 37 height 17
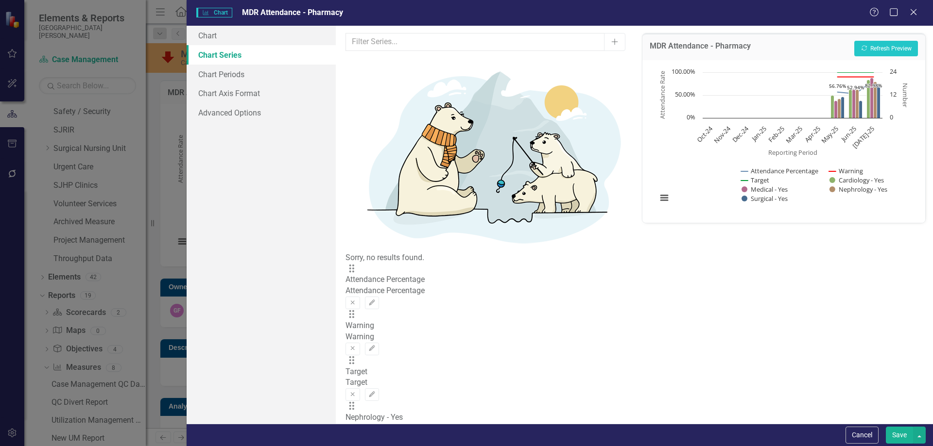
click at [396, 439] on icon "button" at bounding box center [394, 441] width 4 height 4
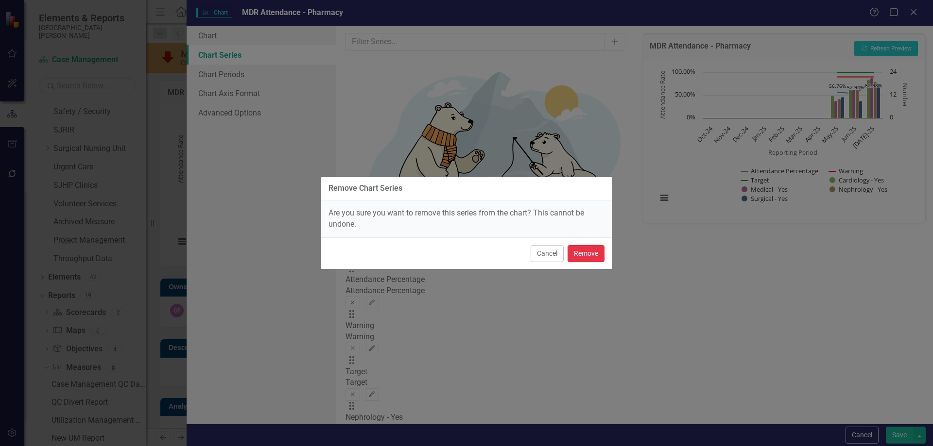
click at [590, 253] on button "Remove" at bounding box center [585, 253] width 37 height 17
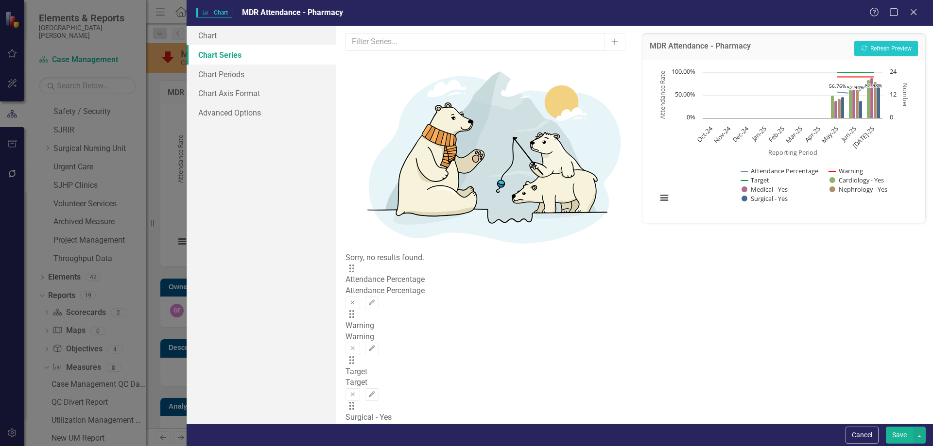
click at [398, 438] on icon "Remove" at bounding box center [393, 441] width 7 height 6
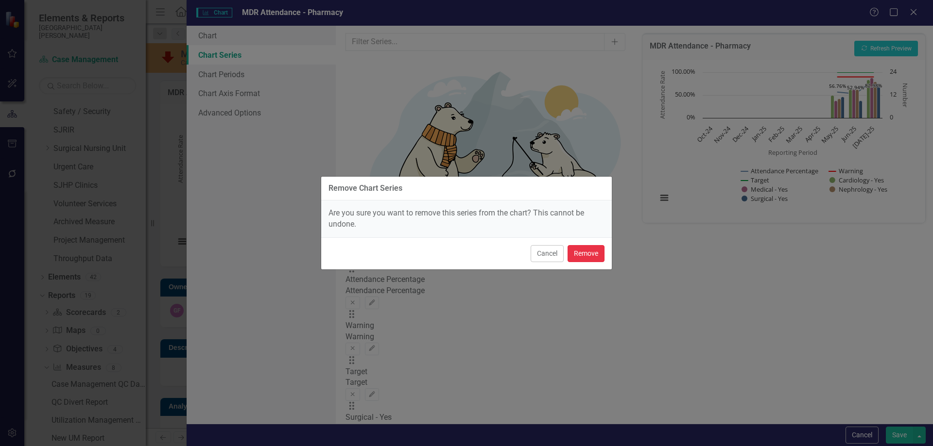
click at [588, 253] on button "Remove" at bounding box center [585, 253] width 37 height 17
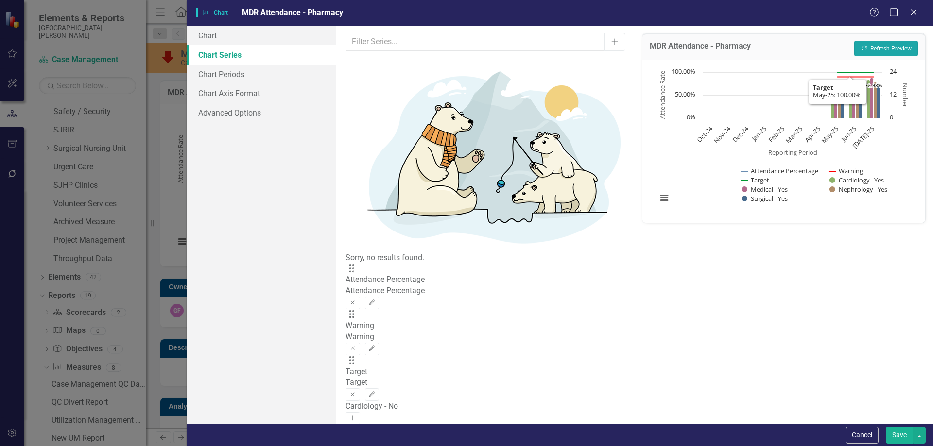
click at [866, 48] on icon "Recalculate" at bounding box center [863, 48] width 7 height 6
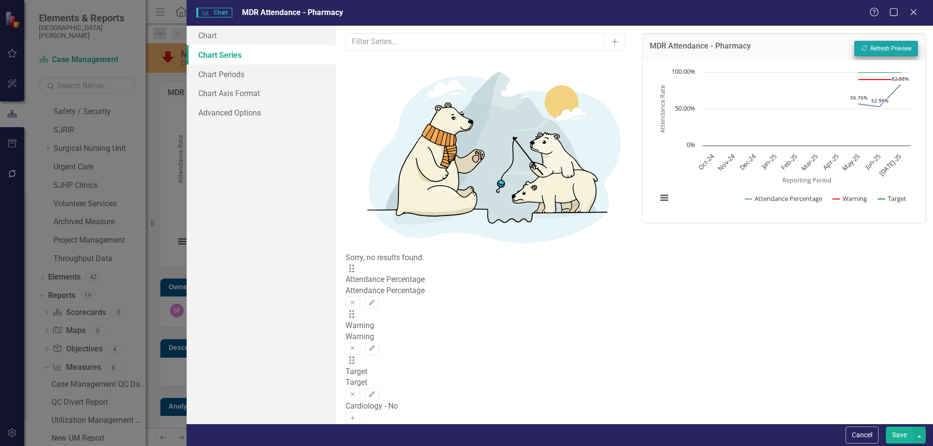
click at [900, 436] on button "Save" at bounding box center [898, 435] width 27 height 17
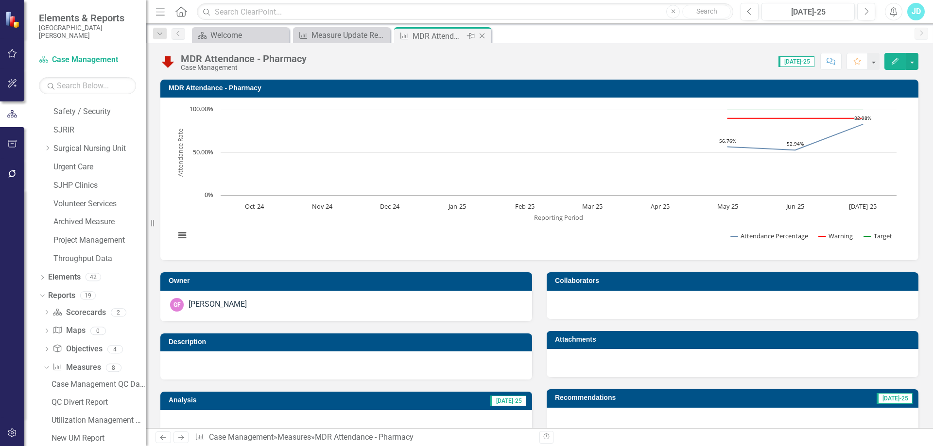
click at [485, 34] on icon "Close" at bounding box center [482, 36] width 10 height 8
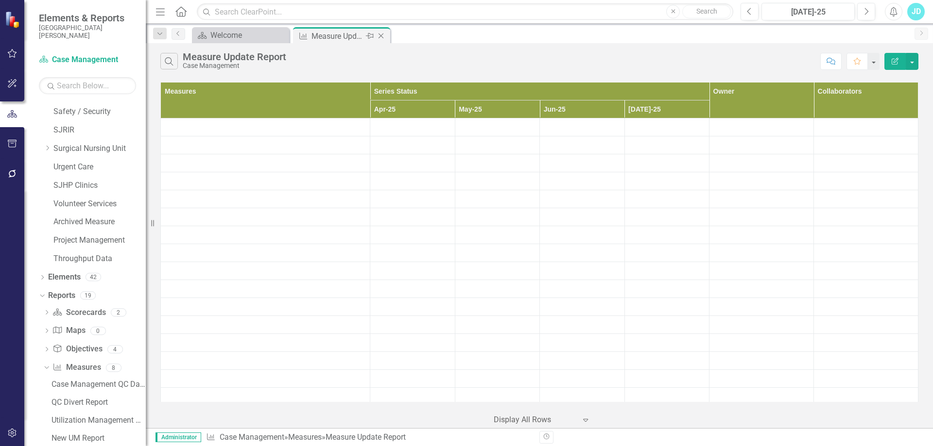
scroll to position [879, 0]
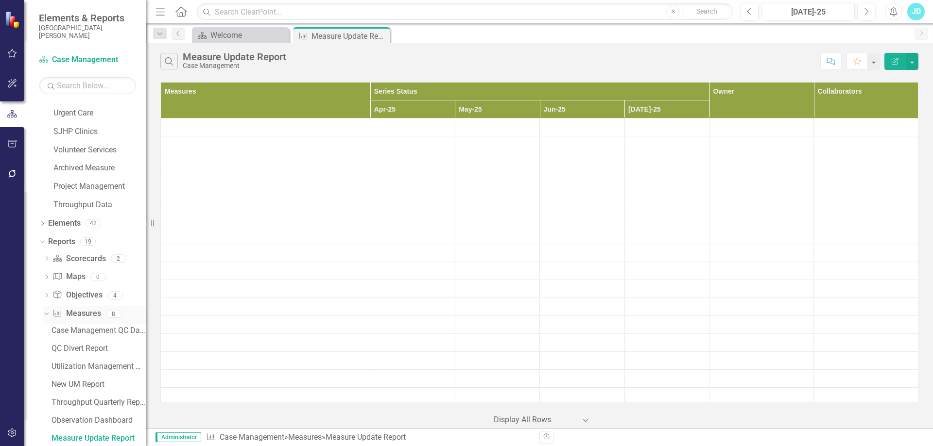
click at [84, 314] on link "Measure Measures" at bounding box center [76, 313] width 48 height 11
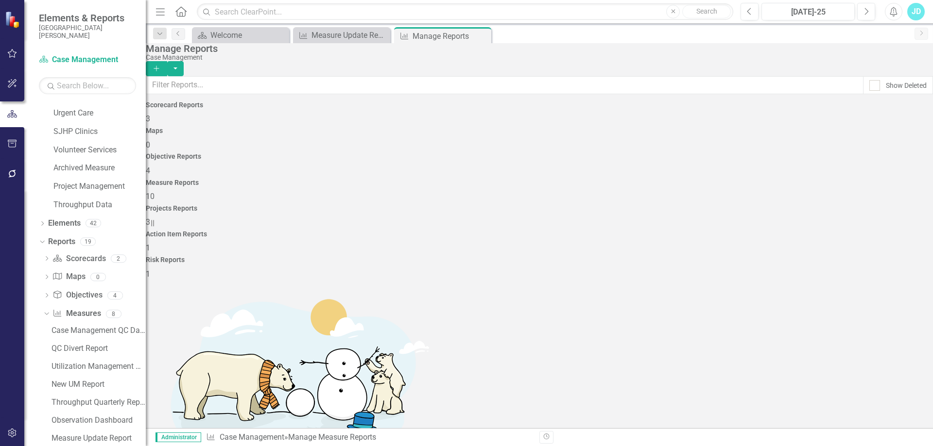
click at [161, 65] on icon "Add" at bounding box center [156, 68] width 9 height 7
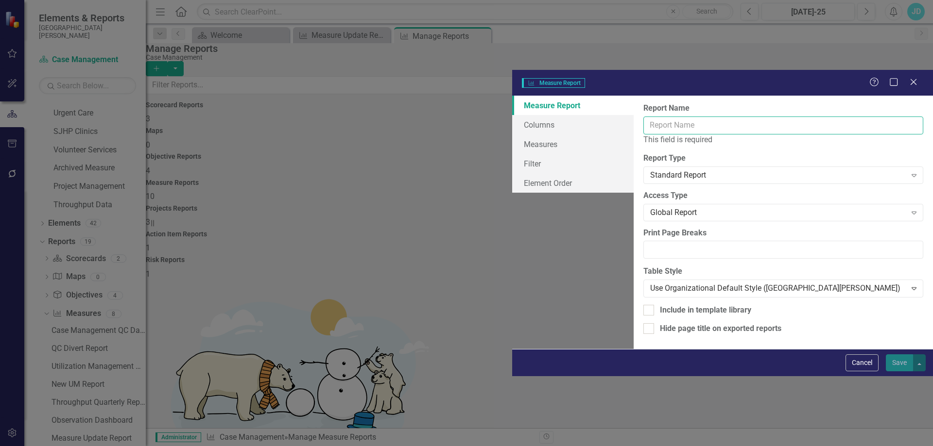
click at [643, 117] on input "Report Name" at bounding box center [783, 126] width 280 height 18
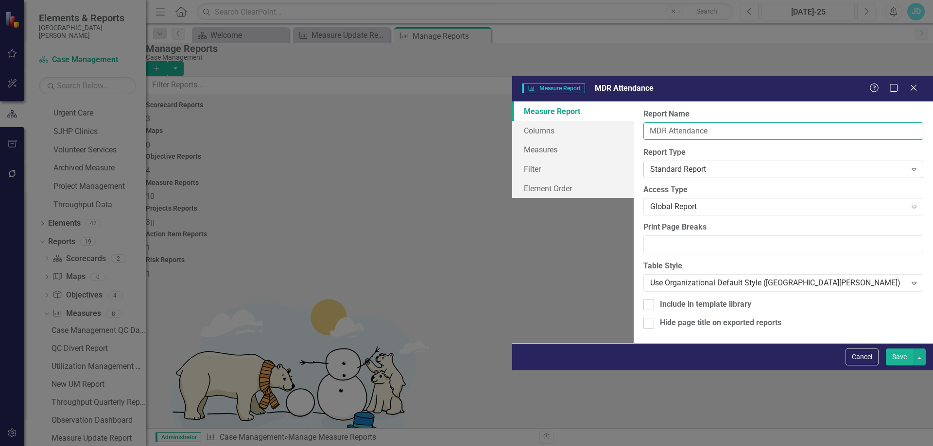
type input "MDR Attendance"
click at [650, 164] on div "Standard Report" at bounding box center [778, 169] width 256 height 11
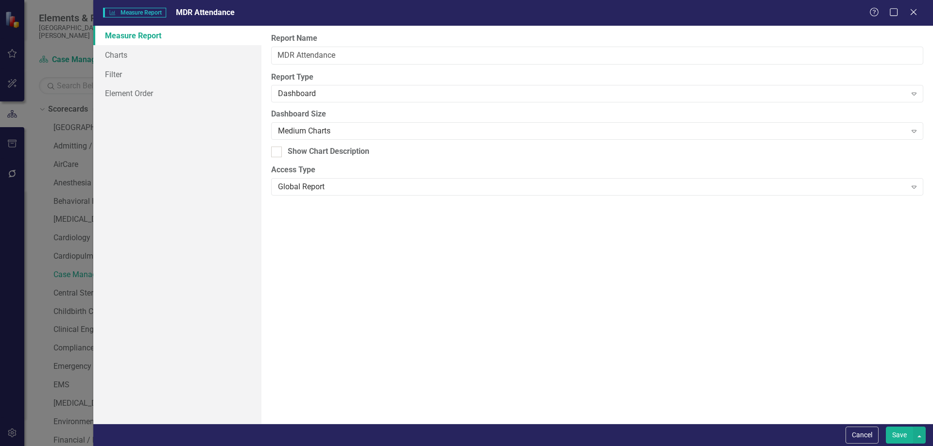
scroll to position [879, 0]
click at [336, 128] on div "Medium Charts" at bounding box center [592, 131] width 628 height 11
click at [328, 446] on div "Large Charts" at bounding box center [468, 454] width 917 height 11
click at [125, 60] on link "Charts" at bounding box center [177, 54] width 168 height 19
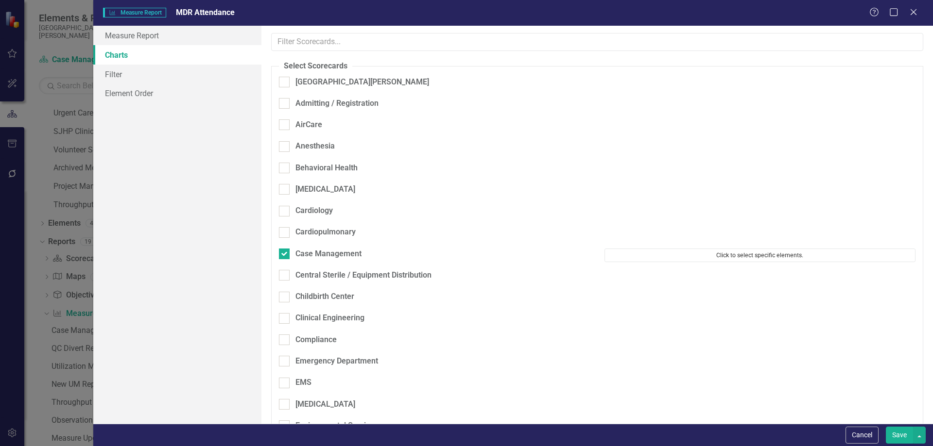
click at [772, 249] on button "Click to select specific elements." at bounding box center [759, 256] width 311 height 14
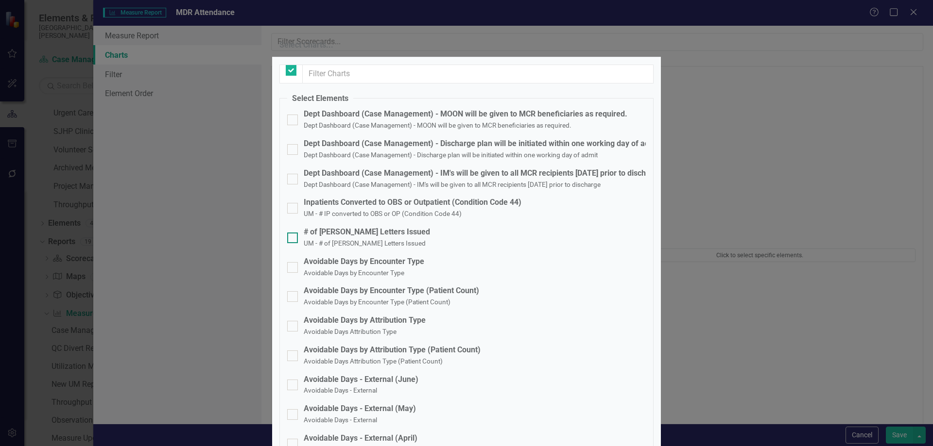
checkbox input "false"
checkbox input "true"
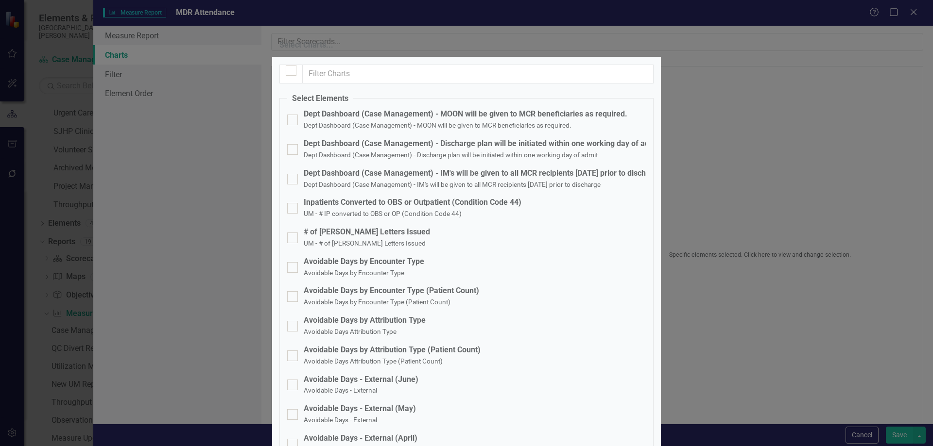
checkbox input "true"
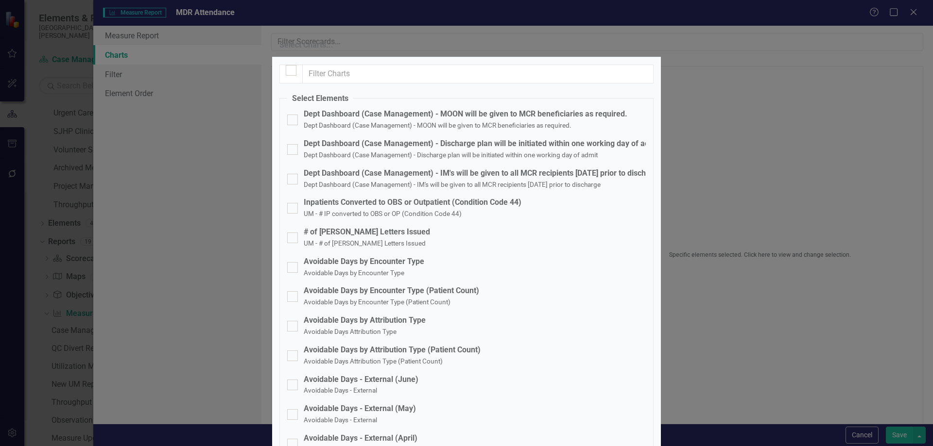
checkbox input "true"
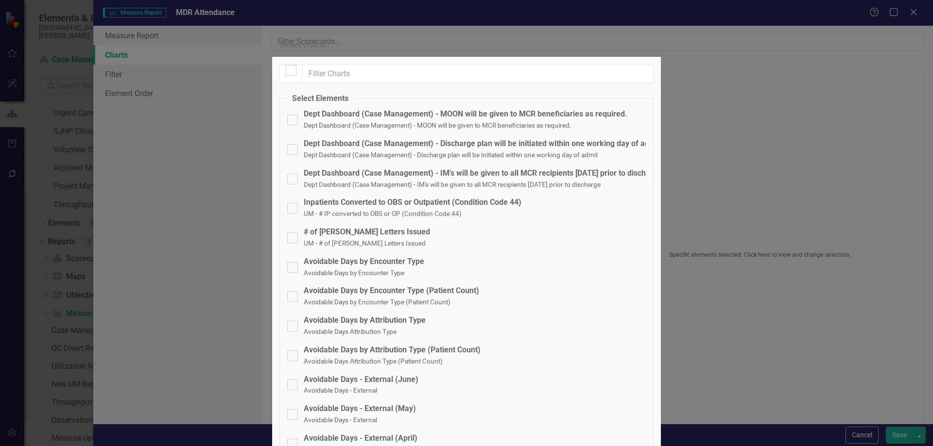
checkbox input "true"
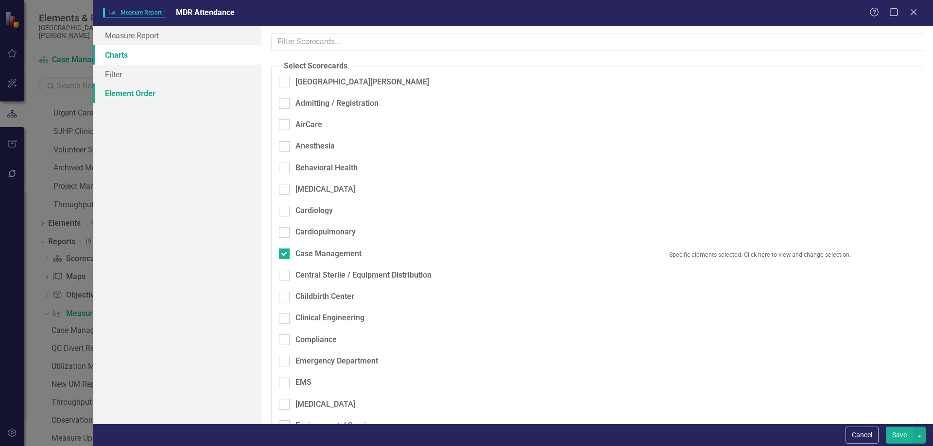
click at [116, 91] on link "Element Order" at bounding box center [177, 93] width 168 height 19
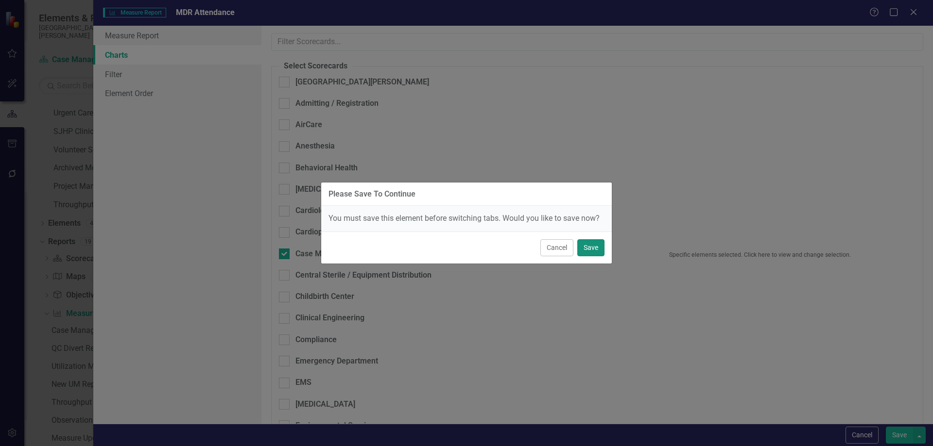
click at [595, 249] on button "Save" at bounding box center [590, 247] width 27 height 17
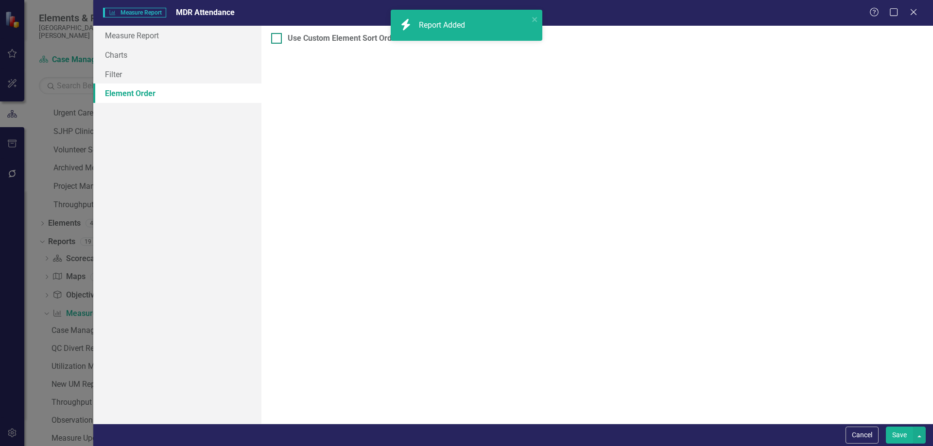
click at [271, 39] on input "Use Custom Element Sort Order" at bounding box center [274, 36] width 6 height 6
checkbox input "true"
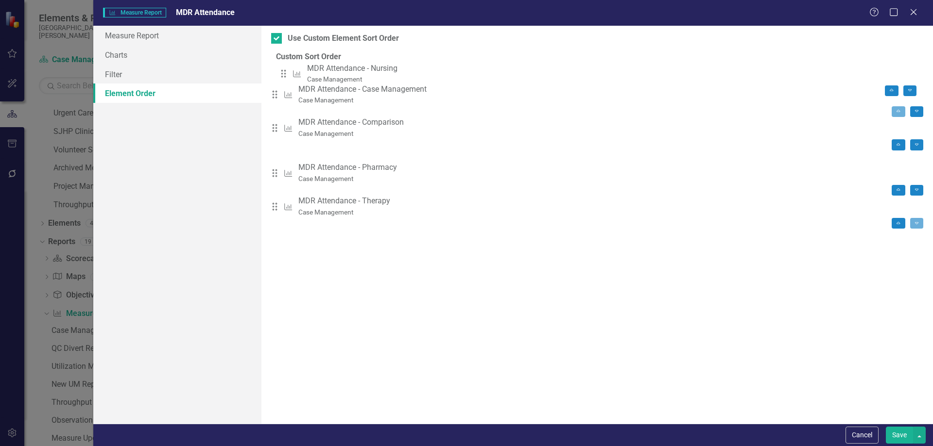
drag, startPoint x: 288, startPoint y: 130, endPoint x: 289, endPoint y: 75, distance: 54.4
click at [289, 75] on div "Drag Measure MDR Attendance - Case Management Case Management Move to Top Move …" at bounding box center [597, 146] width 652 height 167
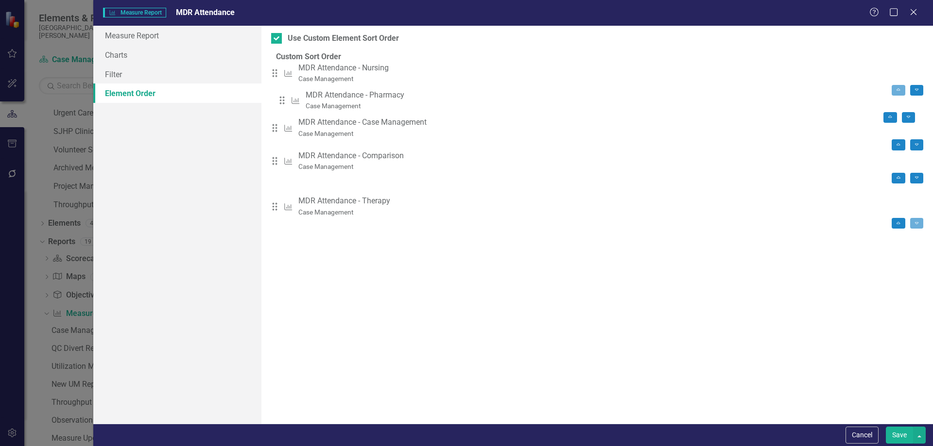
drag, startPoint x: 289, startPoint y: 156, endPoint x: 289, endPoint y: 103, distance: 52.9
click at [289, 102] on div "Drag Measure MDR Attendance - Nursing Case Management Move to Top Move To Botto…" at bounding box center [597, 146] width 652 height 167
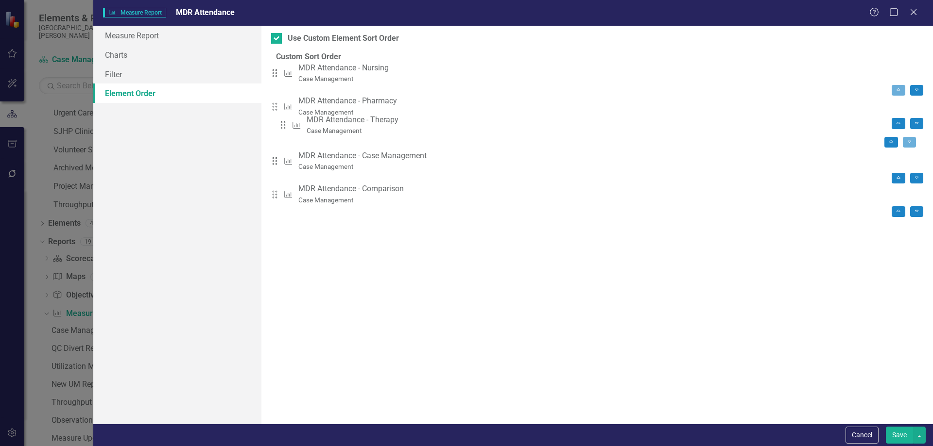
drag, startPoint x: 288, startPoint y: 183, endPoint x: 289, endPoint y: 128, distance: 55.4
click at [289, 128] on div "Drag Measure MDR Attendance - Nursing Case Management Move to Top Move To Botto…" at bounding box center [597, 146] width 652 height 167
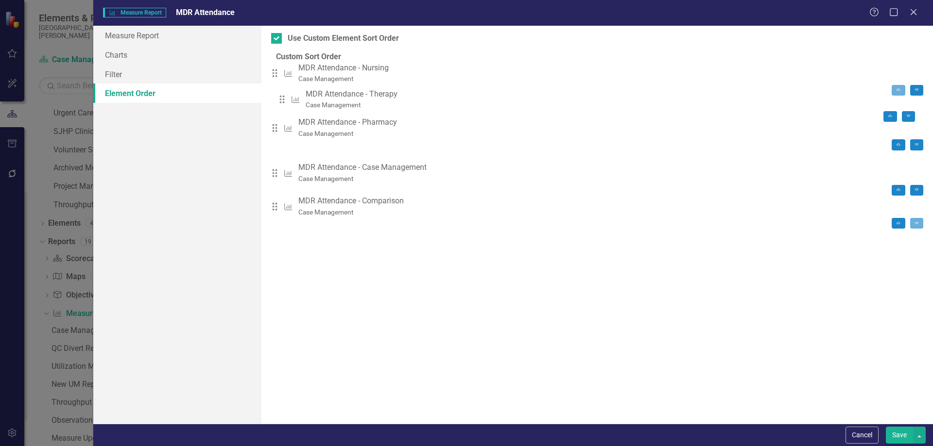
drag, startPoint x: 289, startPoint y: 133, endPoint x: 288, endPoint y: 104, distance: 28.7
click at [288, 104] on div "Drag Measure MDR Attendance - Nursing Case Management Move to Top Move To Botto…" at bounding box center [597, 146] width 652 height 167
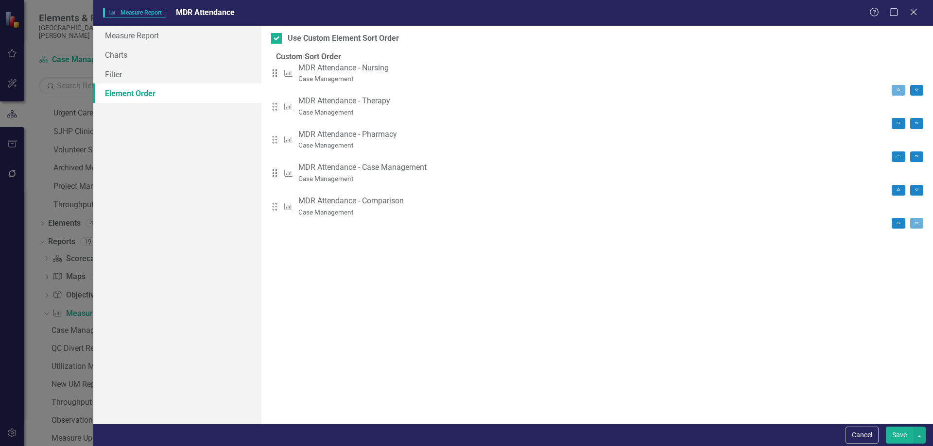
click at [895, 438] on button "Save" at bounding box center [898, 435] width 27 height 17
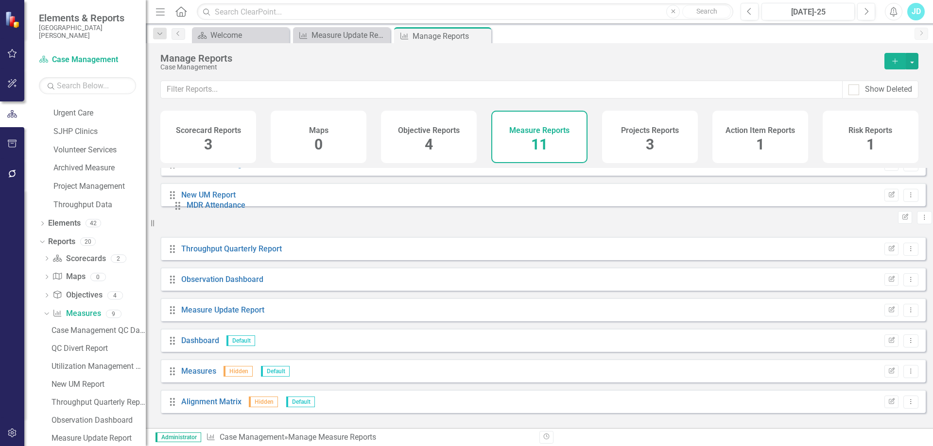
scroll to position [0, 0]
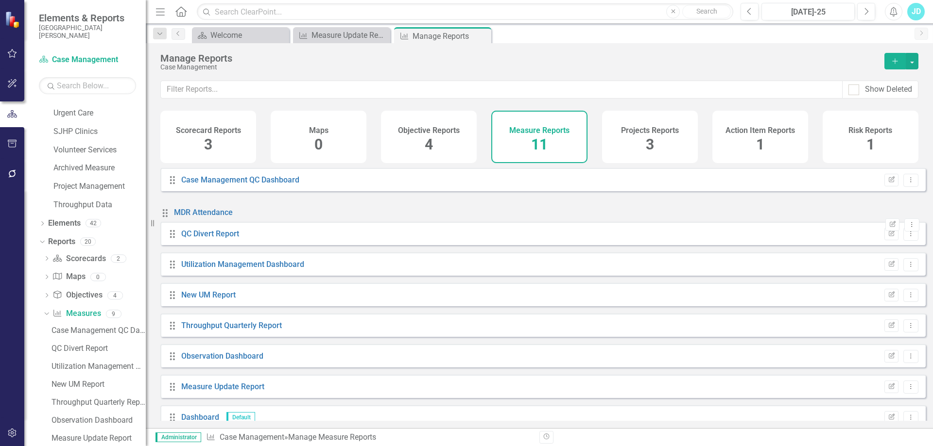
drag, startPoint x: 172, startPoint y: 410, endPoint x: 173, endPoint y: 220, distance: 190.4
click at [173, 220] on div "Drag Case Management QC Dashboard Edit Report Dropdown Menu Drag QC Divert Repo…" at bounding box center [542, 333] width 765 height 330
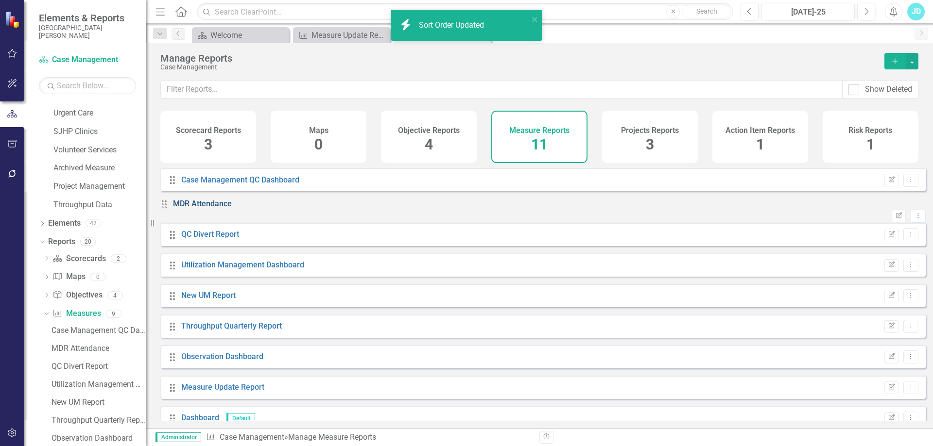
click at [210, 208] on link "MDR Attendance" at bounding box center [202, 203] width 59 height 9
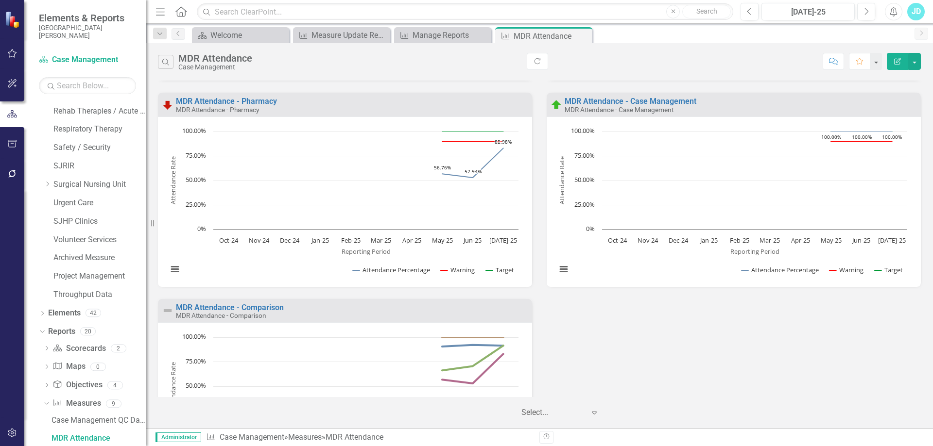
scroll to position [302, 0]
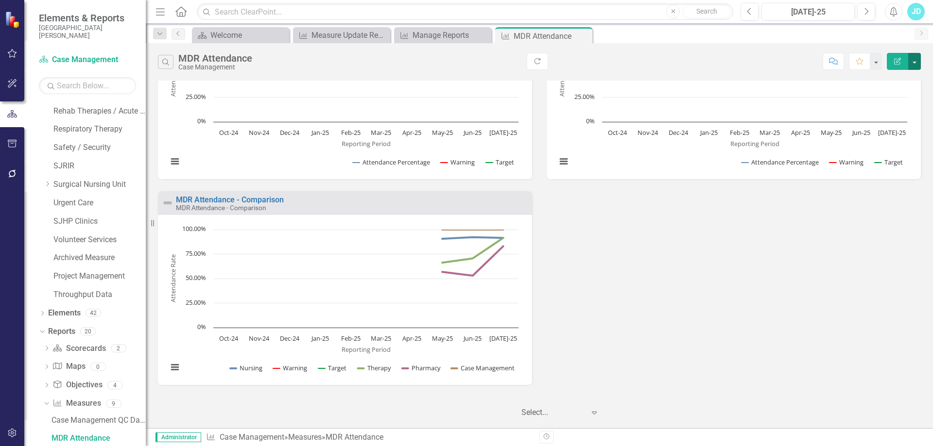
click at [917, 65] on button "button" at bounding box center [914, 61] width 13 height 17
click at [874, 134] on link "Email Email Page" at bounding box center [872, 135] width 95 height 18
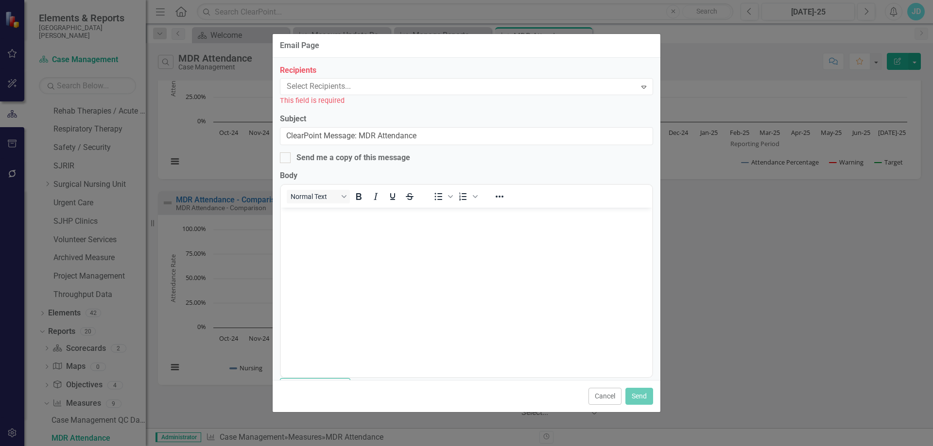
scroll to position [0, 0]
click at [299, 89] on div at bounding box center [459, 86] width 353 height 13
type input "fos"
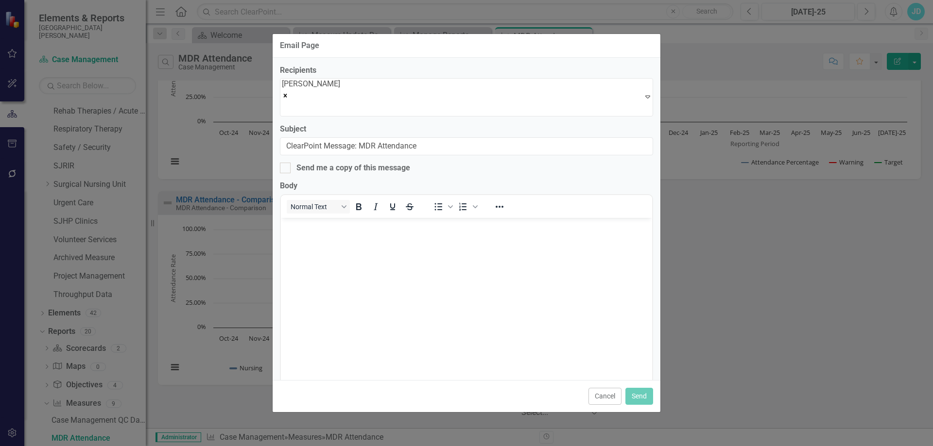
click at [356, 282] on body "Rich Text Area. Press ALT-0 for help." at bounding box center [466, 291] width 371 height 146
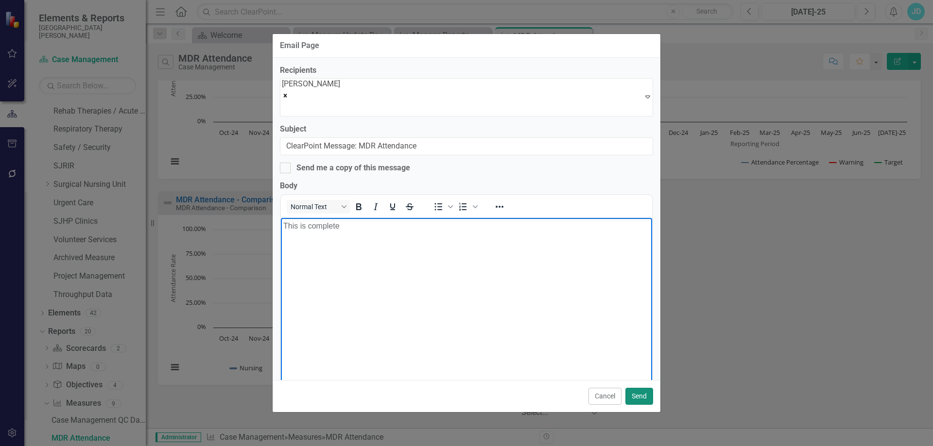
click at [633, 394] on button "Send" at bounding box center [639, 396] width 28 height 17
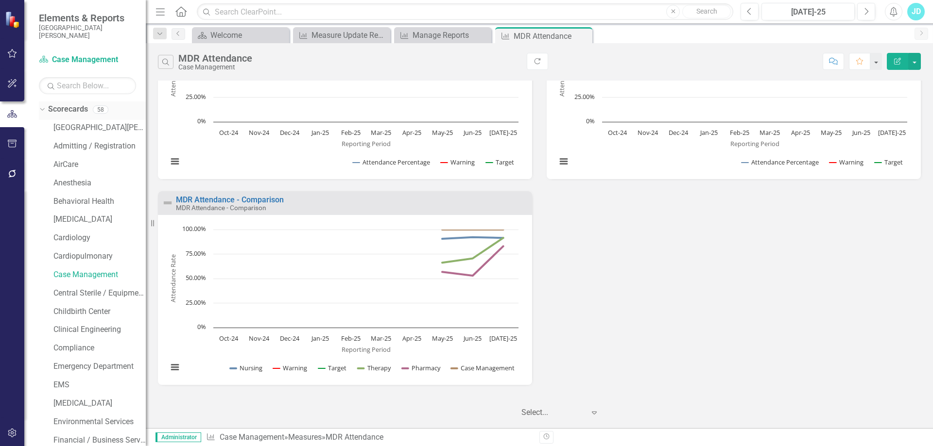
click at [46, 111] on div "Dropdown Scorecards 58" at bounding box center [92, 111] width 107 height 18
click at [43, 109] on icon at bounding box center [42, 109] width 4 height 2
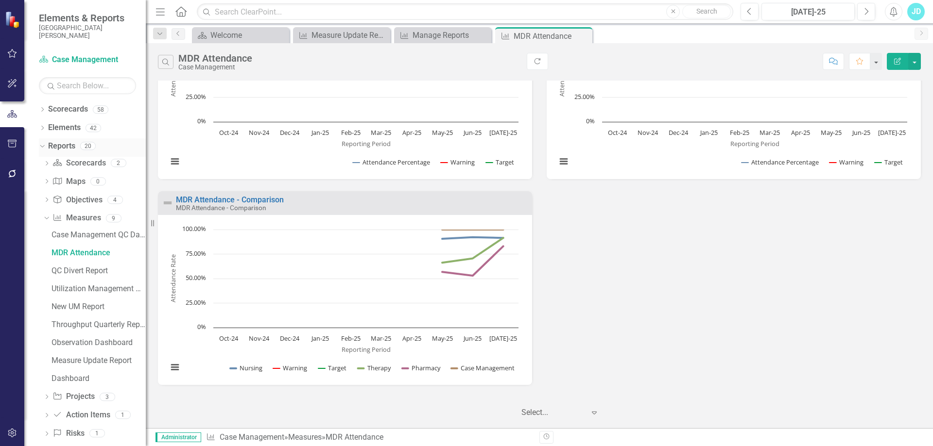
click at [44, 148] on icon "Dropdown" at bounding box center [40, 145] width 5 height 7
